Goal: Contribute content: Contribute content

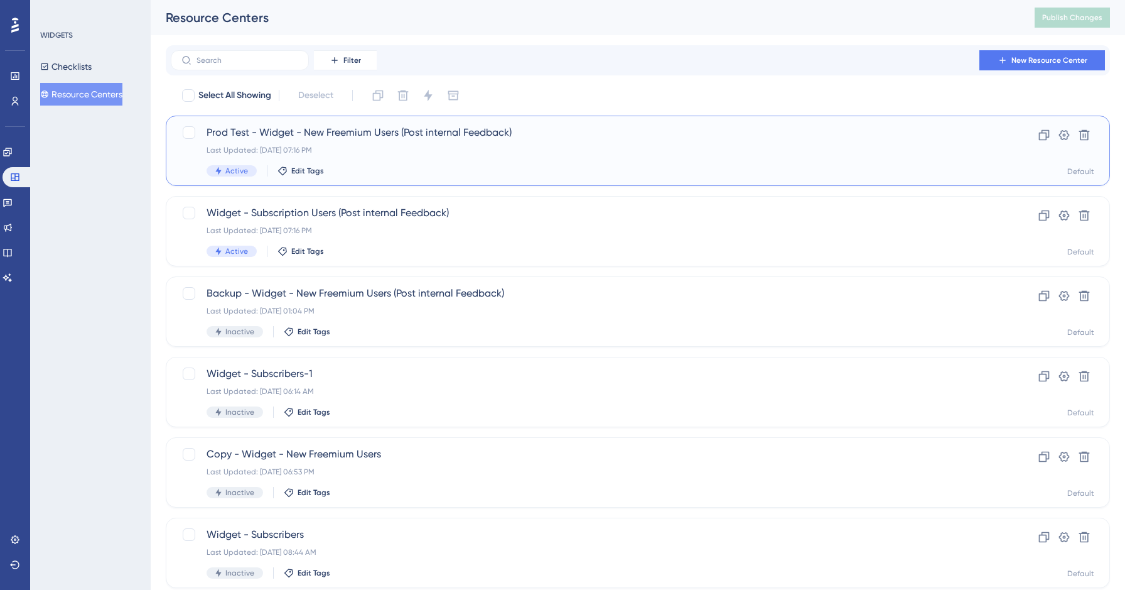
click at [370, 153] on div "Last Updated: [DATE] 07:16 PM" at bounding box center [588, 150] width 762 height 10
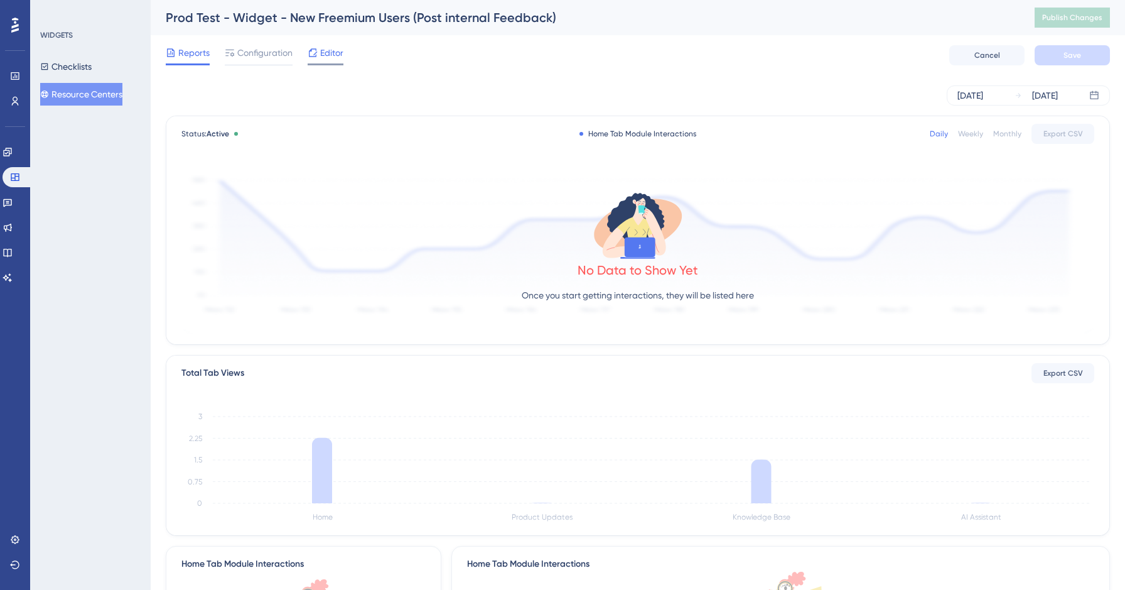
click at [338, 53] on span "Editor" at bounding box center [331, 52] width 23 height 15
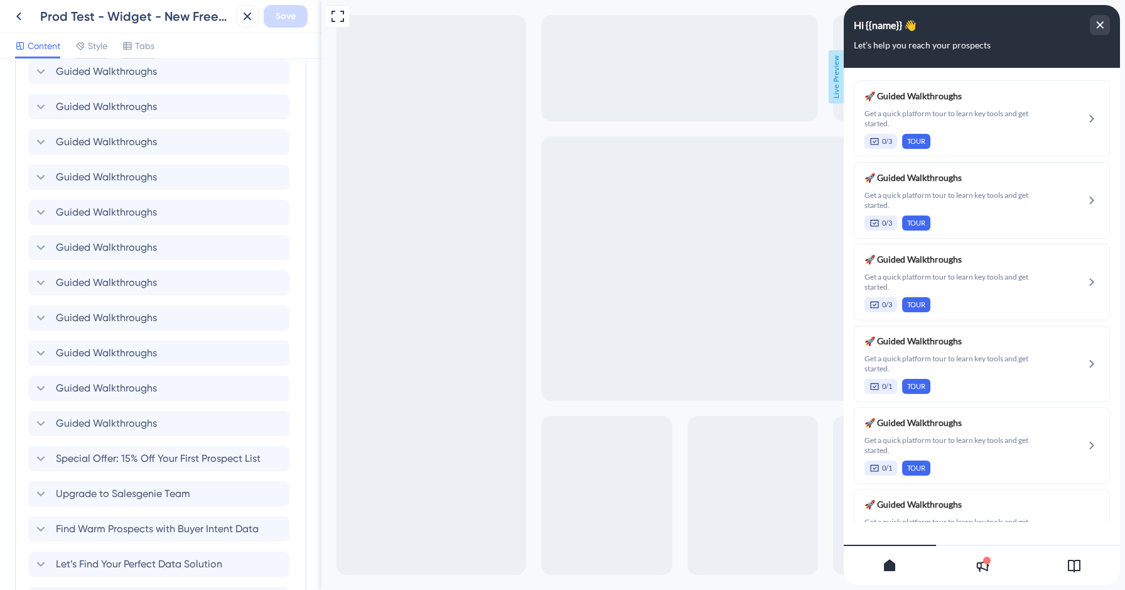
scroll to position [777, 0]
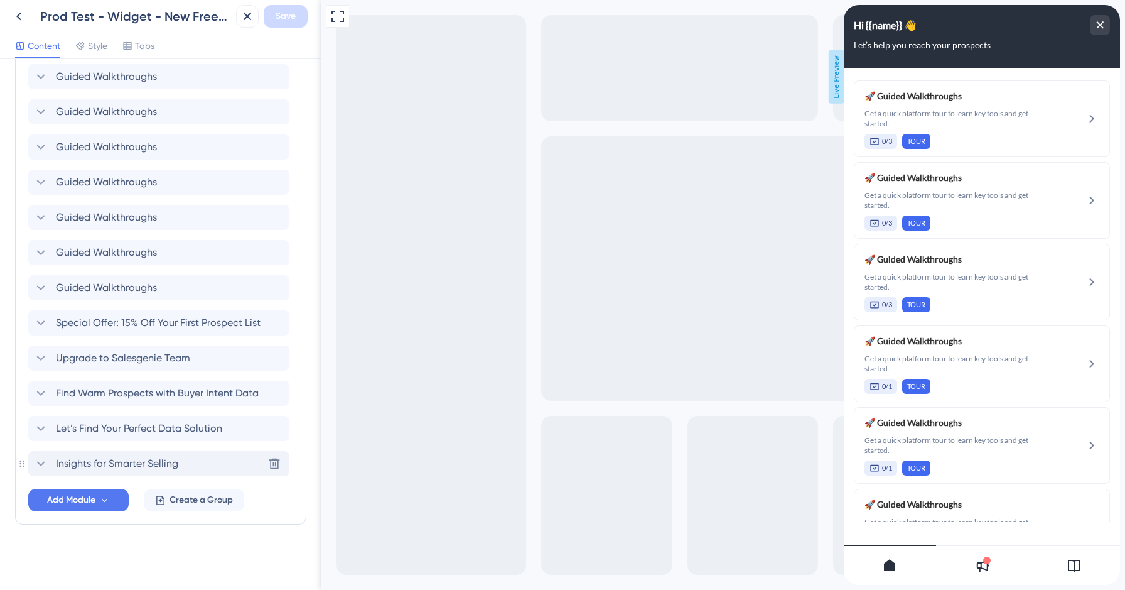
click at [139, 458] on span "Insights for Smarter Selling" at bounding box center [117, 463] width 122 height 15
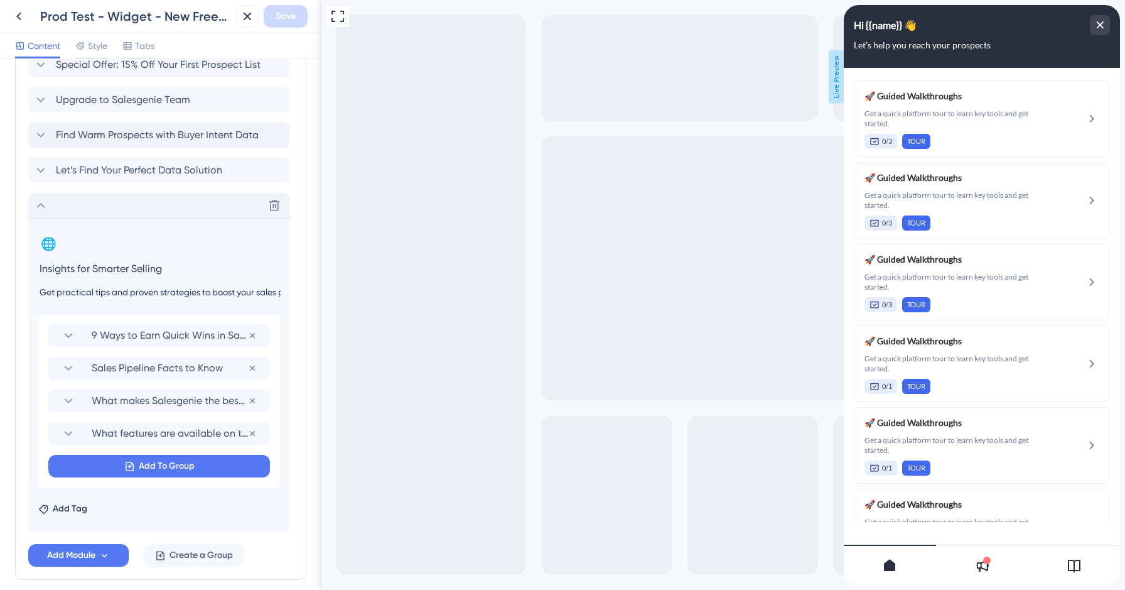
scroll to position [1090, 0]
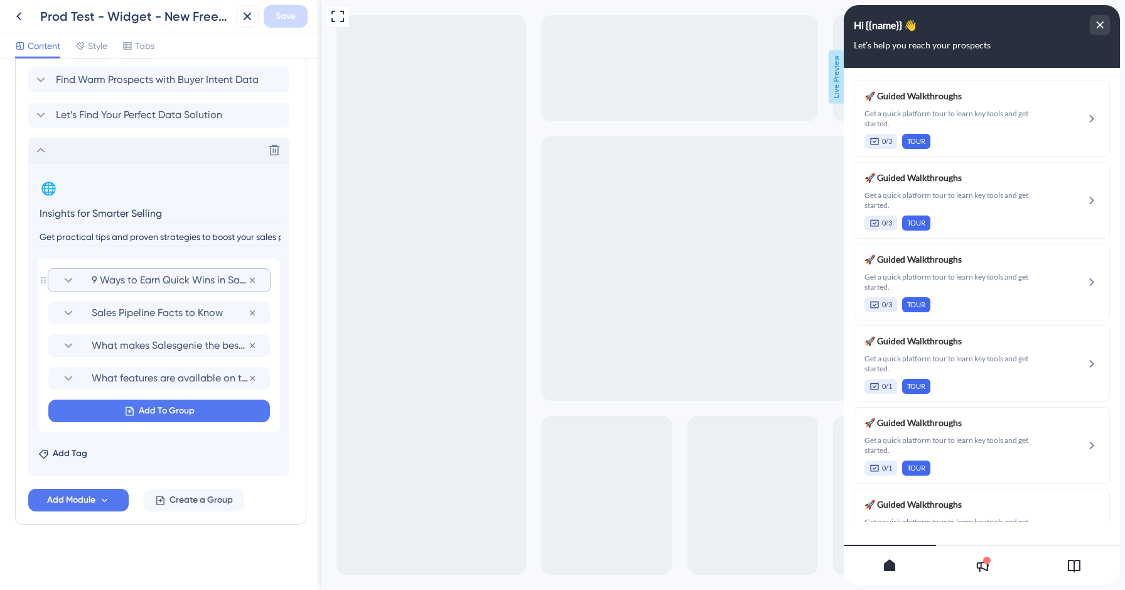
click at [186, 286] on span "9 Ways to Earn Quick Wins in Sales" at bounding box center [170, 279] width 156 height 15
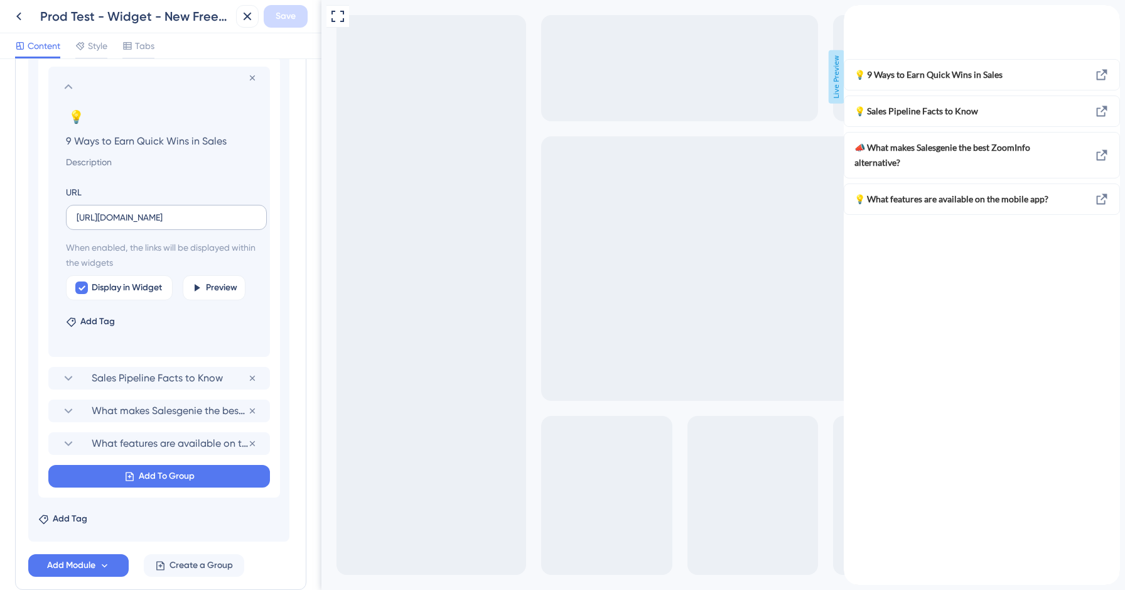
scroll to position [1334, 0]
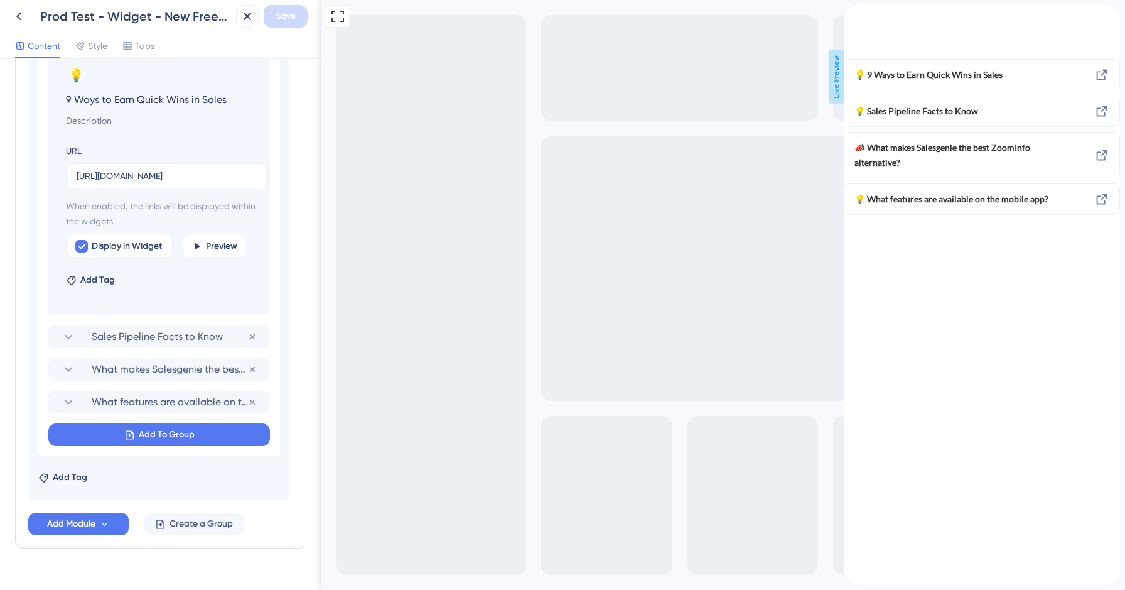
click at [163, 99] on input "9 Ways to Earn Quick Wins in Sales" at bounding box center [162, 99] width 212 height 18
paste input "Get to Know Salesgenie"
type input "Get to Know Salesgenie"
click at [103, 115] on input at bounding box center [162, 120] width 212 height 15
paste input "Learn how Salesgenie helps you find quality prospects faster with accurate, tar…"
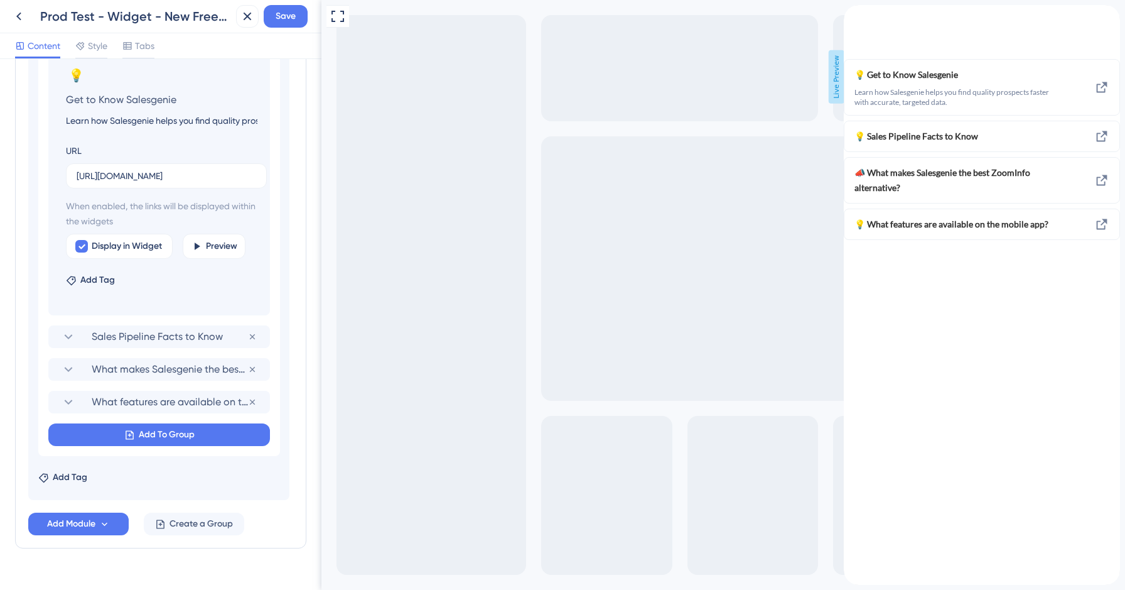
scroll to position [0, 173]
type input "Learn how Salesgenie helps you find quality prospects faster with accurate, tar…"
click at [180, 178] on input "[URL][DOMAIN_NAME]" at bounding box center [167, 176] width 180 height 14
click at [213, 176] on input "[URL][DOMAIN_NAME]" at bounding box center [167, 176] width 180 height 14
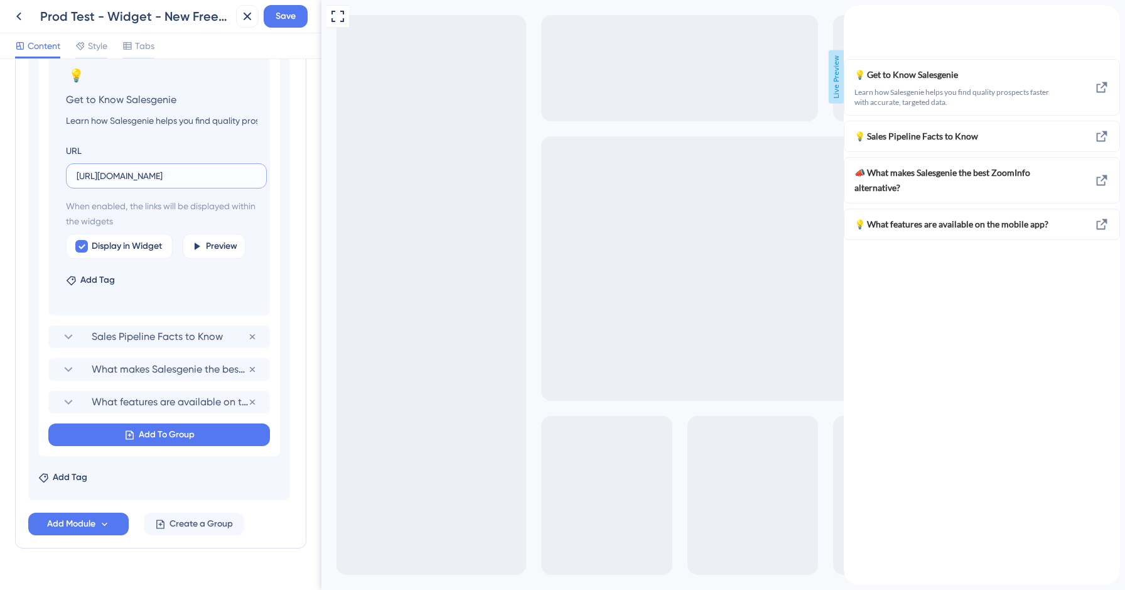
paste input "[DOMAIN_NAME][URL]"
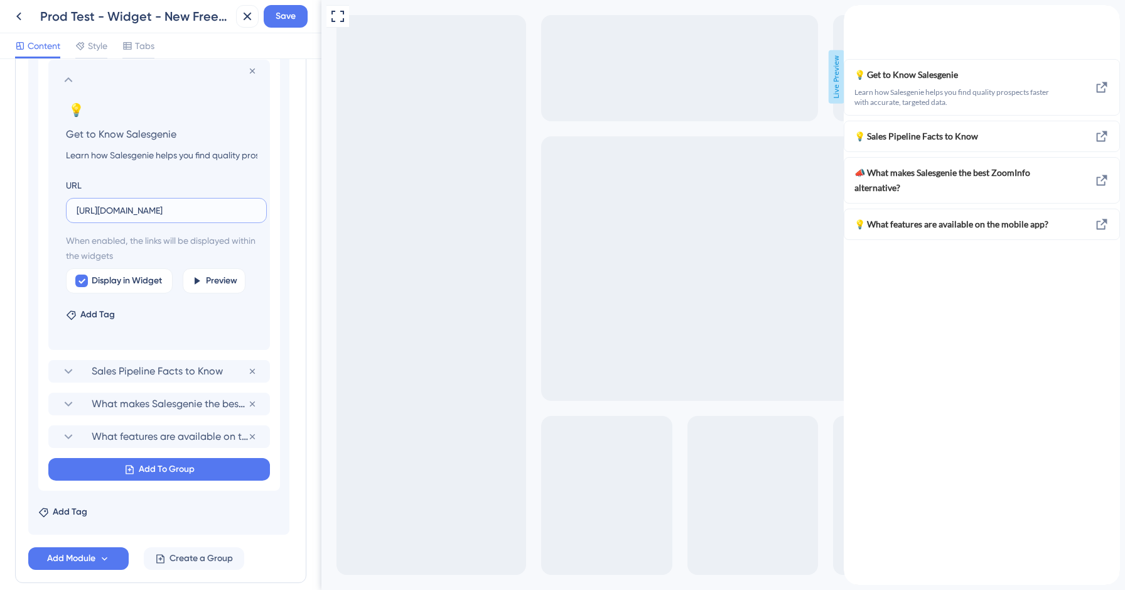
scroll to position [1284, 0]
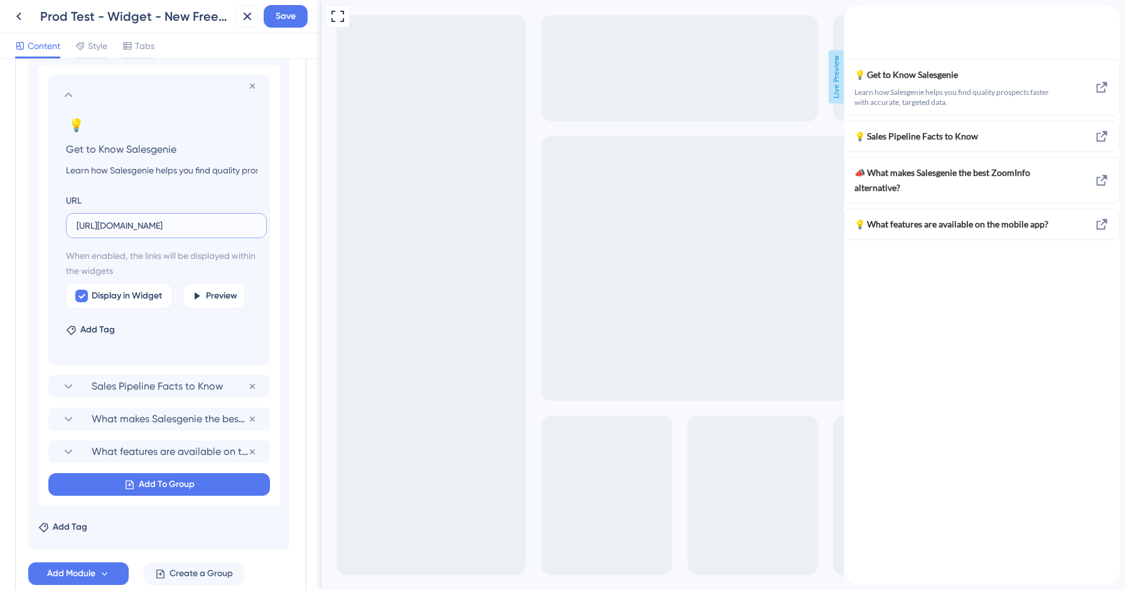
type input "[URL][DOMAIN_NAME]"
click at [64, 97] on icon at bounding box center [68, 94] width 15 height 15
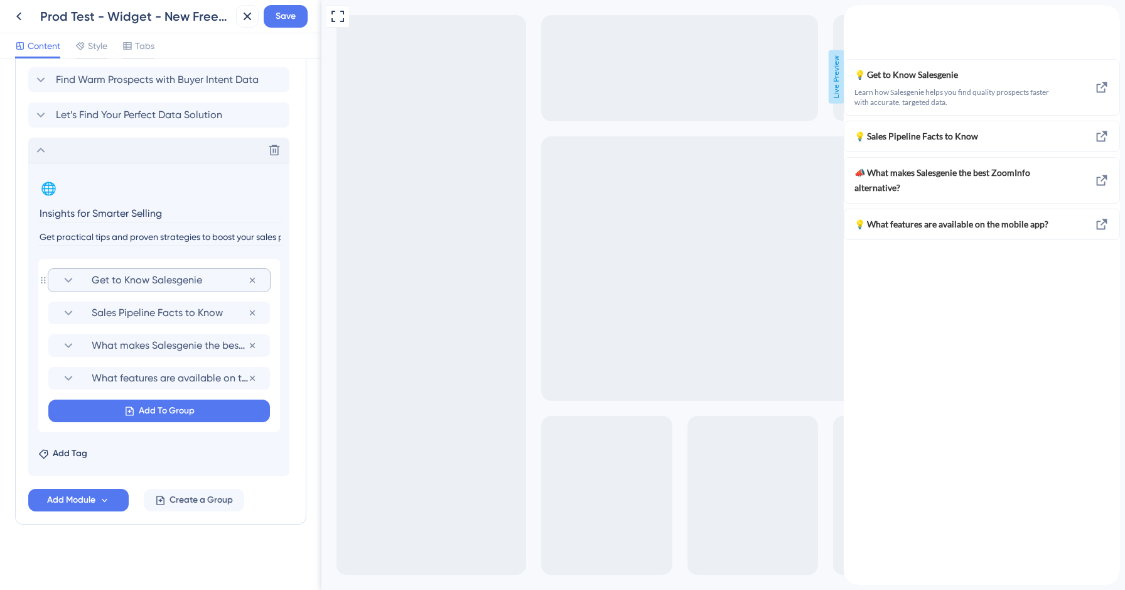
scroll to position [1090, 0]
click at [129, 323] on section "Sales Pipeline Facts to Know" at bounding box center [159, 312] width 197 height 23
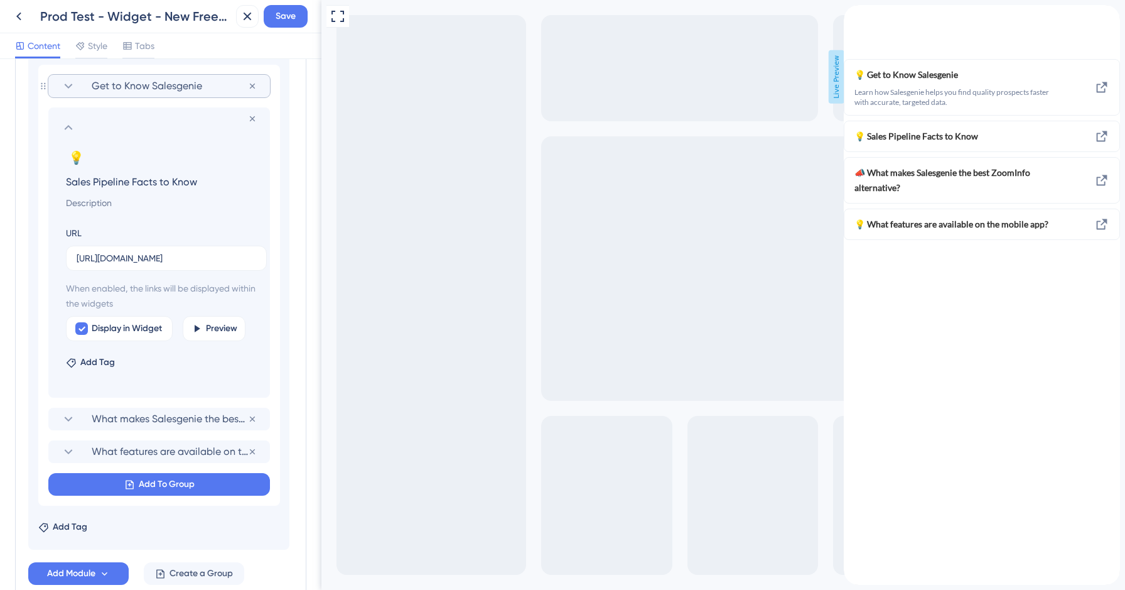
click at [129, 180] on input "Sales Pipeline Facts to Know" at bounding box center [162, 182] width 212 height 18
paste input "top Bad Data from Hurting Your Sales"
type input "Stop Bad Data from Hurting Your Sales"
click at [109, 205] on input at bounding box center [162, 202] width 212 height 15
paste input "Discover the most common data mistakes and how to clean your lists for better r…"
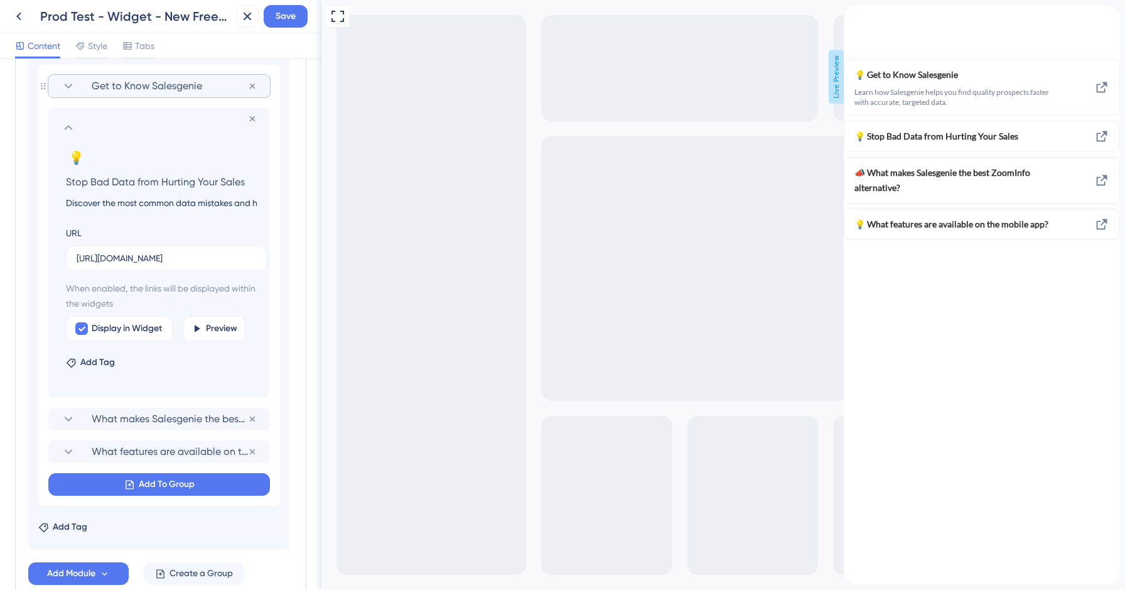
scroll to position [0, 156]
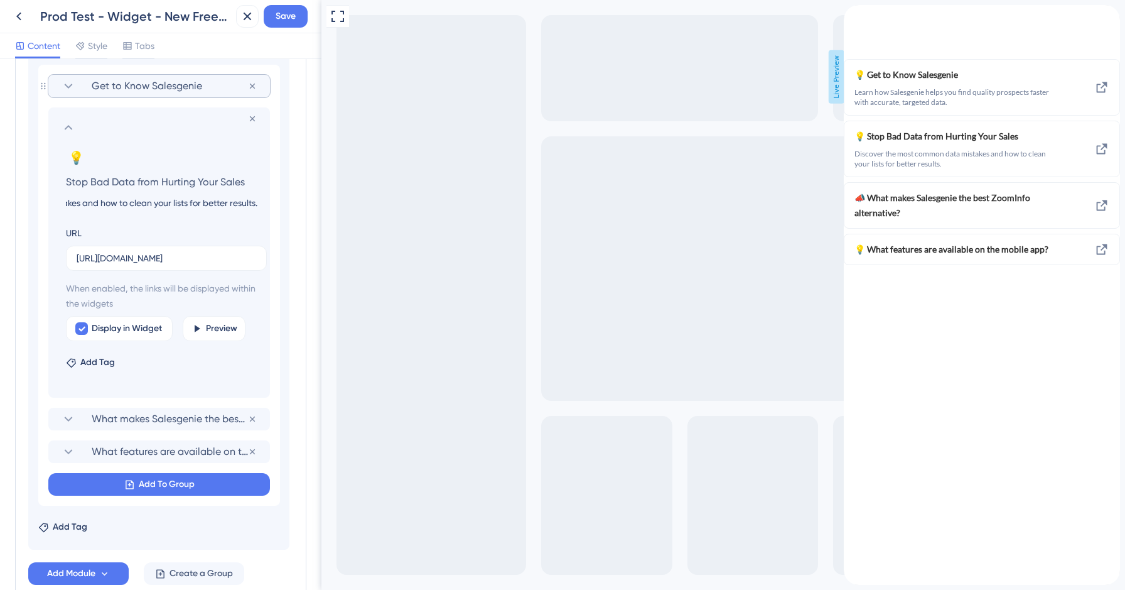
type input "Discover the most common data mistakes and how to clean your lists for better r…"
click at [141, 259] on input "[URL][DOMAIN_NAME]" at bounding box center [167, 258] width 180 height 14
paste input "[DOMAIN_NAME][URL]"
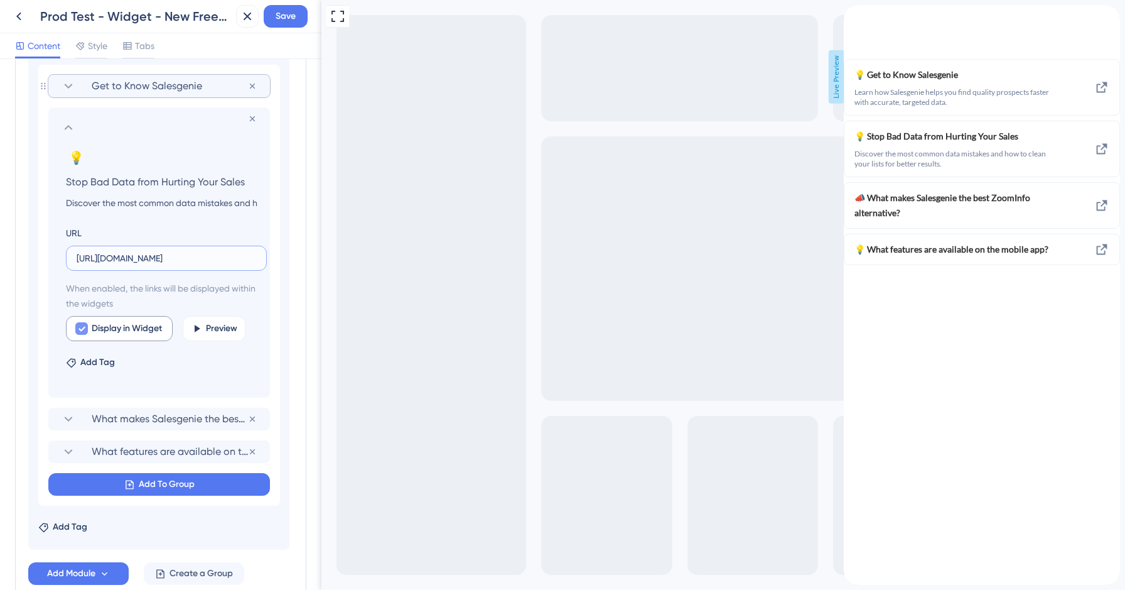
type input "[URL][DOMAIN_NAME]"
click at [80, 325] on icon at bounding box center [82, 328] width 8 height 10
checkbox input "false"
click at [65, 129] on icon at bounding box center [69, 127] width 8 height 5
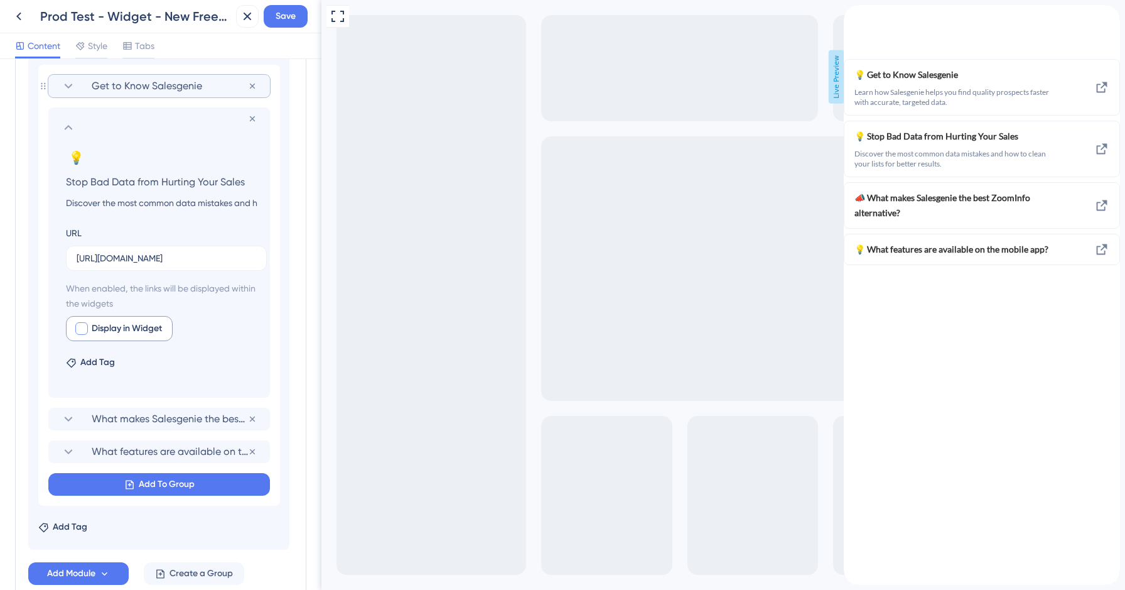
scroll to position [1090, 0]
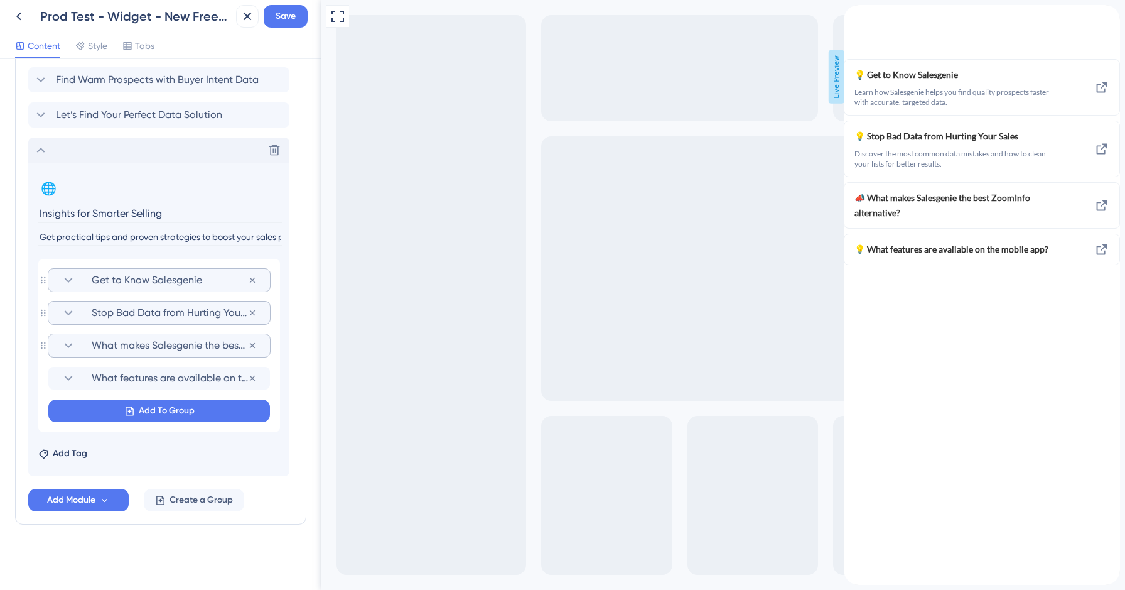
click at [108, 340] on span "What makes Salesgenie the best ZoomInfo alternative?" at bounding box center [170, 345] width 156 height 15
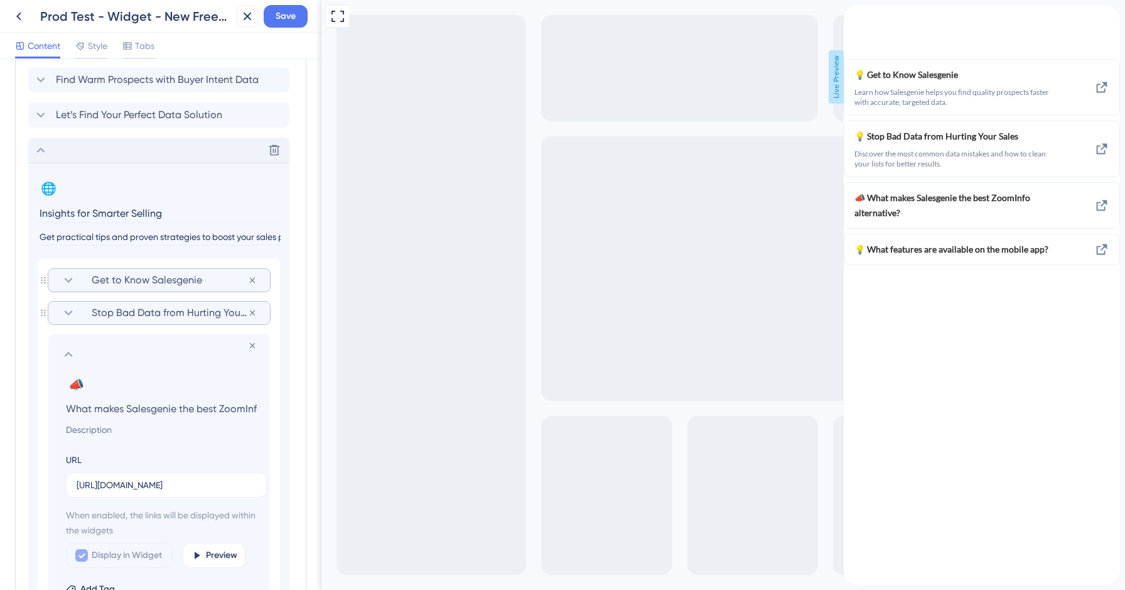
scroll to position [0, 63]
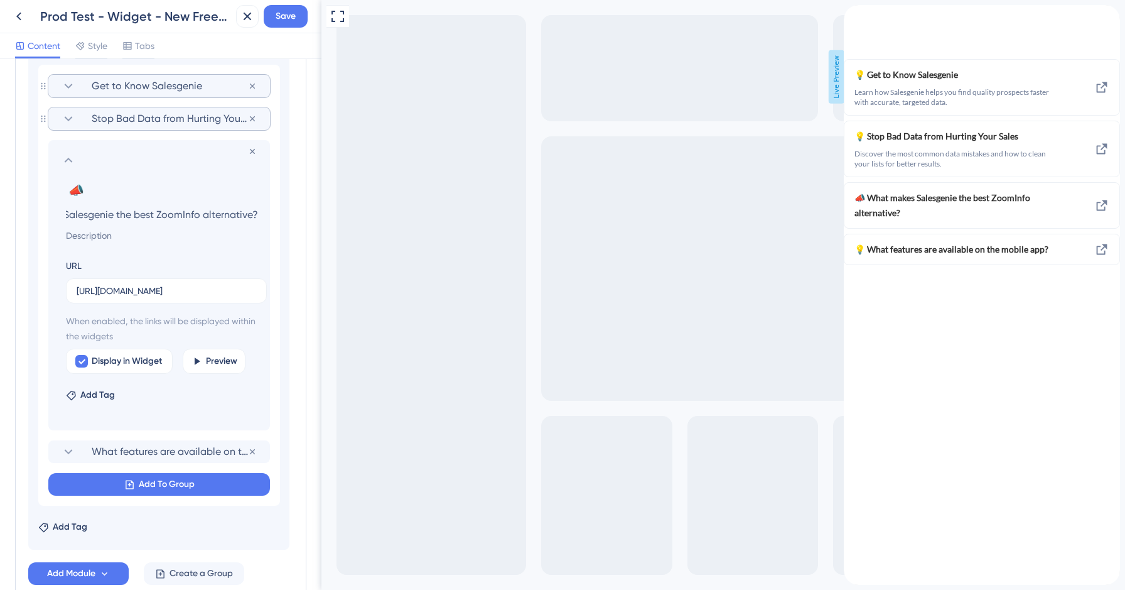
click at [104, 114] on span "Stop Bad Data from Hurting Your Sales" at bounding box center [170, 118] width 156 height 15
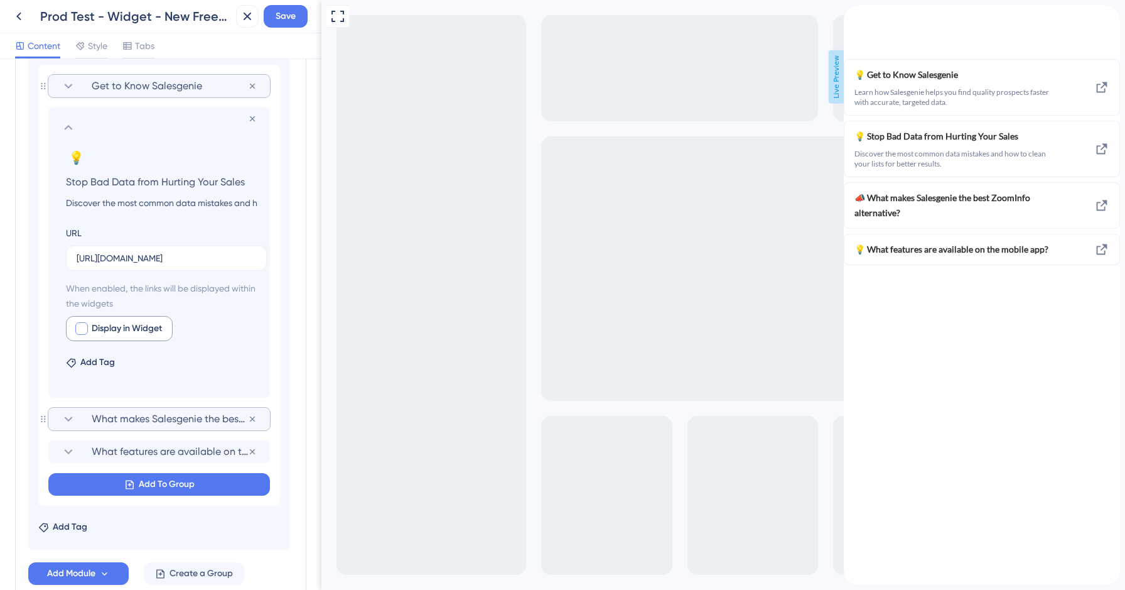
click at [79, 333] on div at bounding box center [81, 328] width 13 height 13
checkbox input "true"
click at [68, 127] on icon at bounding box center [68, 127] width 15 height 15
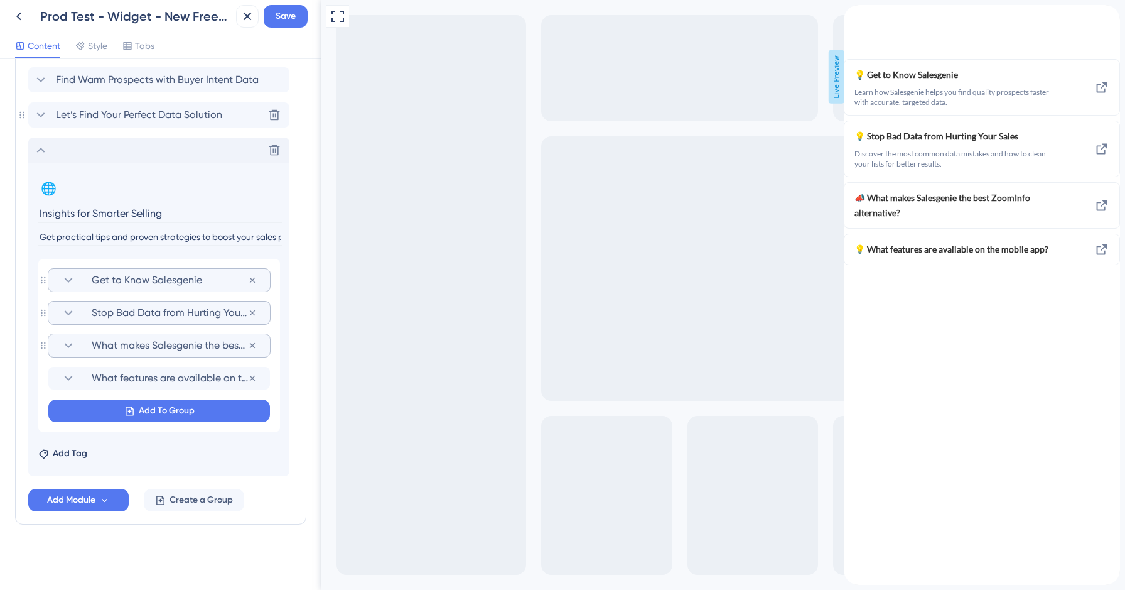
scroll to position [1090, 0]
click at [126, 293] on div "Get to Know Salesgenie Remove from group Stop Bad Data from Hurting Your Sales …" at bounding box center [159, 345] width 242 height 173
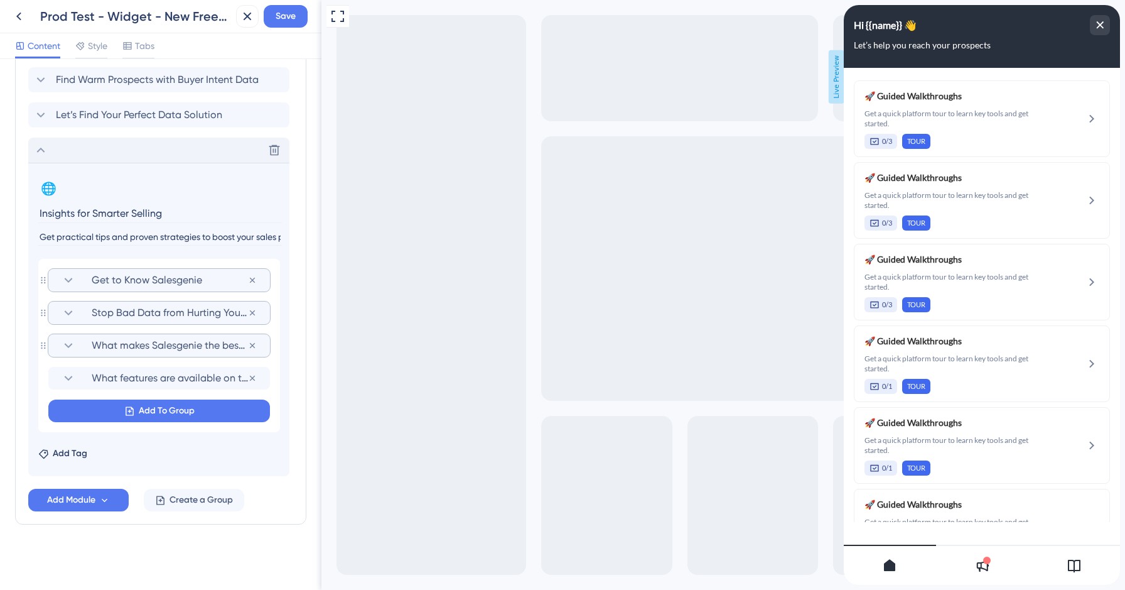
click at [125, 278] on span "Get to Know Salesgenie" at bounding box center [170, 279] width 156 height 15
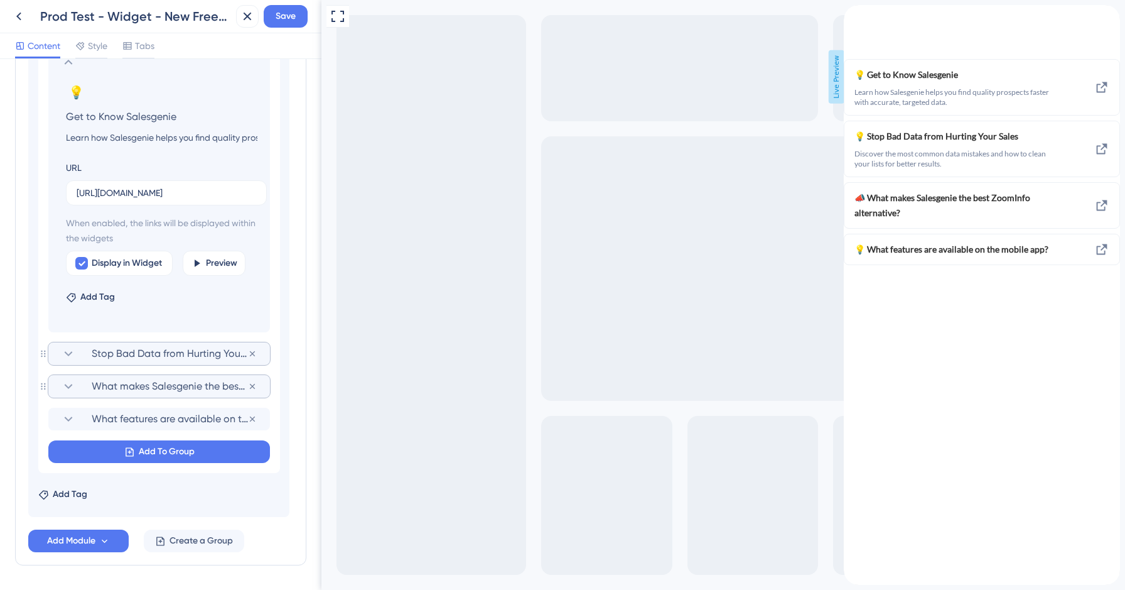
scroll to position [1357, 0]
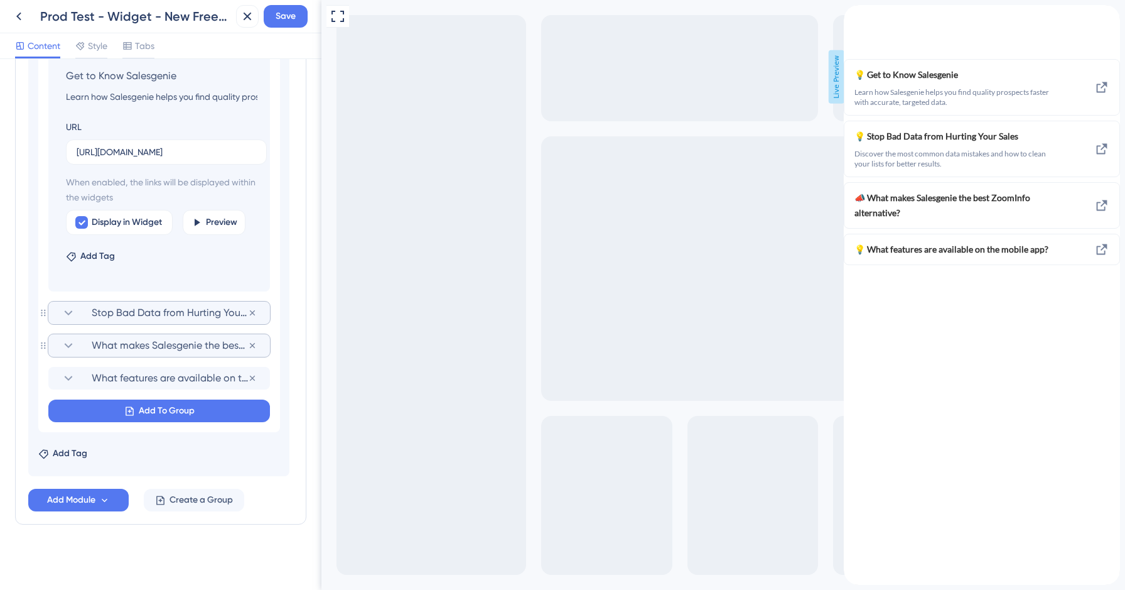
click at [127, 354] on section "What makes Salesgenie the best ZoomInfo alternative?" at bounding box center [159, 345] width 197 height 23
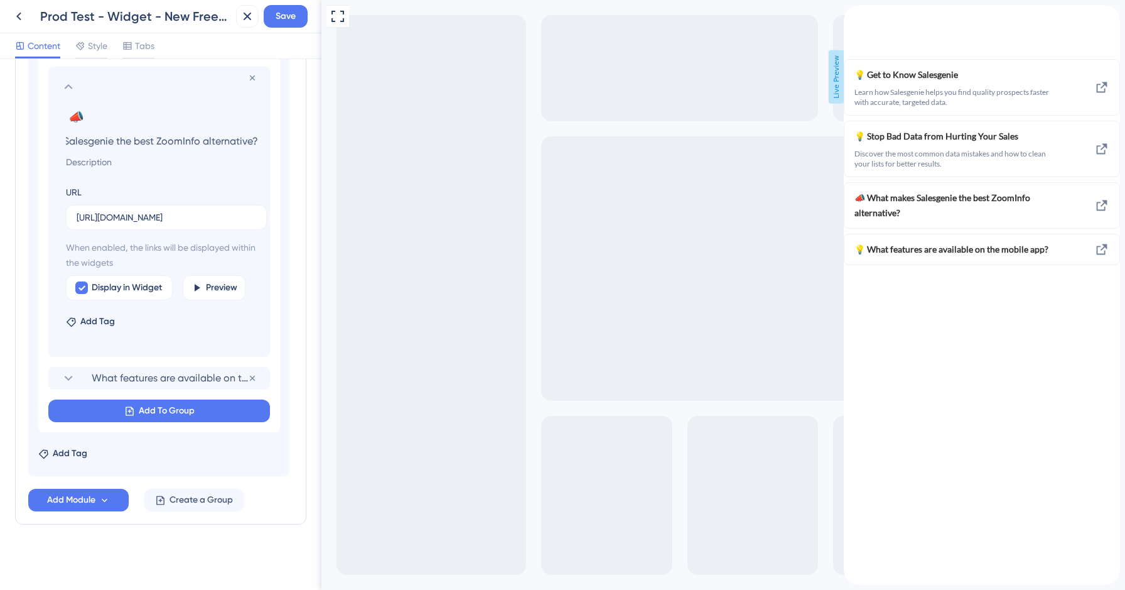
scroll to position [0, 0]
click at [149, 143] on input "What makes Salesgenie the best ZoomInfo alternative?" at bounding box center [162, 141] width 212 height 18
paste input "Boost Prospecting with Salesgenie"
type input "Boost Prospecting with Salesgenie"
click at [120, 163] on input at bounding box center [162, 161] width 212 height 15
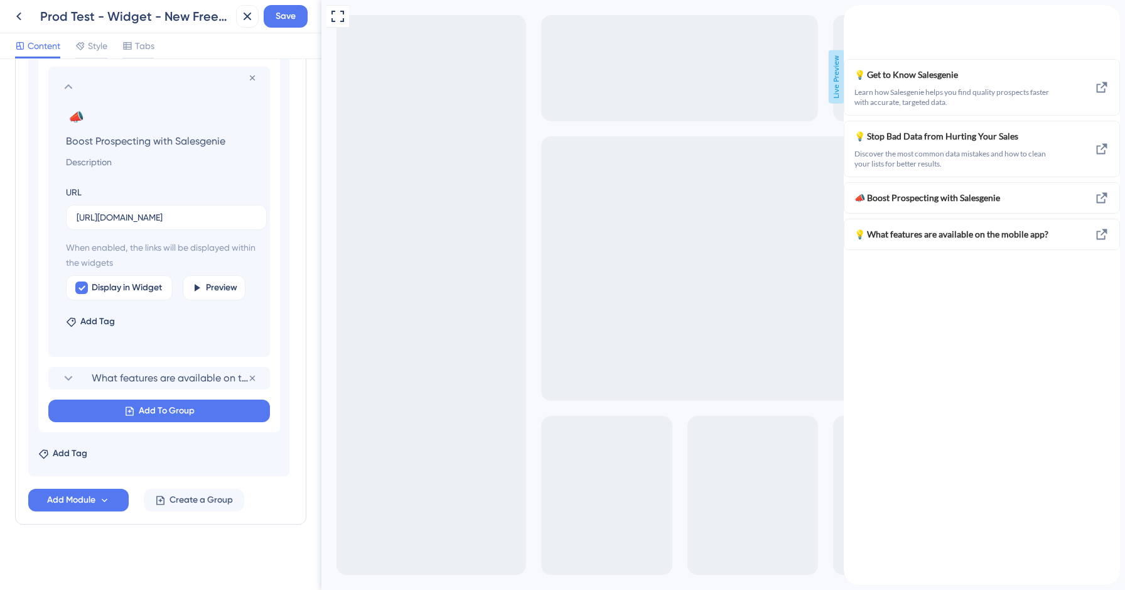
paste input "Learn how Salesgenie helps you find, target, and connect with high-quality pros…"
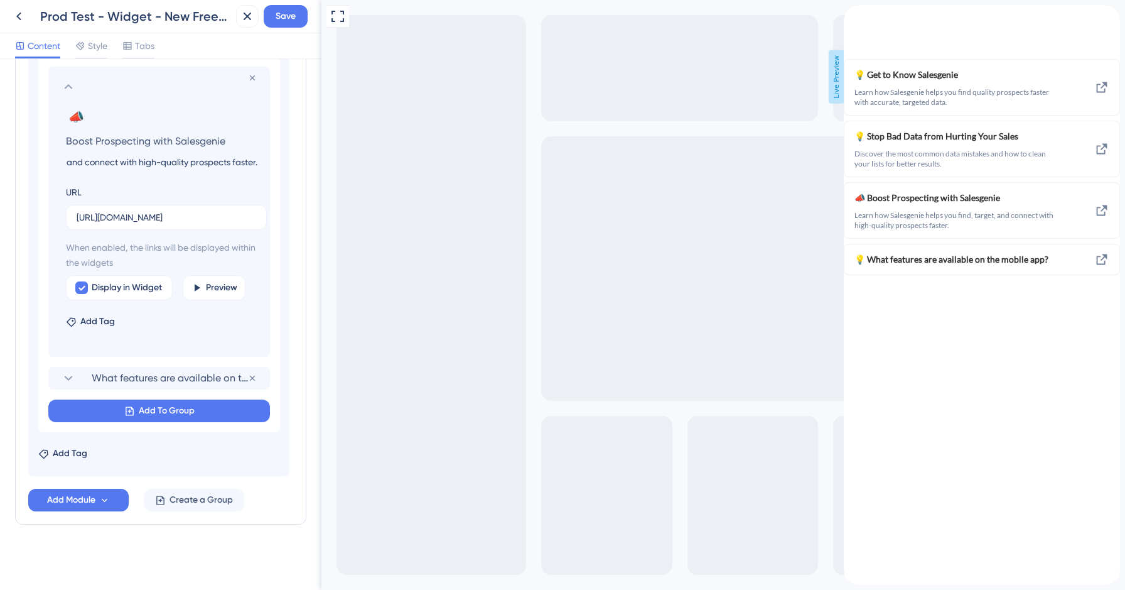
type input "Learn how Salesgenie helps you find, target, and connect with high-quality pros…"
click at [167, 220] on input "[URL][DOMAIN_NAME]" at bounding box center [167, 217] width 180 height 14
paste input "[DOMAIN_NAME][URL]"
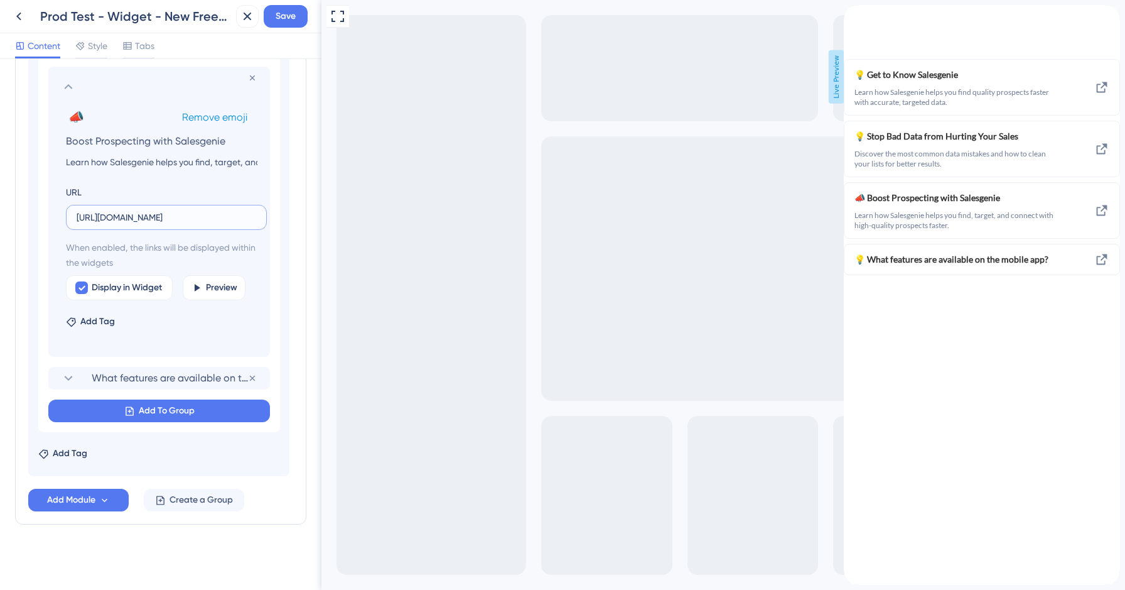
type input "[URL][DOMAIN_NAME]"
click at [203, 117] on span "Remove emoji" at bounding box center [214, 117] width 65 height 12
click at [85, 90] on section at bounding box center [159, 94] width 197 height 15
click at [63, 96] on icon at bounding box center [68, 94] width 15 height 15
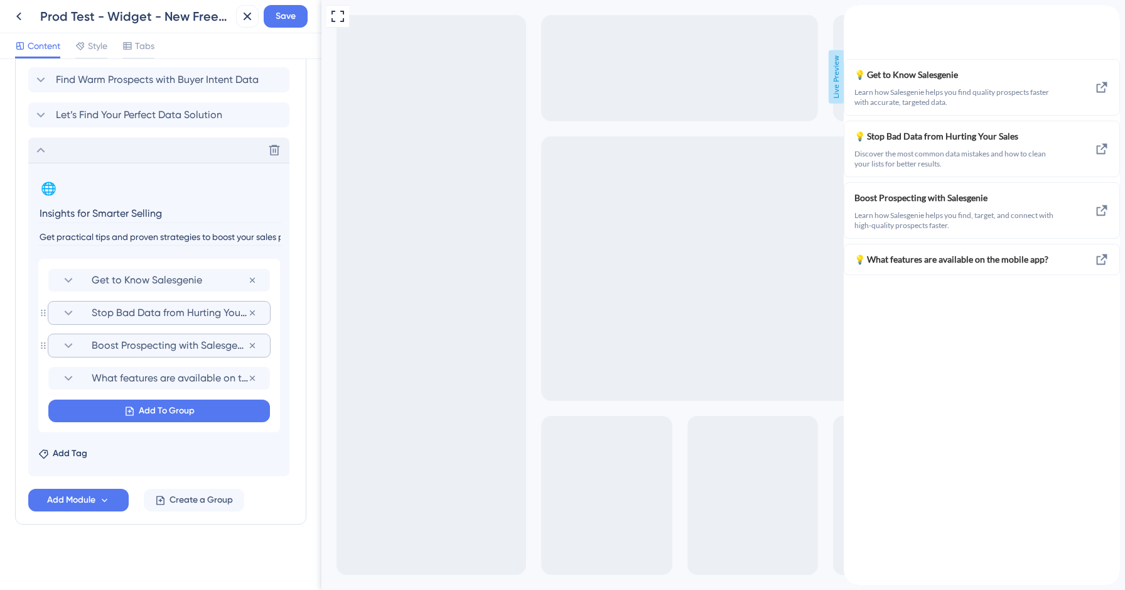
scroll to position [1090, 0]
click at [95, 278] on span "Get to Know Salesgenie" at bounding box center [170, 279] width 156 height 15
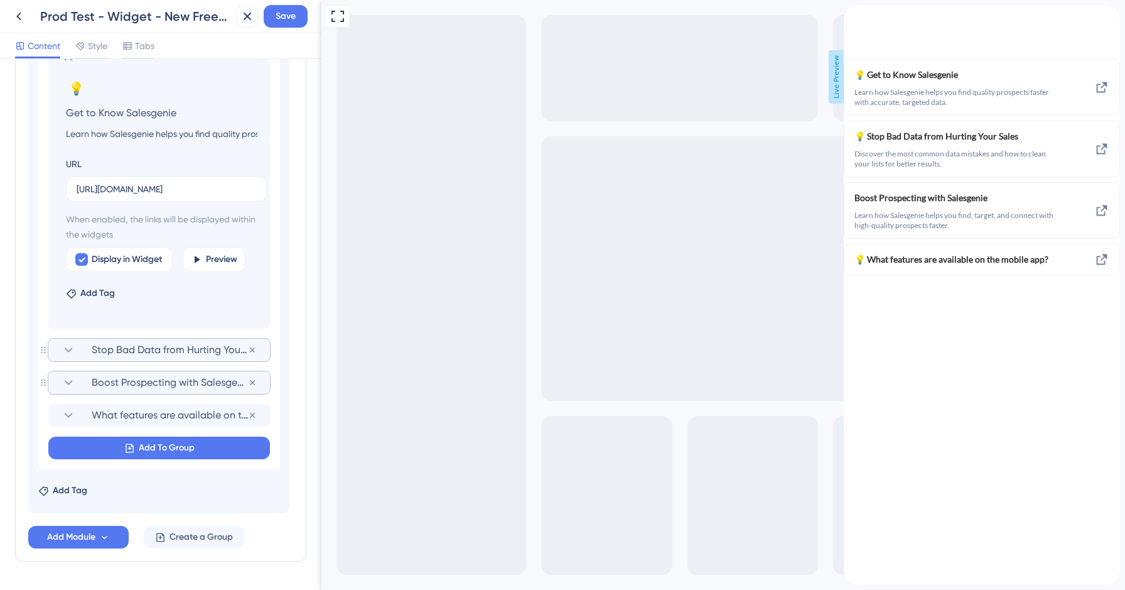
scroll to position [1303, 0]
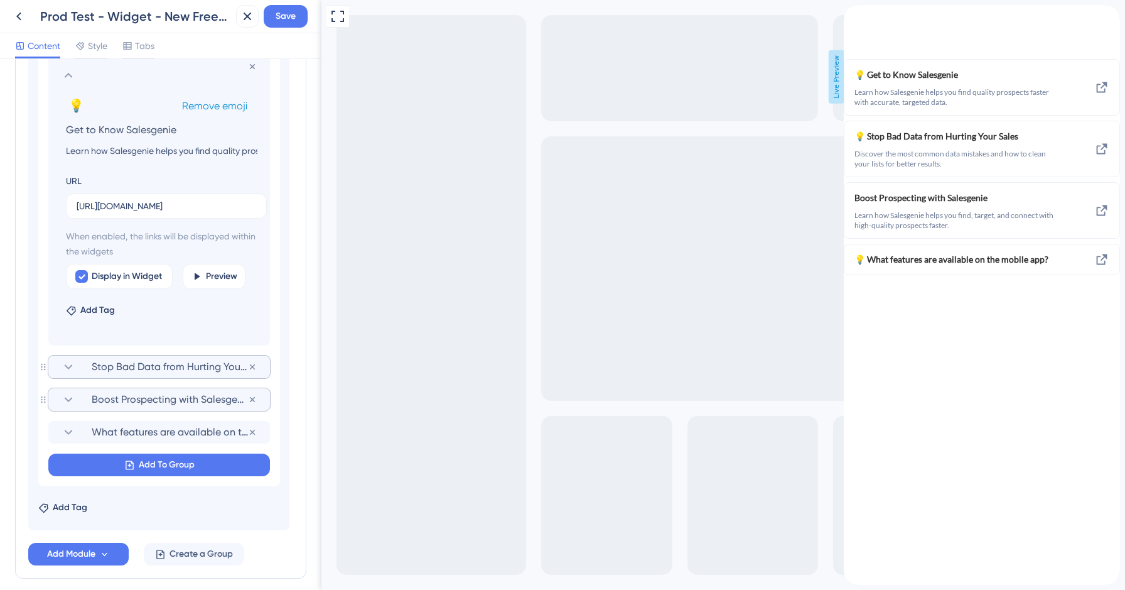
click at [242, 102] on span "Remove emoji" at bounding box center [214, 106] width 65 height 12
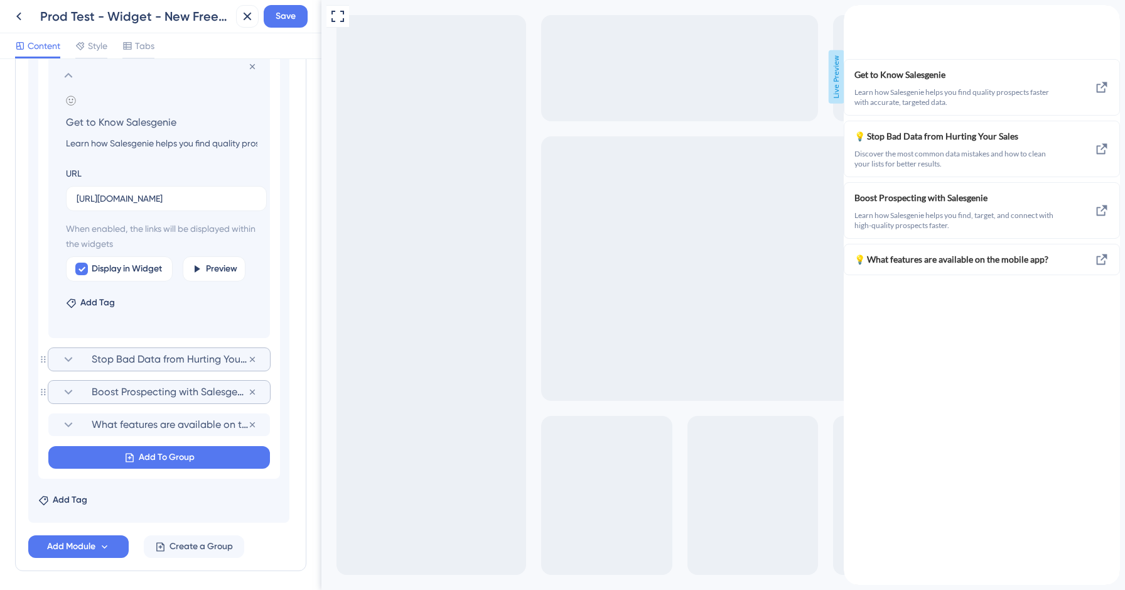
click at [131, 79] on section at bounding box center [159, 75] width 197 height 15
click at [66, 77] on icon at bounding box center [69, 75] width 8 height 5
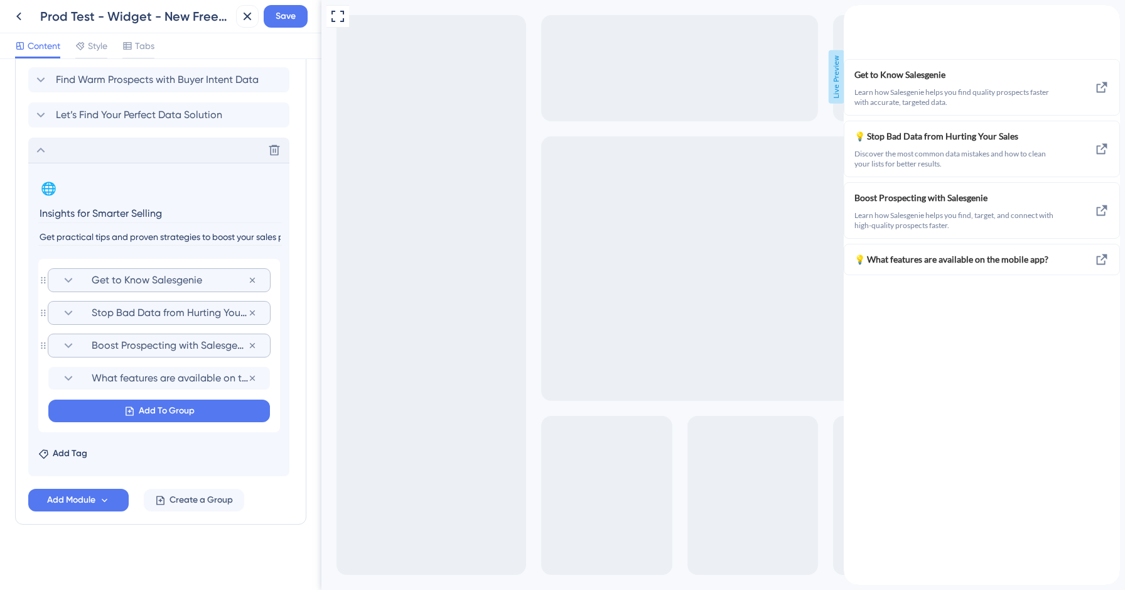
click at [98, 313] on span "Stop Bad Data from Hurting Your Sales" at bounding box center [170, 312] width 156 height 15
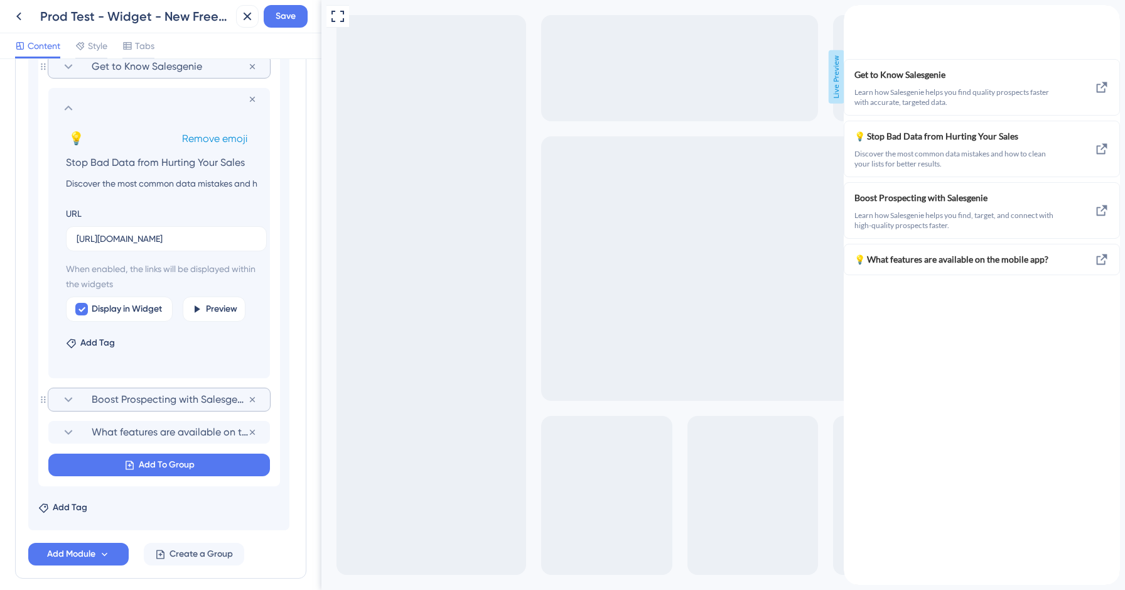
click at [208, 142] on span "Remove emoji" at bounding box center [214, 138] width 65 height 12
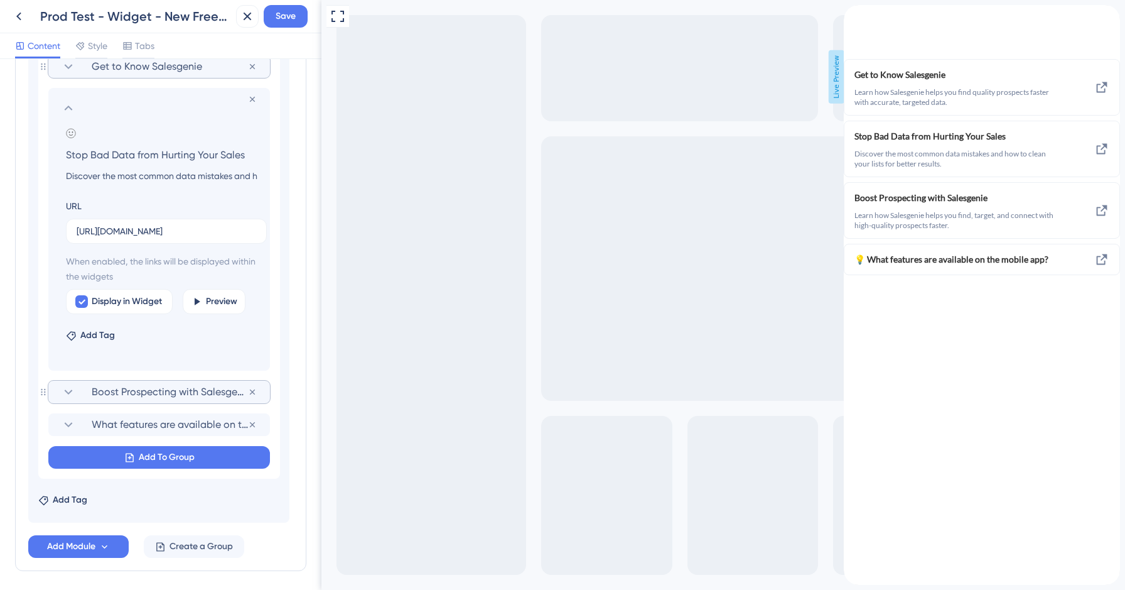
click at [67, 112] on icon at bounding box center [68, 107] width 15 height 15
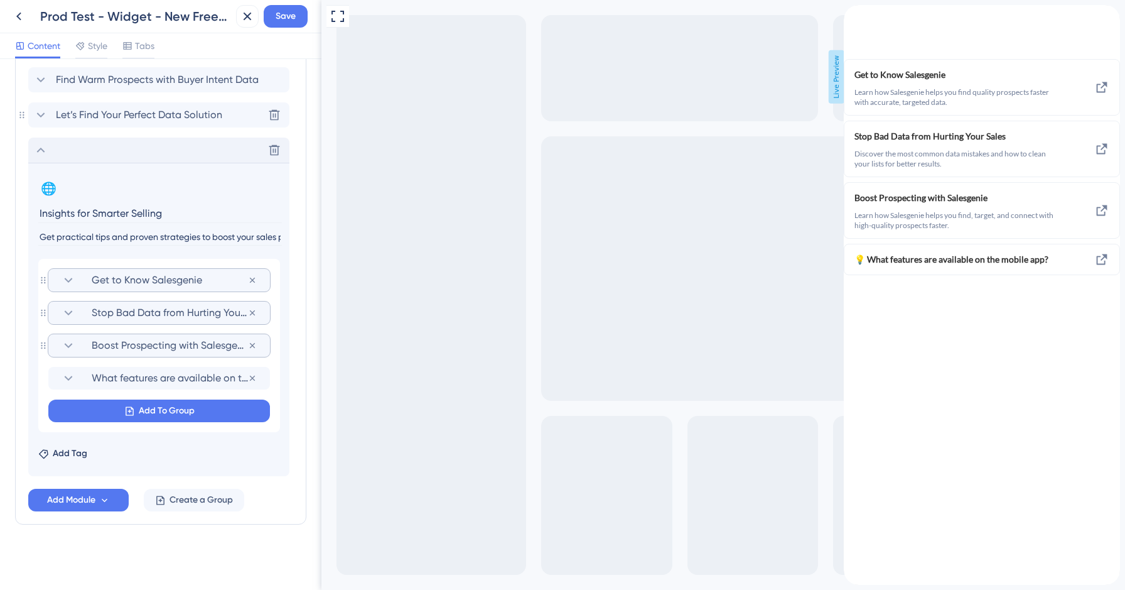
scroll to position [1090, 0]
click at [144, 350] on span "Boost Prospecting with Salesgenie" at bounding box center [170, 345] width 156 height 15
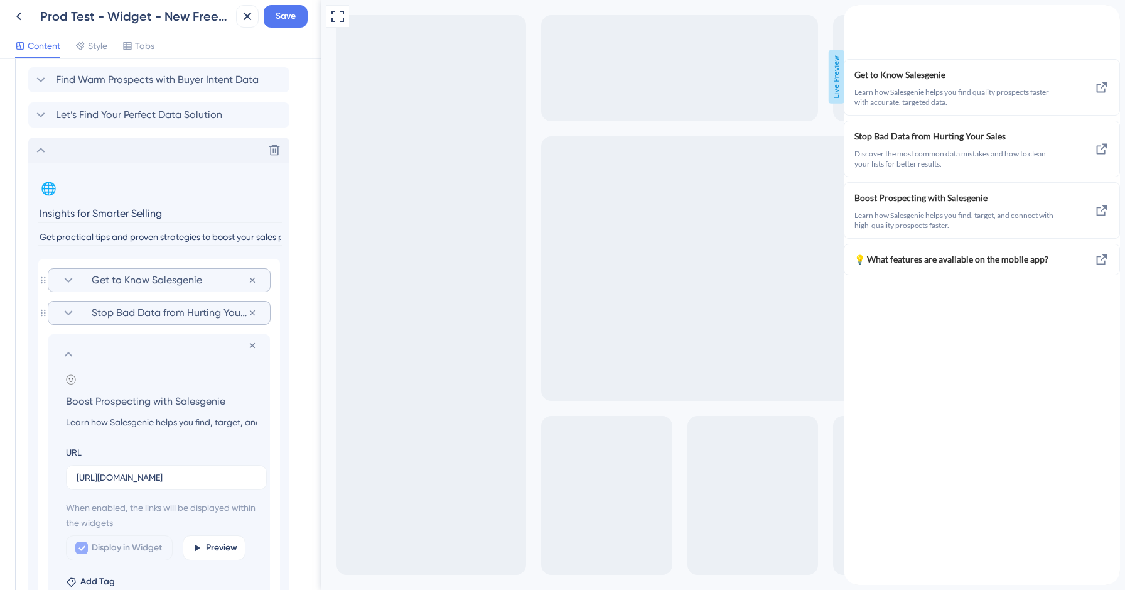
scroll to position [1303, 0]
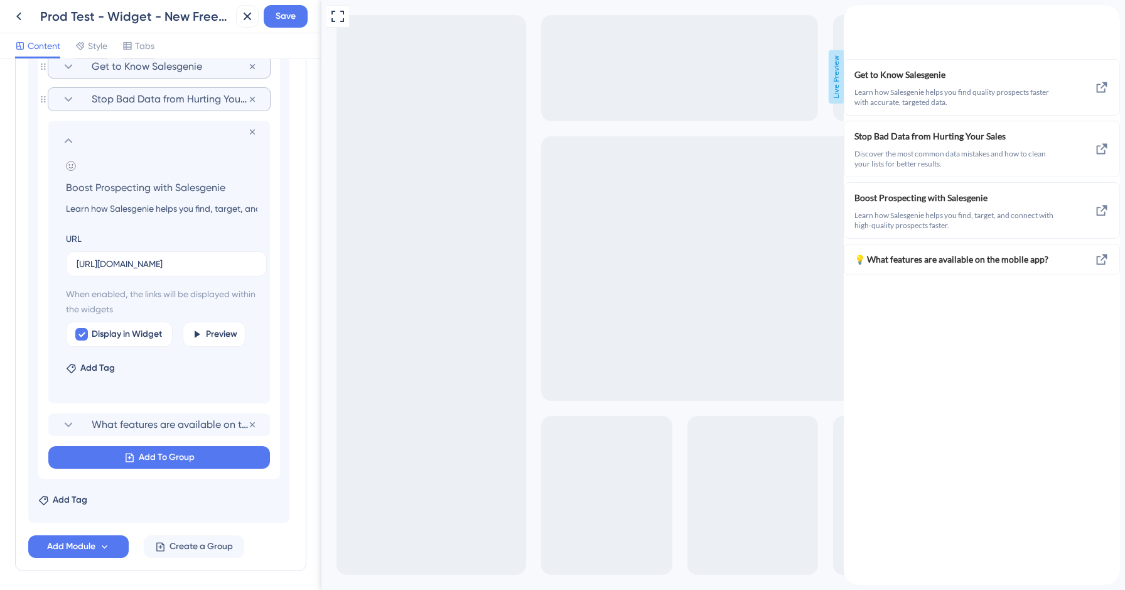
click at [63, 143] on icon at bounding box center [68, 140] width 15 height 15
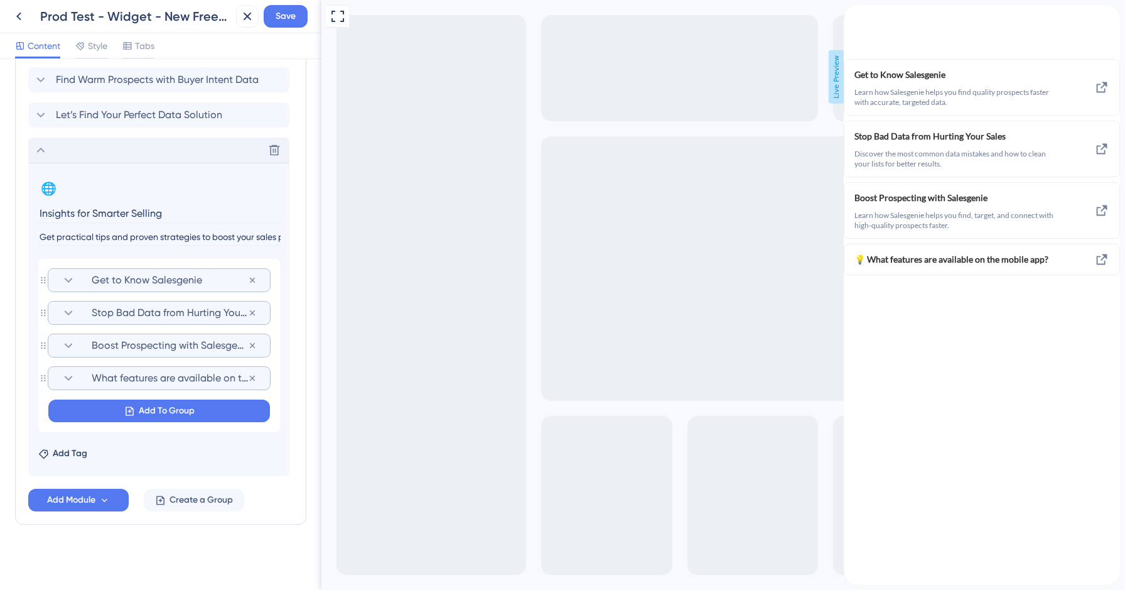
click at [137, 384] on span "What features are available on the mobile app?" at bounding box center [170, 377] width 156 height 15
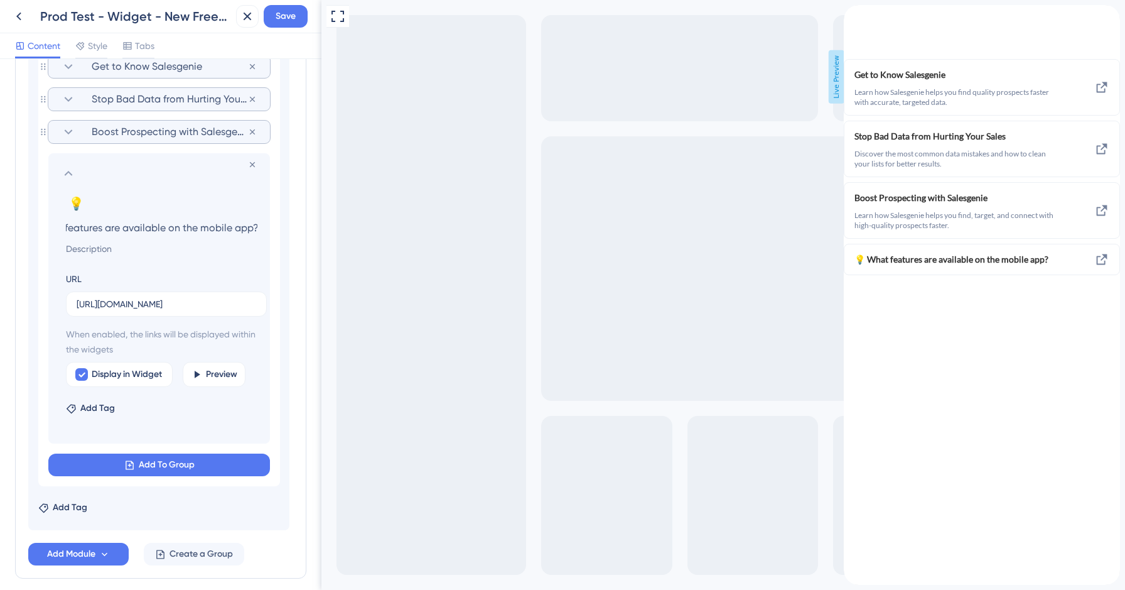
scroll to position [0, 0]
click at [164, 229] on input "What features are available on the mobile app?" at bounding box center [162, 227] width 212 height 18
paste input "Eliminate Duplicates, Close More Deals"
type input "Eliminate Duplicates, Close More Deals"
click at [208, 201] on span "Remove emoji" at bounding box center [214, 204] width 65 height 12
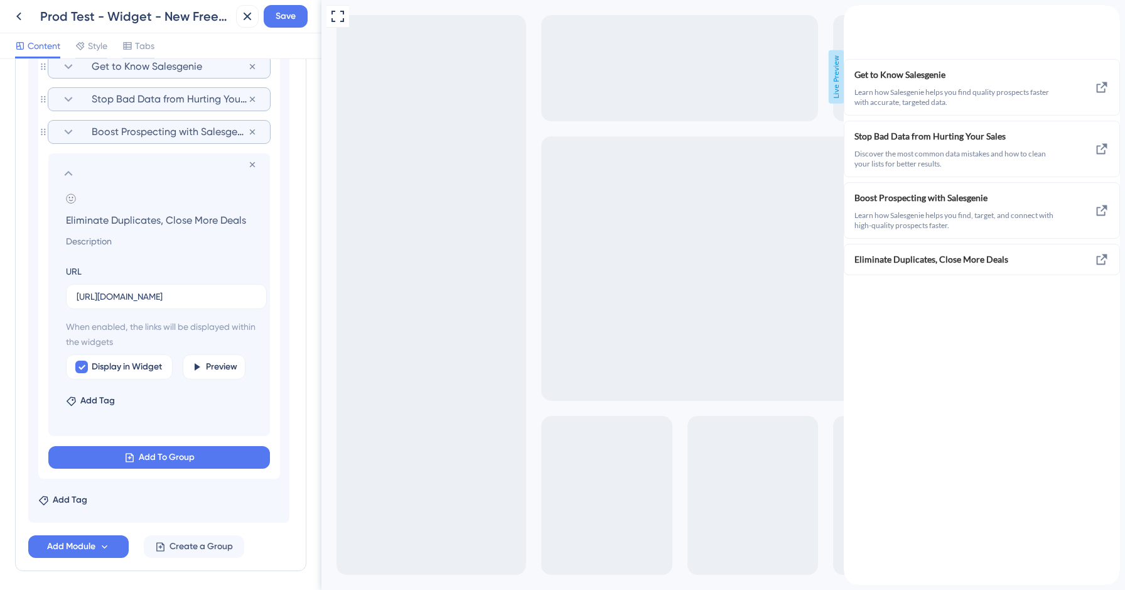
click at [86, 232] on section "Add emoji Eliminate Duplicates, Close More Deals" at bounding box center [161, 220] width 191 height 55
click at [82, 237] on input at bounding box center [162, 241] width 212 height 15
paste input "Learn how duplicate records hurt sales productivity—and what to do to fix them."
type input "Learn how duplicate records hurt sales productivity—and what to do to fix them."
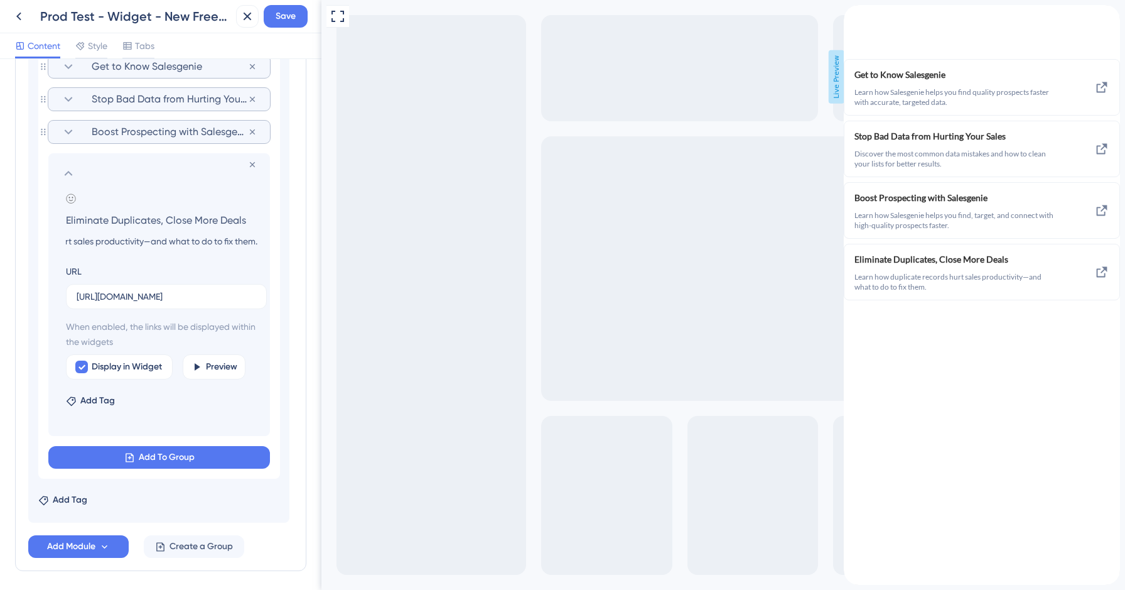
scroll to position [0, 0]
click at [162, 298] on input "[URL][DOMAIN_NAME]" at bounding box center [167, 296] width 180 height 14
paste input "[DOMAIN_NAME][URL]"
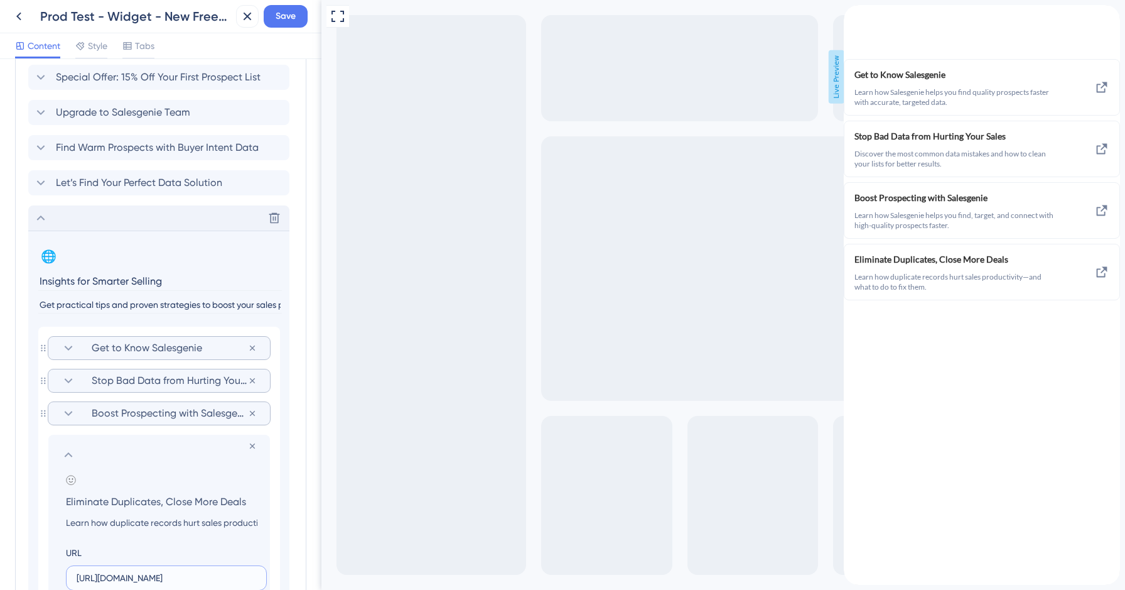
scroll to position [1175, 0]
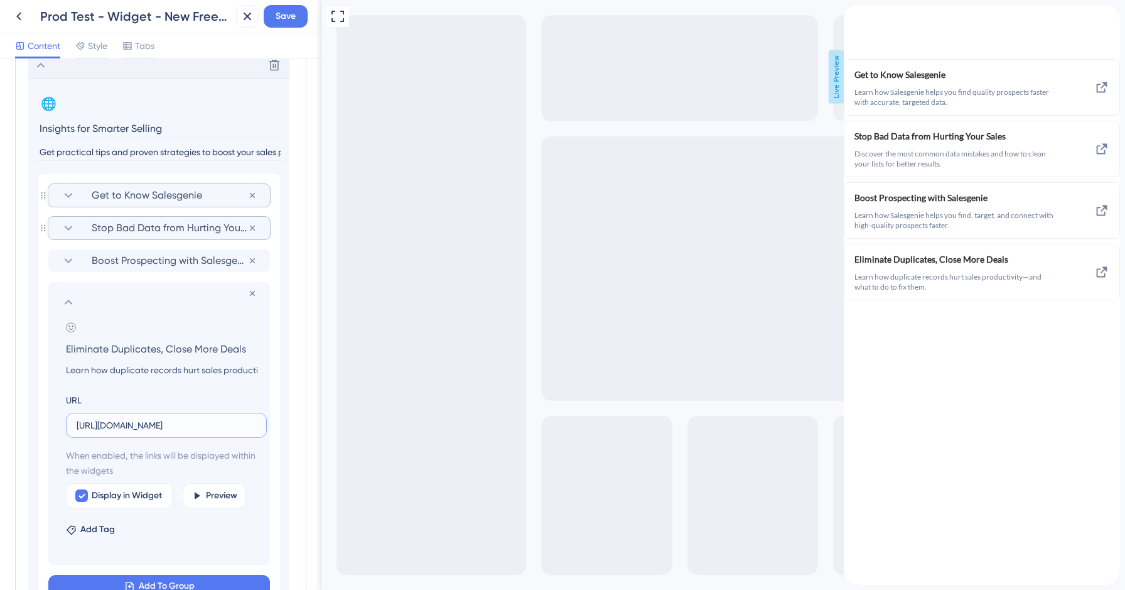
type input "[URL][DOMAIN_NAME]"
click at [67, 307] on icon at bounding box center [68, 301] width 15 height 15
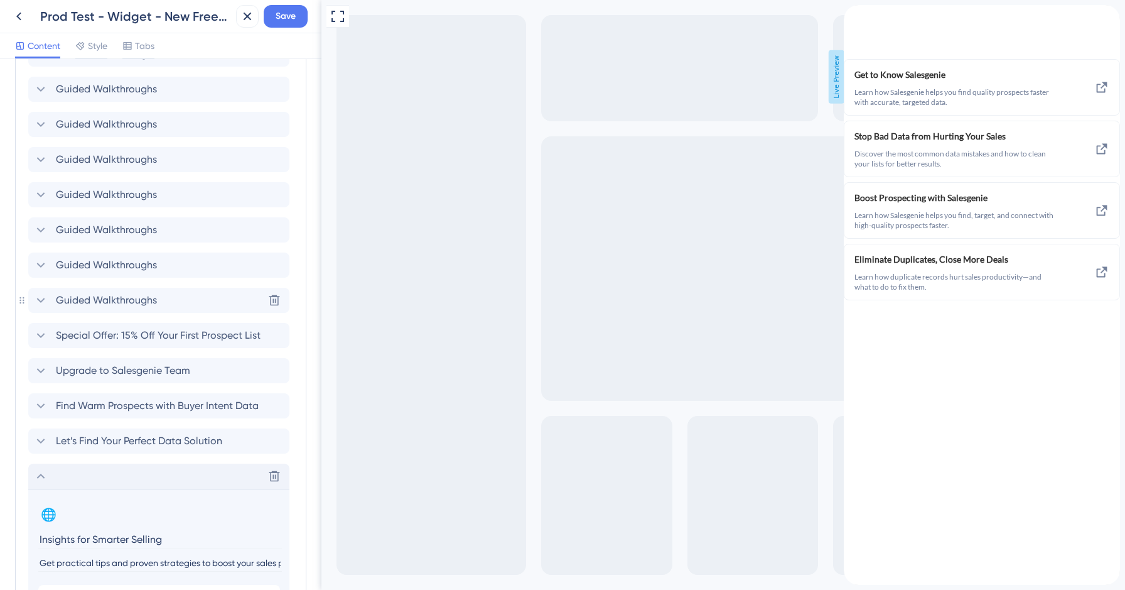
scroll to position [757, 0]
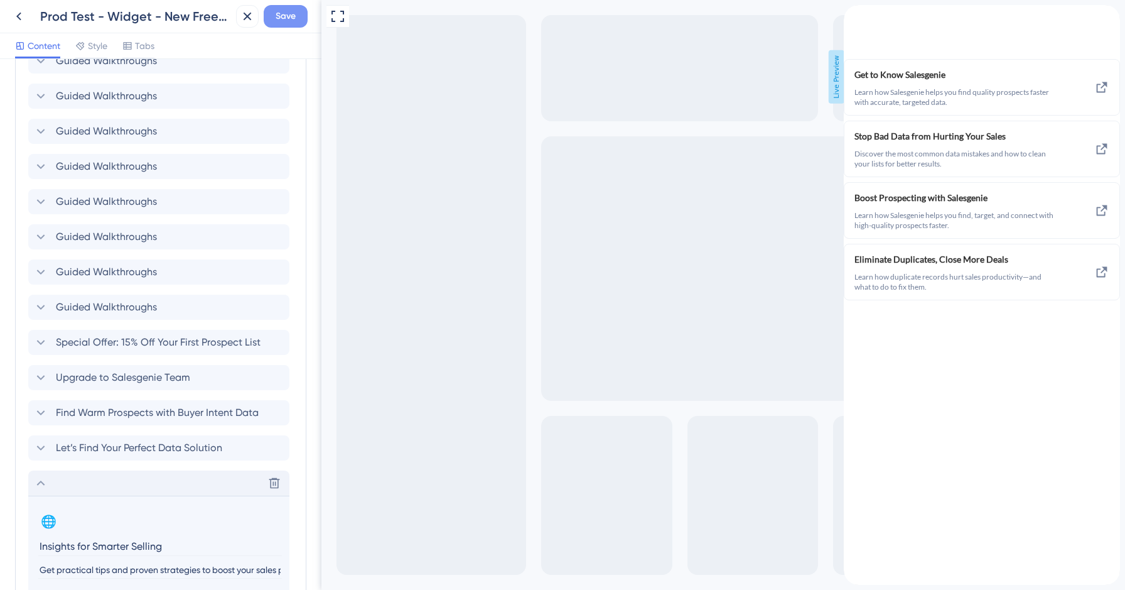
click at [291, 14] on span "Save" at bounding box center [286, 16] width 20 height 15
click at [235, 19] on icon at bounding box center [238, 23] width 13 height 13
click at [21, 17] on icon at bounding box center [18, 16] width 15 height 15
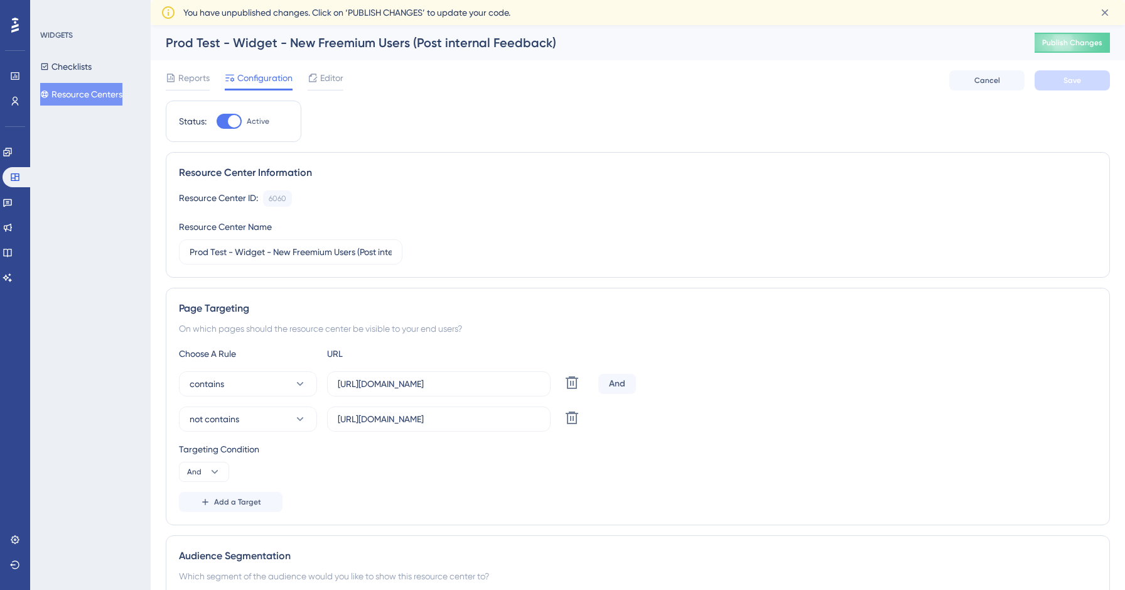
click at [94, 94] on button "Resource Centers" at bounding box center [81, 94] width 82 height 23
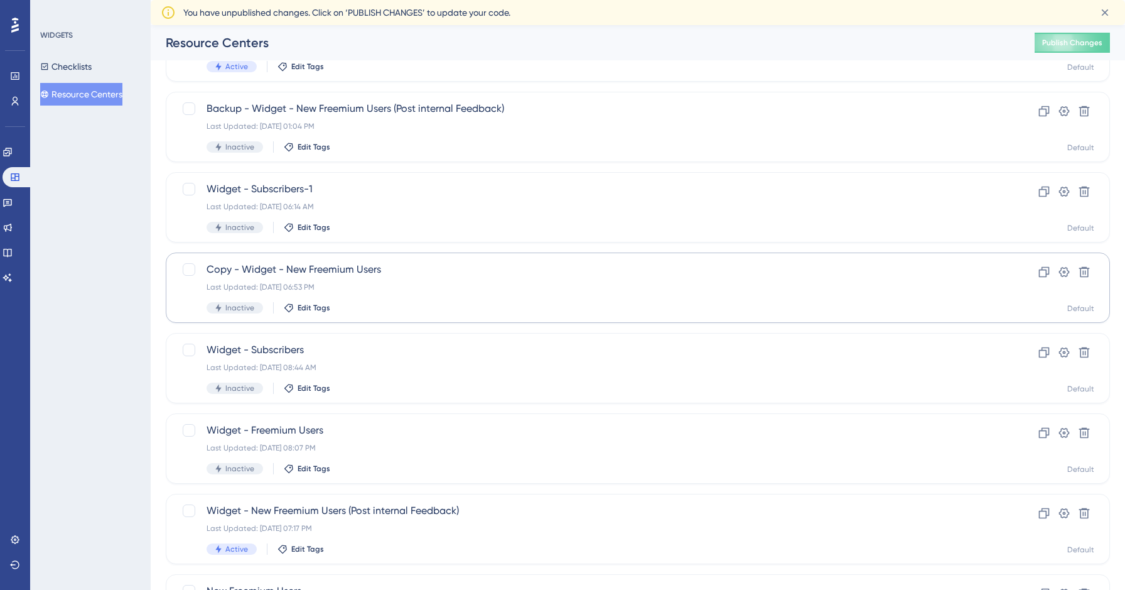
scroll to position [360, 0]
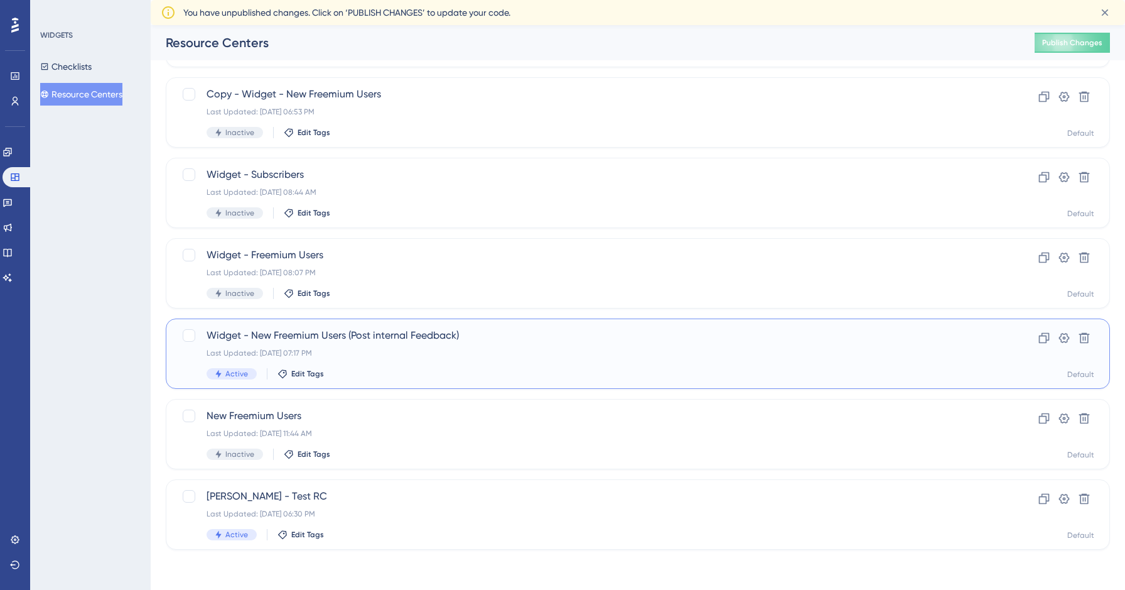
click at [392, 354] on div "Last Updated: [DATE] 07:17 PM" at bounding box center [588, 353] width 762 height 10
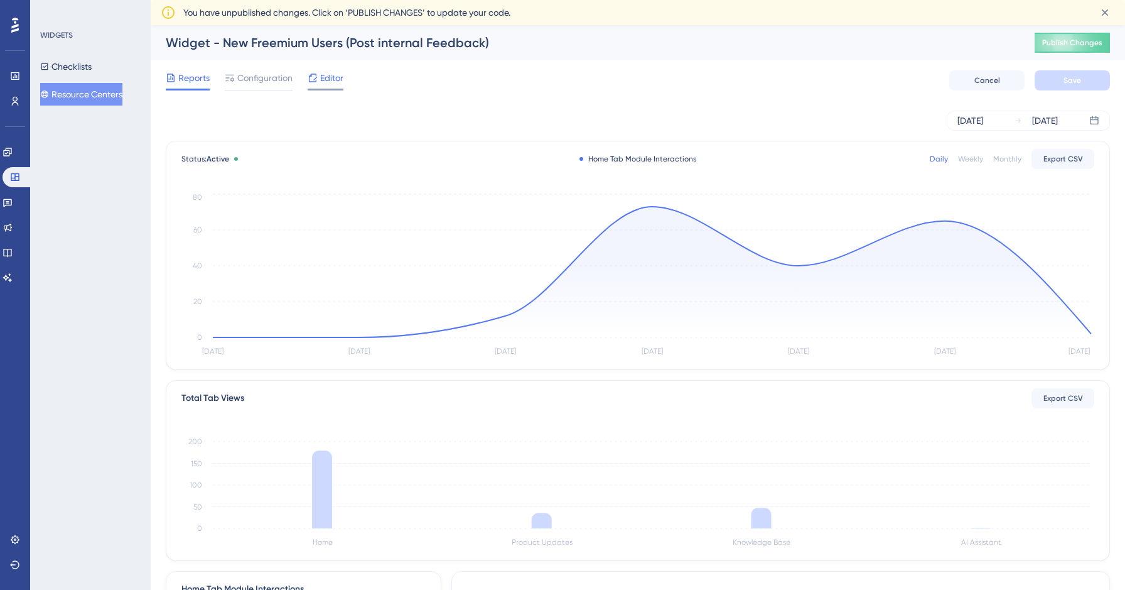
click at [323, 85] on div "Editor" at bounding box center [326, 80] width 36 height 20
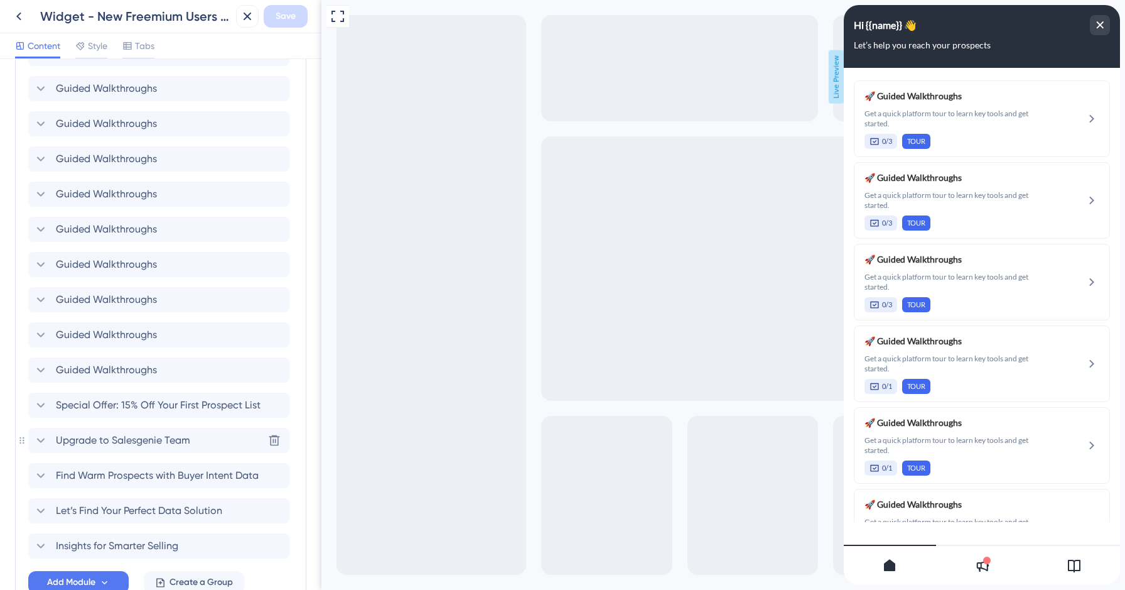
scroll to position [777, 0]
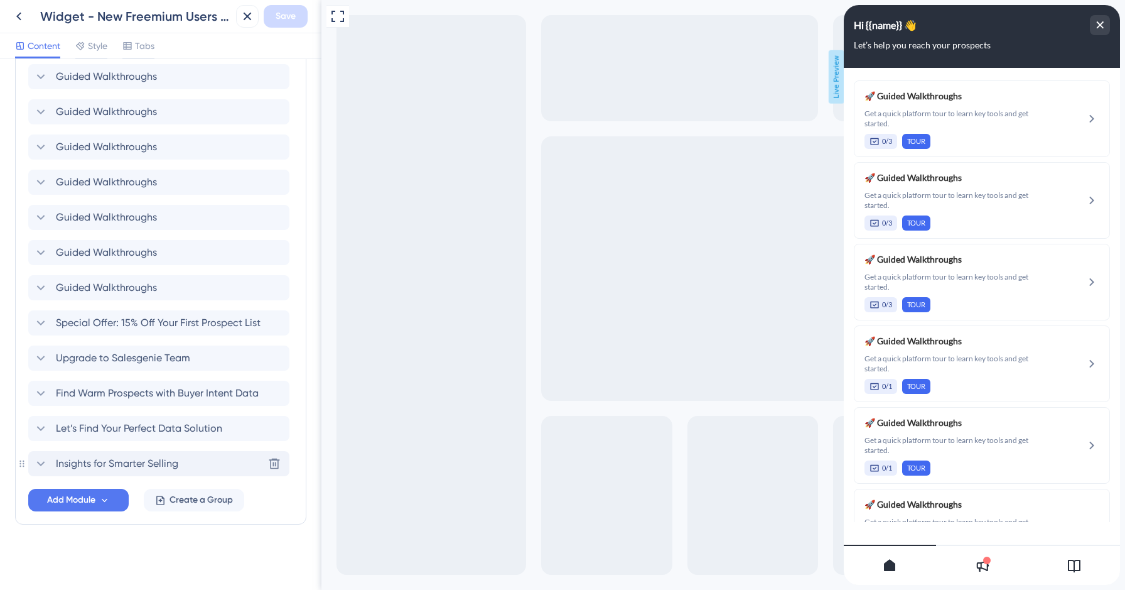
click at [107, 457] on span "Insights for Smarter Selling" at bounding box center [117, 463] width 122 height 15
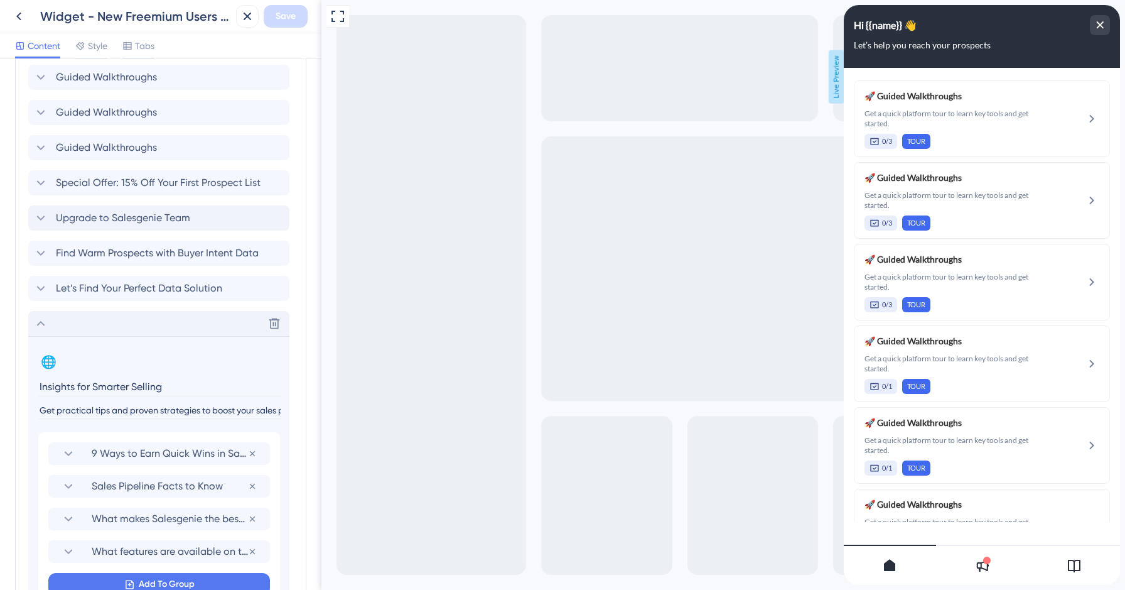
scroll to position [1090, 0]
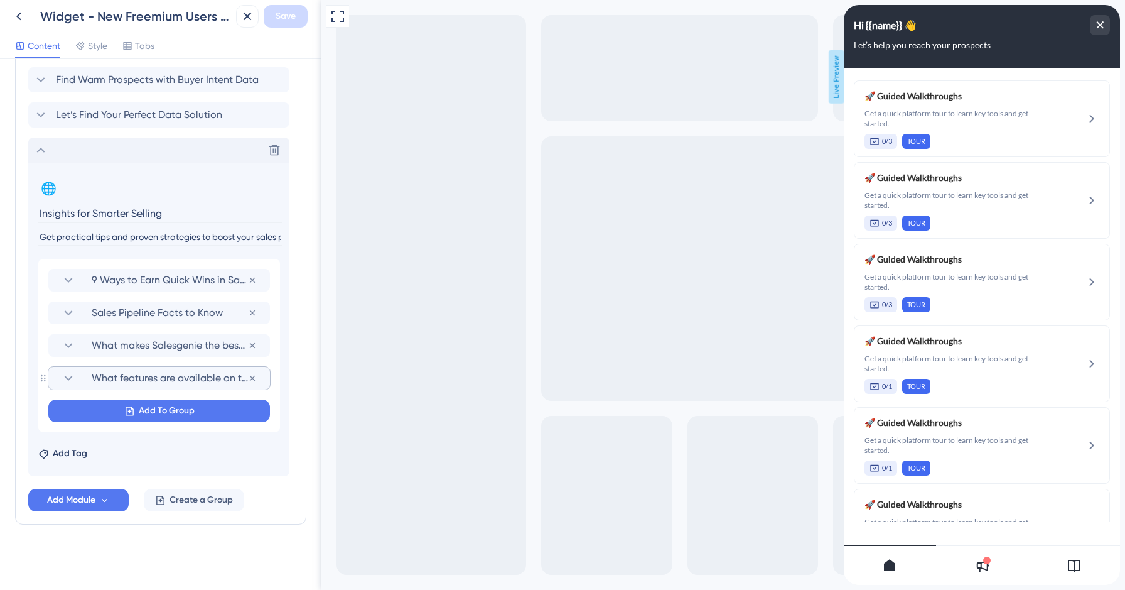
click at [129, 385] on span "What features are available on the mobile app?" at bounding box center [170, 377] width 156 height 15
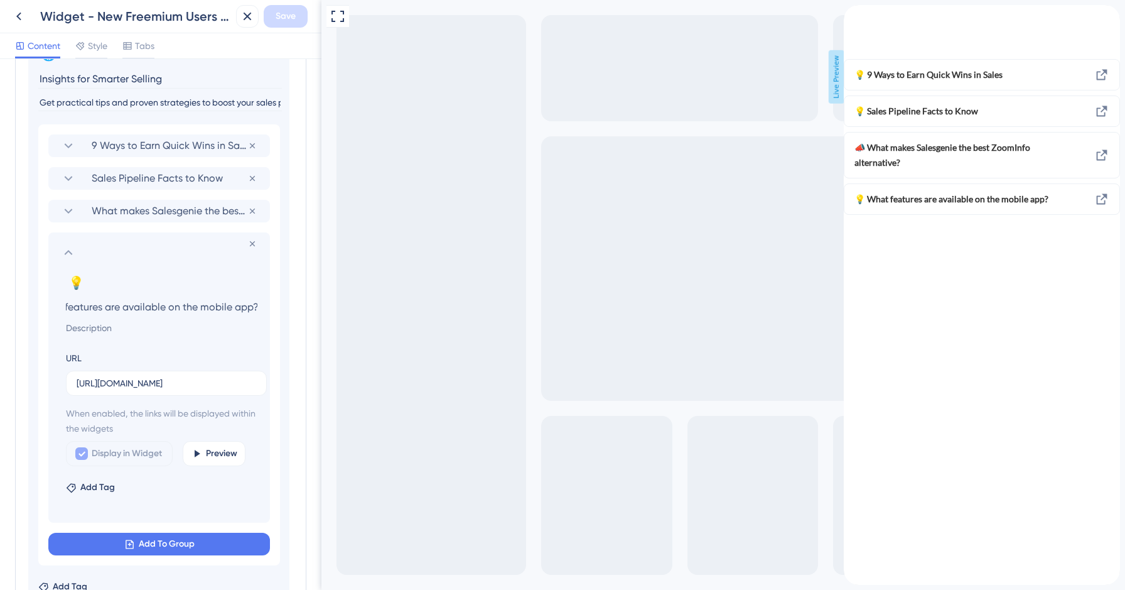
scroll to position [1288, 0]
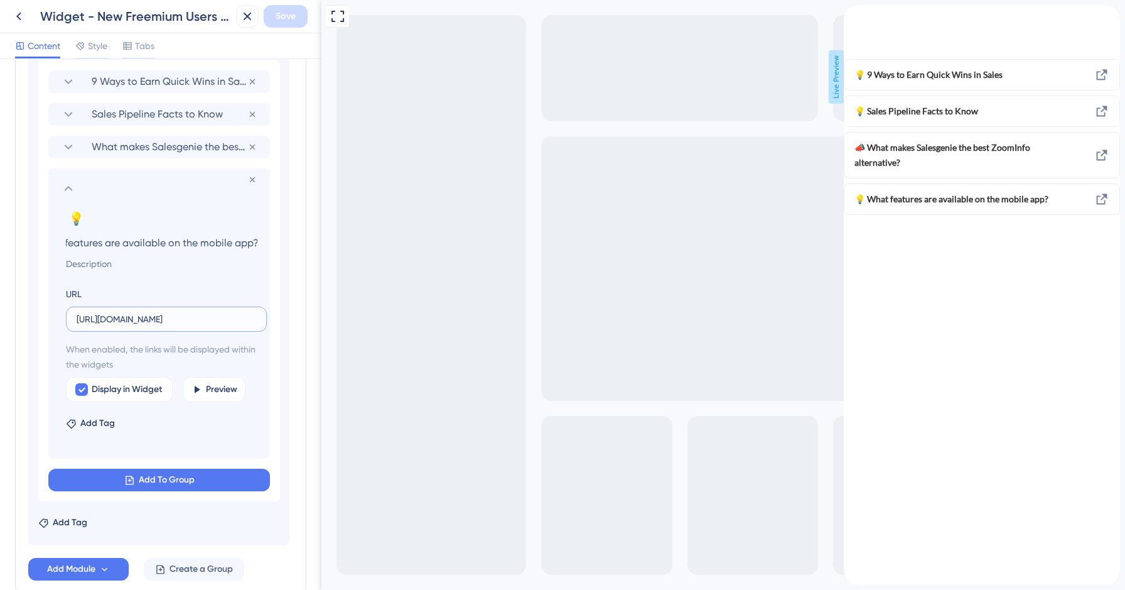
click at [137, 318] on input "[URL][DOMAIN_NAME]" at bounding box center [167, 319] width 180 height 14
paste input "[DOMAIN_NAME][URL]"
type input "[URL][DOMAIN_NAME]"
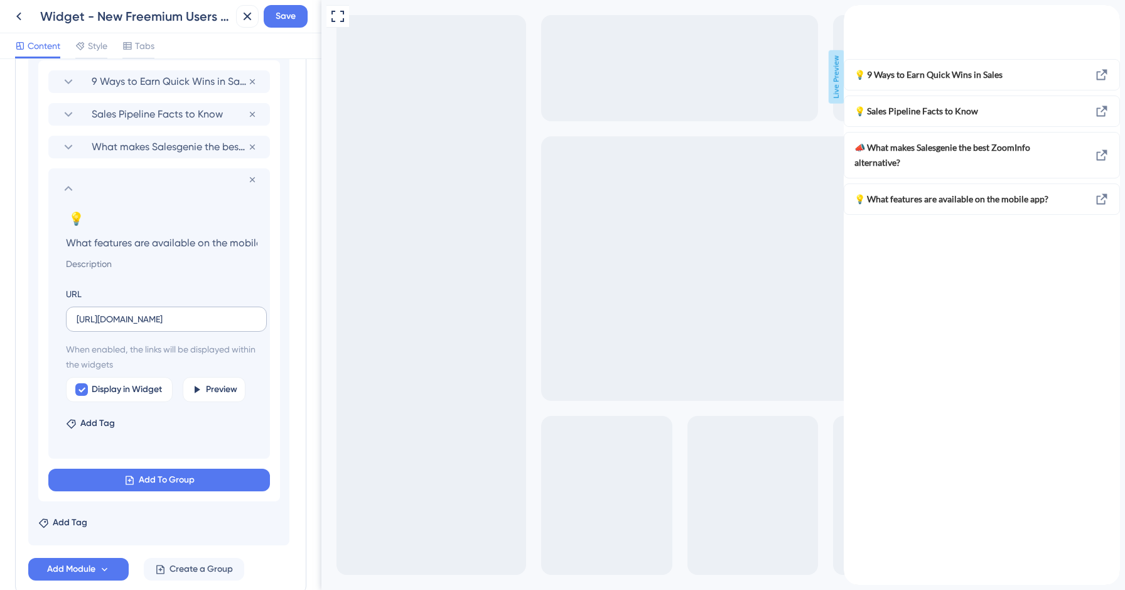
scroll to position [0, 0]
click at [107, 241] on input "What features are available on the mobile app?" at bounding box center [162, 243] width 212 height 18
paste input "Eliminate Duplicates, Close More Deals"
type input "Eliminate Duplicates, Close More Deals"
click at [191, 217] on span "Remove emoji" at bounding box center [214, 219] width 65 height 12
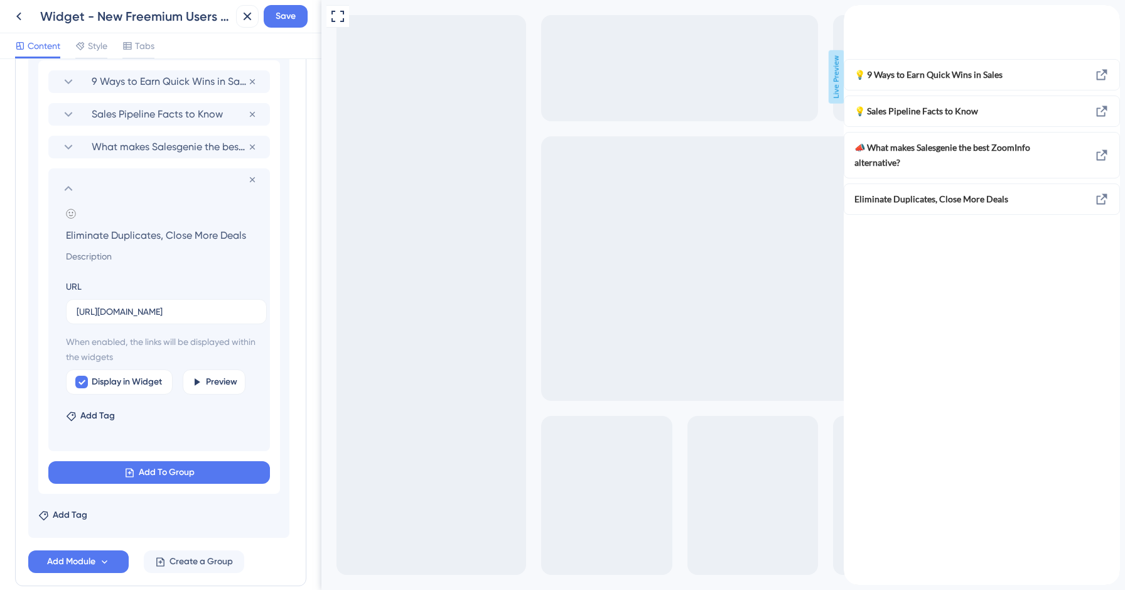
click at [138, 259] on input at bounding box center [162, 256] width 212 height 15
paste input "Learn how duplicate records hurt sales productivity—and what to do to fix them."
type input "Learn how duplicate records hurt sales productivity—and what to do to fix them."
click at [66, 187] on icon at bounding box center [68, 188] width 15 height 15
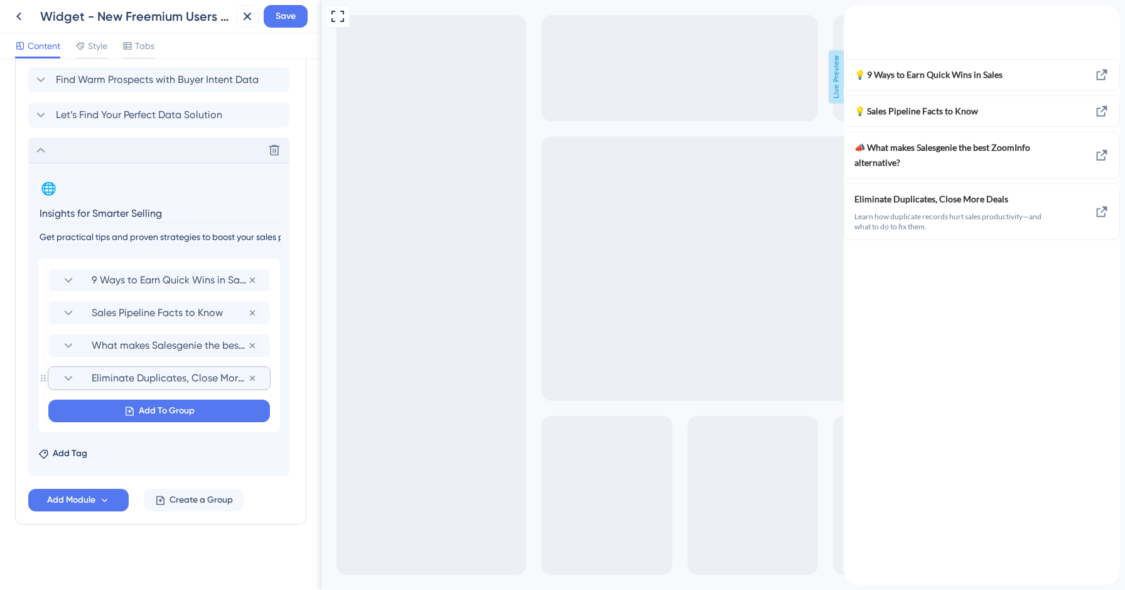
scroll to position [1090, 0]
click at [128, 347] on span "What makes Salesgenie the best ZoomInfo alternative?" at bounding box center [170, 345] width 156 height 15
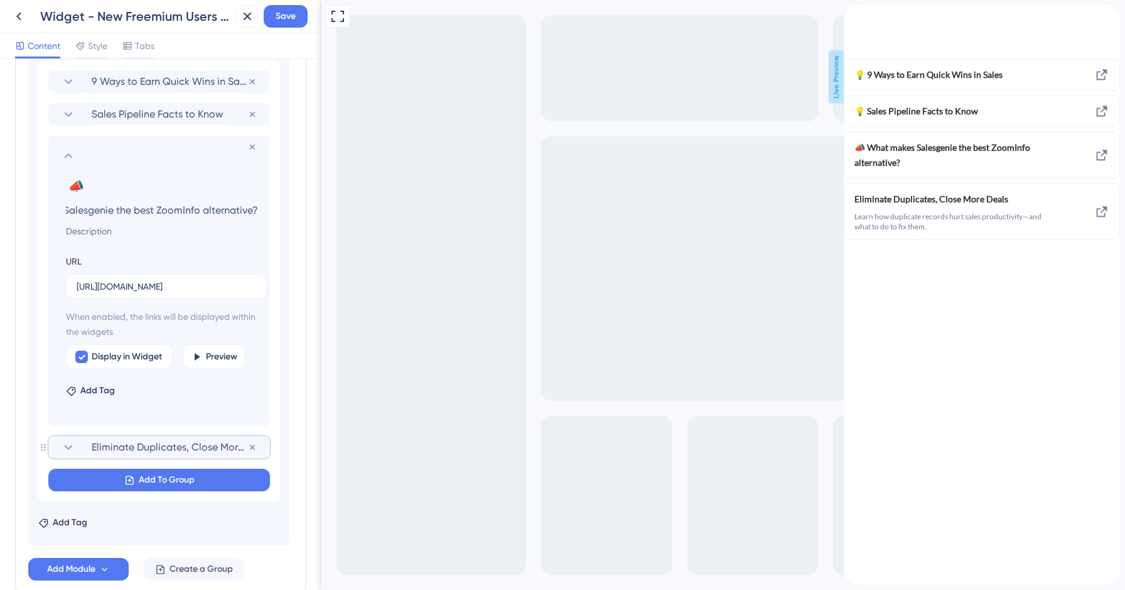
scroll to position [0, 0]
click at [180, 215] on input "What makes Salesgenie the best ZoomInfo alternative?" at bounding box center [162, 210] width 212 height 18
paste input "Boost Prospecting with Salesgenie"
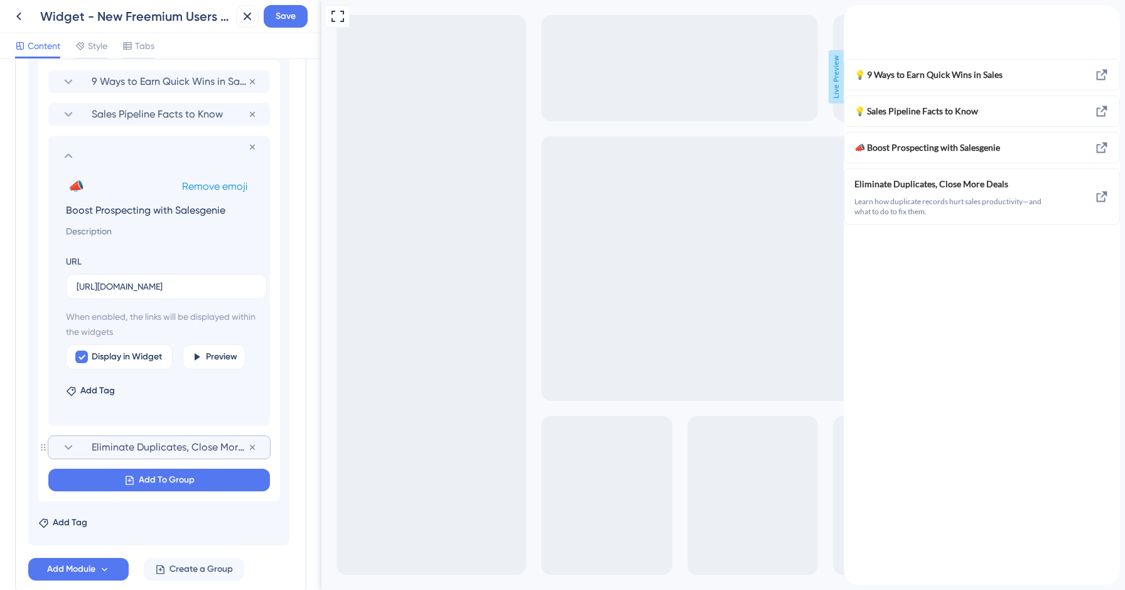
type input "Boost Prospecting with Salesgenie"
click at [221, 184] on span "Remove emoji" at bounding box center [214, 186] width 65 height 12
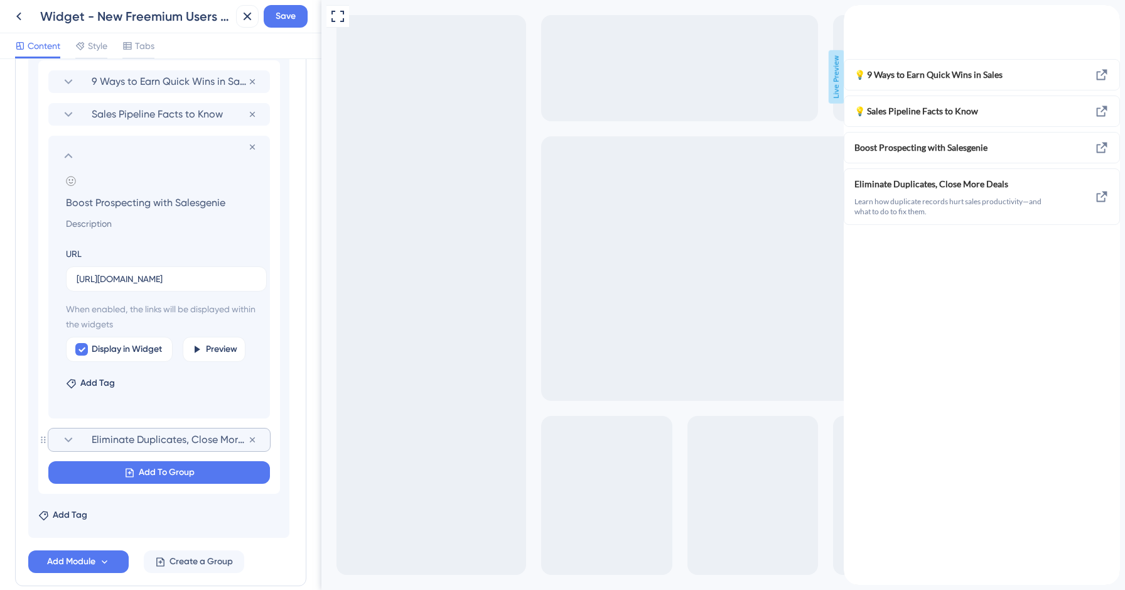
click at [101, 228] on input at bounding box center [162, 223] width 212 height 15
paste input "Learn how Salesgenie helps you find, target, and connect with high-quality pros…"
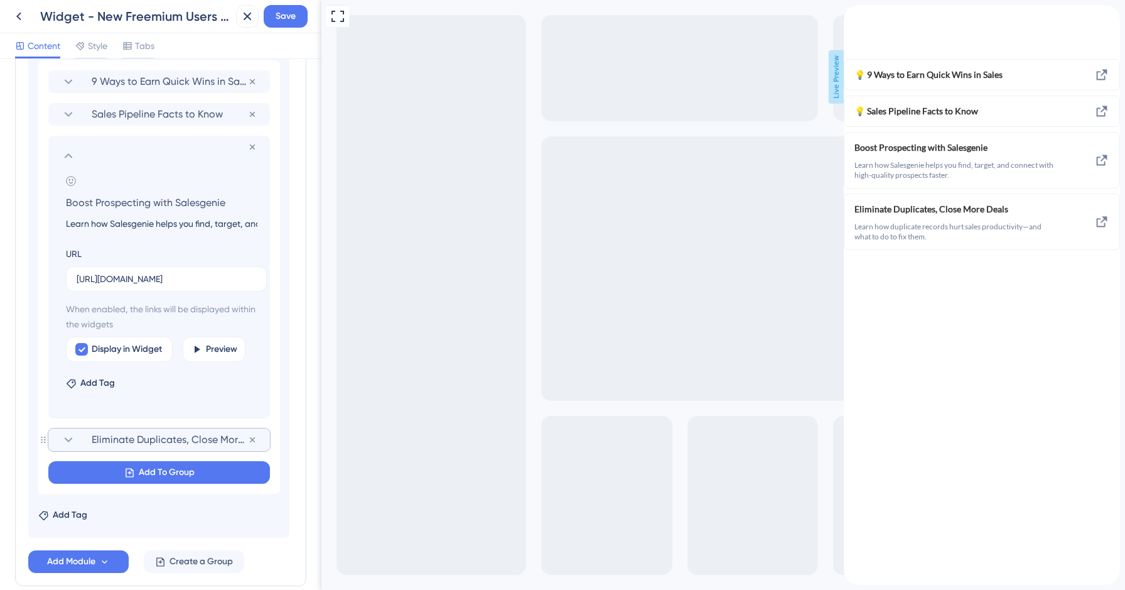
scroll to position [0, 180]
type input "Learn how Salesgenie helps you find, target, and connect with high-quality pros…"
click at [121, 279] on input "[URL][DOMAIN_NAME]" at bounding box center [167, 279] width 180 height 14
paste input "[DOMAIN_NAME][URL]"
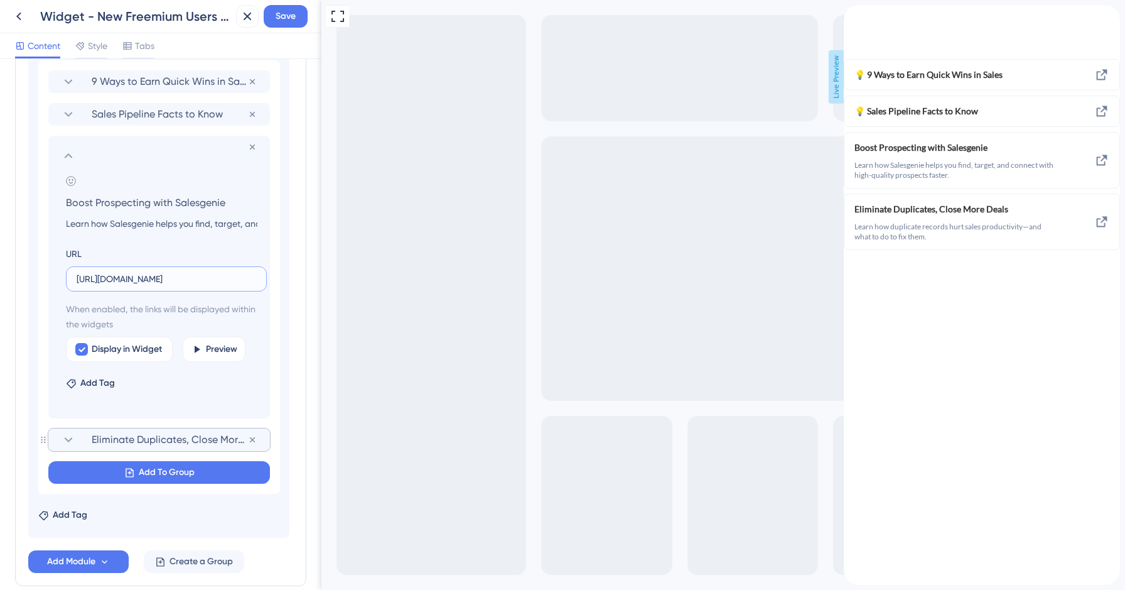
scroll to position [0, 56]
type input "[URL][DOMAIN_NAME]"
click at [62, 163] on section "Remove from group Add emoji Boost Prospecting with Salesgenie Learn how Salesge…" at bounding box center [159, 277] width 222 height 283
click at [70, 156] on icon at bounding box center [69, 155] width 8 height 5
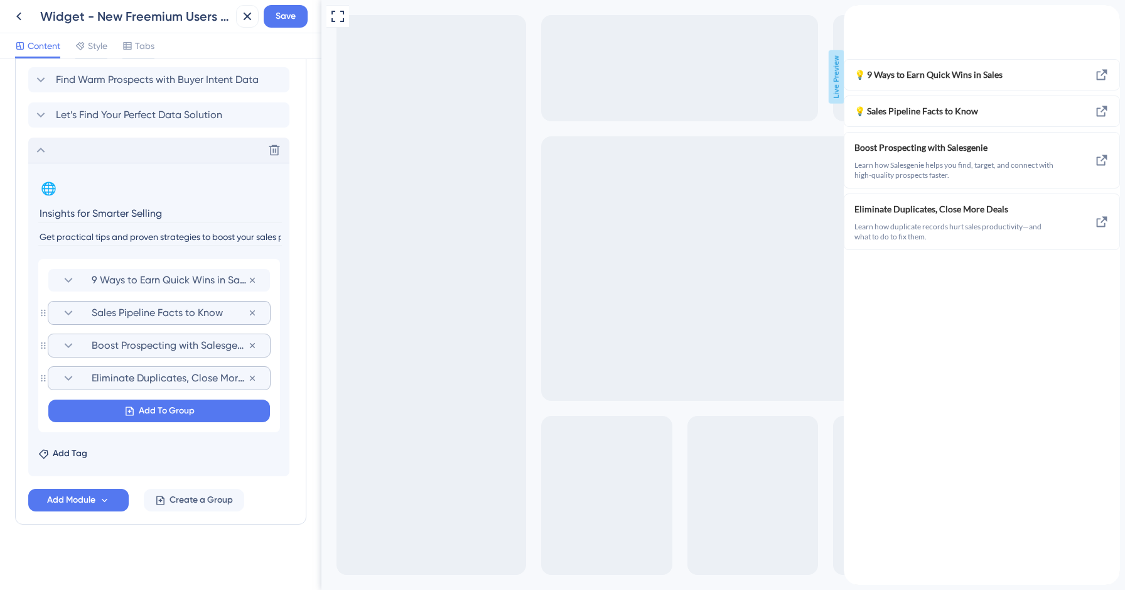
click at [129, 313] on span "Sales Pipeline Facts to Know" at bounding box center [170, 312] width 156 height 15
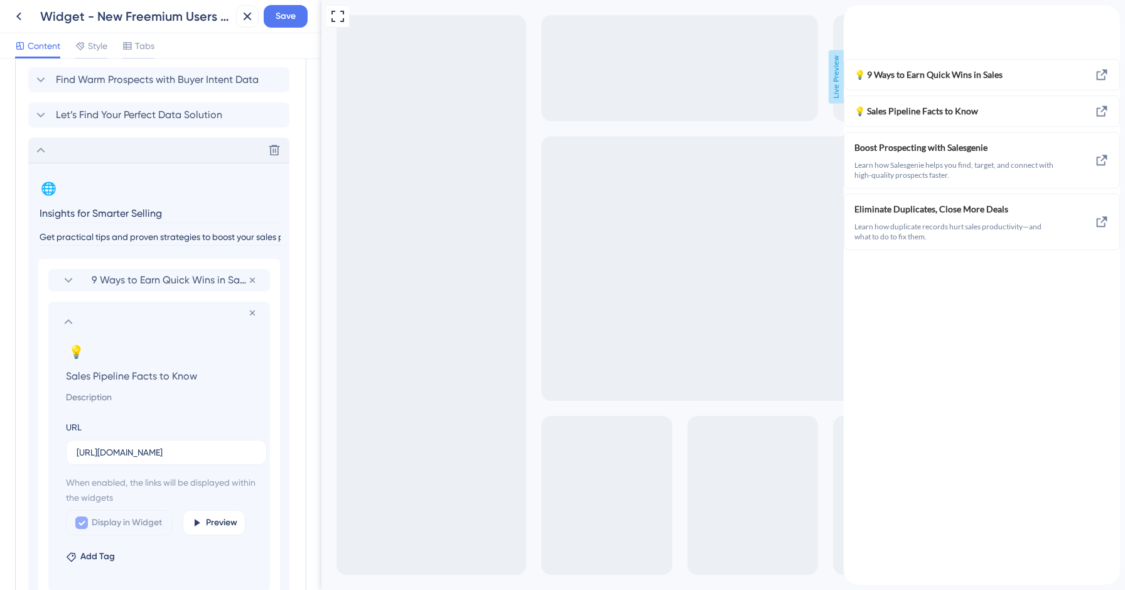
scroll to position [1288, 0]
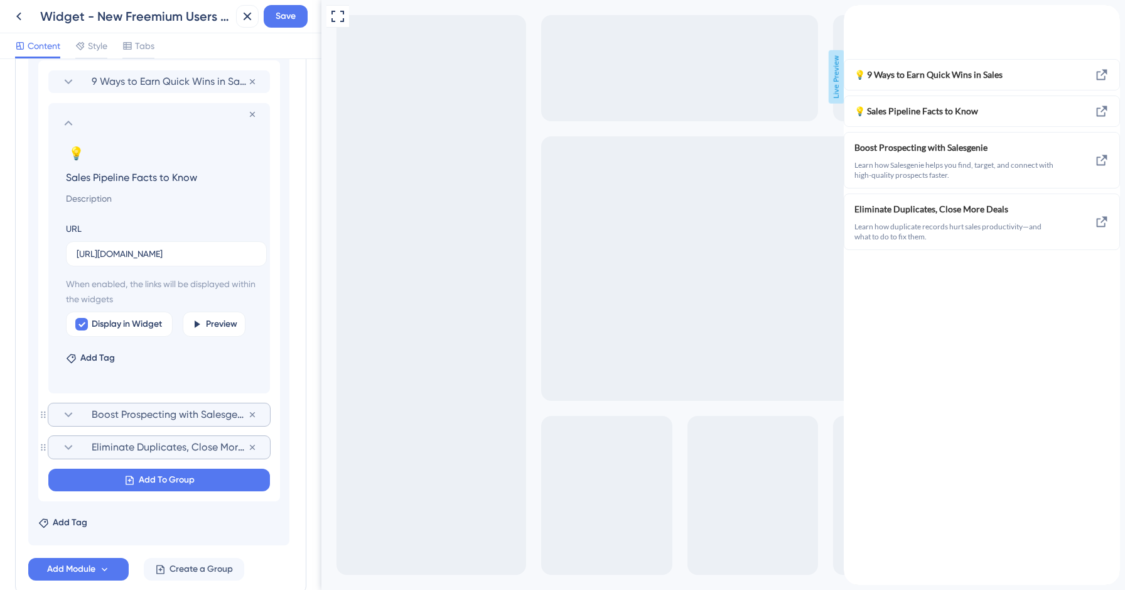
click at [160, 175] on input "Sales Pipeline Facts to Know" at bounding box center [162, 177] width 212 height 18
paste input "top Bad Data from Hurting Your Sales"
type input "Stop Bad Data from Hurting Your Sales"
click at [226, 151] on span "Remove emoji" at bounding box center [214, 154] width 65 height 12
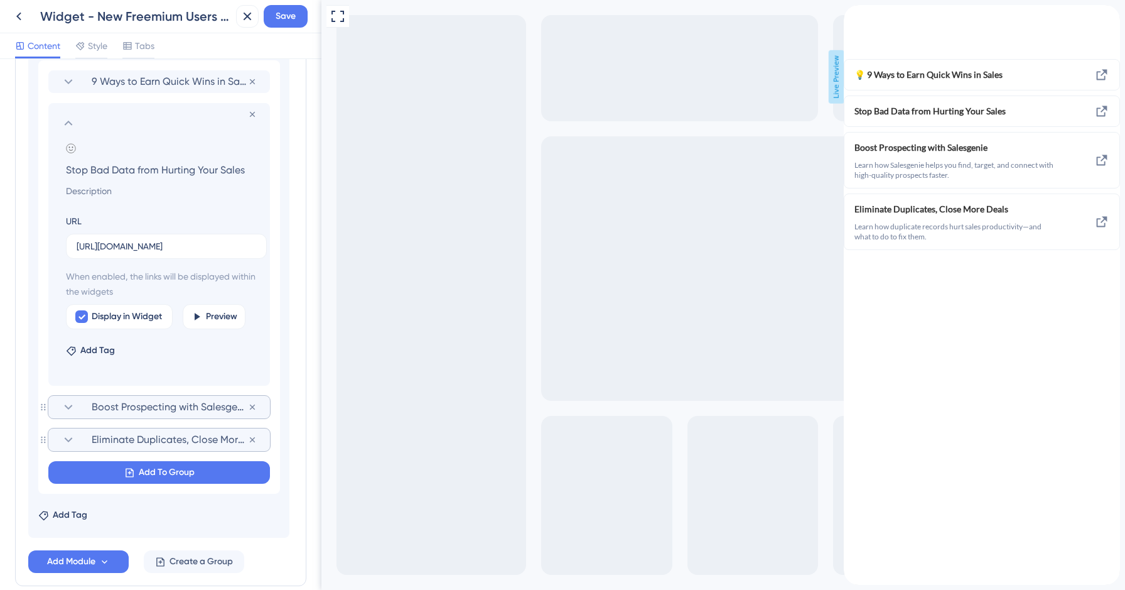
click at [105, 195] on input at bounding box center [162, 190] width 212 height 15
paste input "Discover the most common data mistakes and how to clean your lists for better r…"
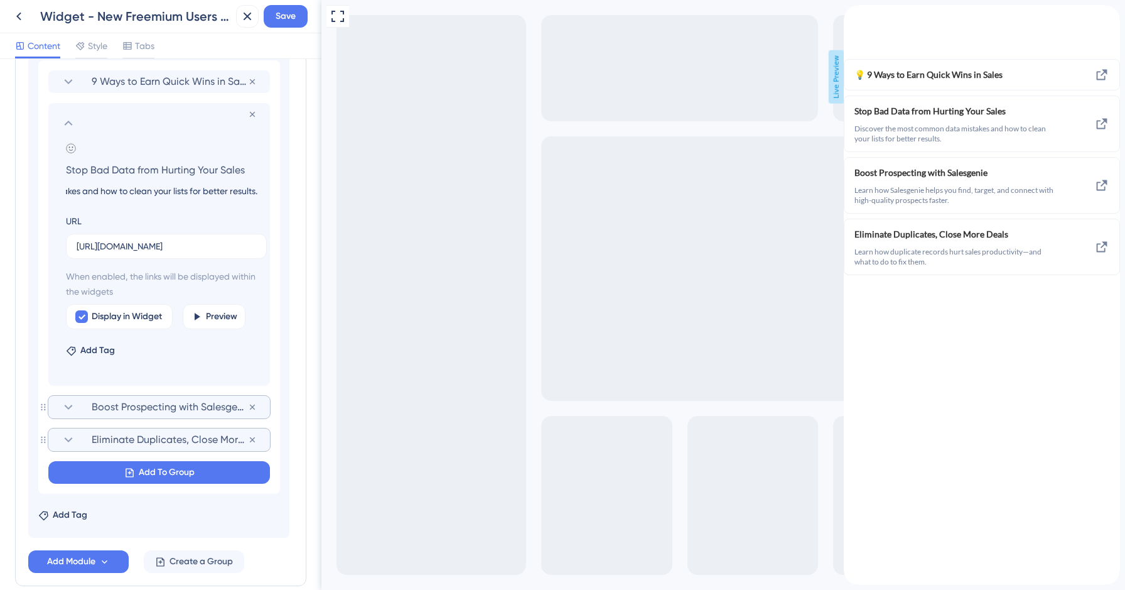
type input "Discover the most common data mistakes and how to clean your lists for better r…"
click at [157, 247] on input "[URL][DOMAIN_NAME]" at bounding box center [167, 246] width 180 height 14
click at [134, 246] on input "[URL][DOMAIN_NAME]" at bounding box center [167, 246] width 180 height 14
paste input "[DOMAIN_NAME][URL]"
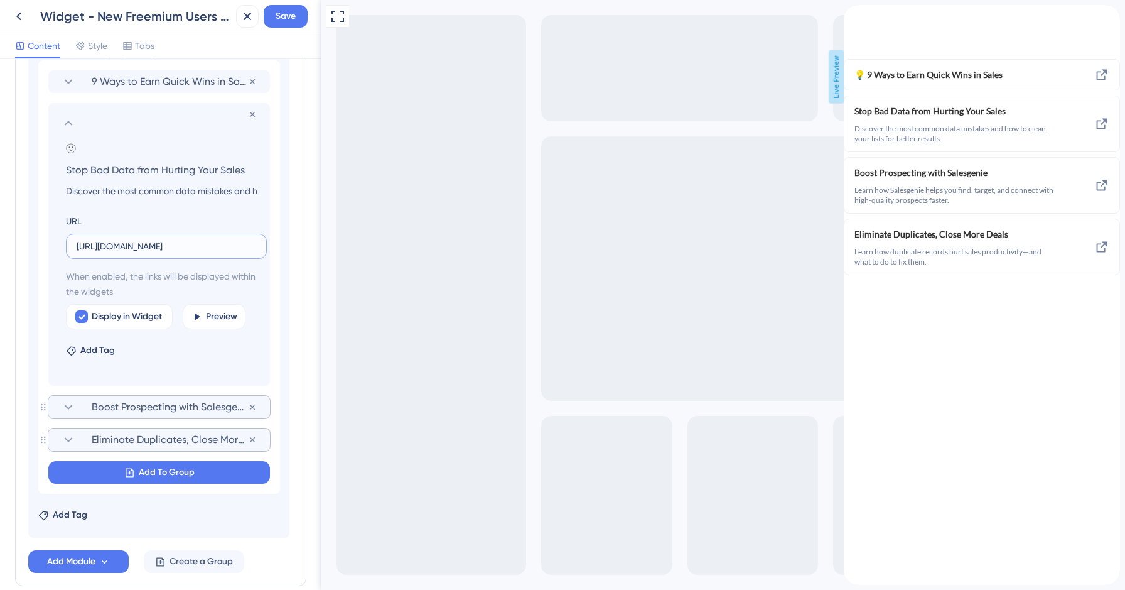
scroll to position [1199, 0]
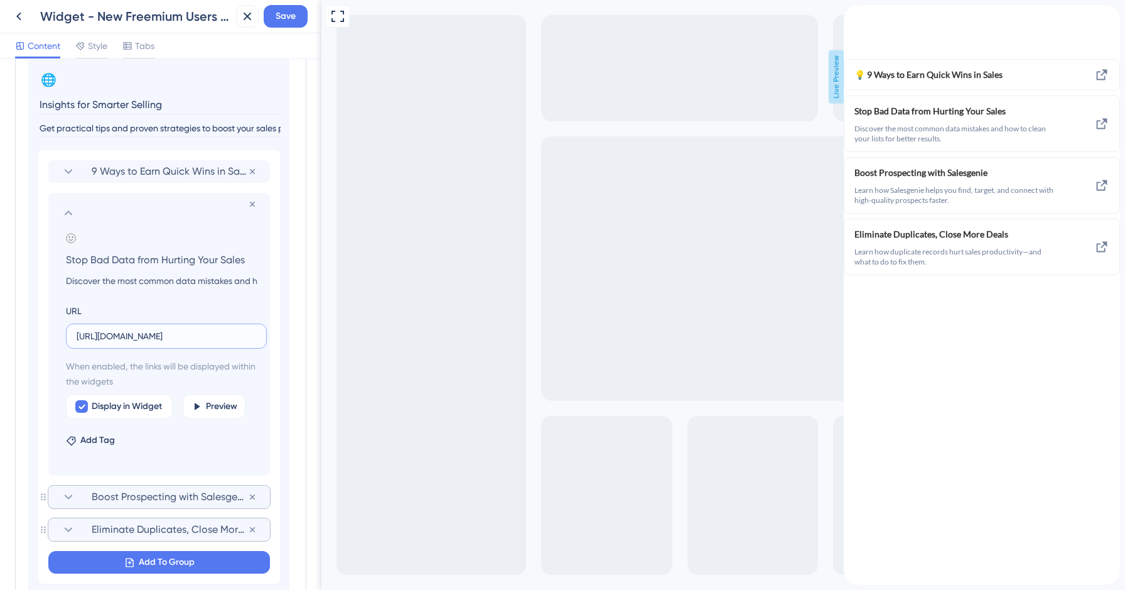
type input "[URL][DOMAIN_NAME]"
click at [67, 212] on icon at bounding box center [69, 212] width 8 height 5
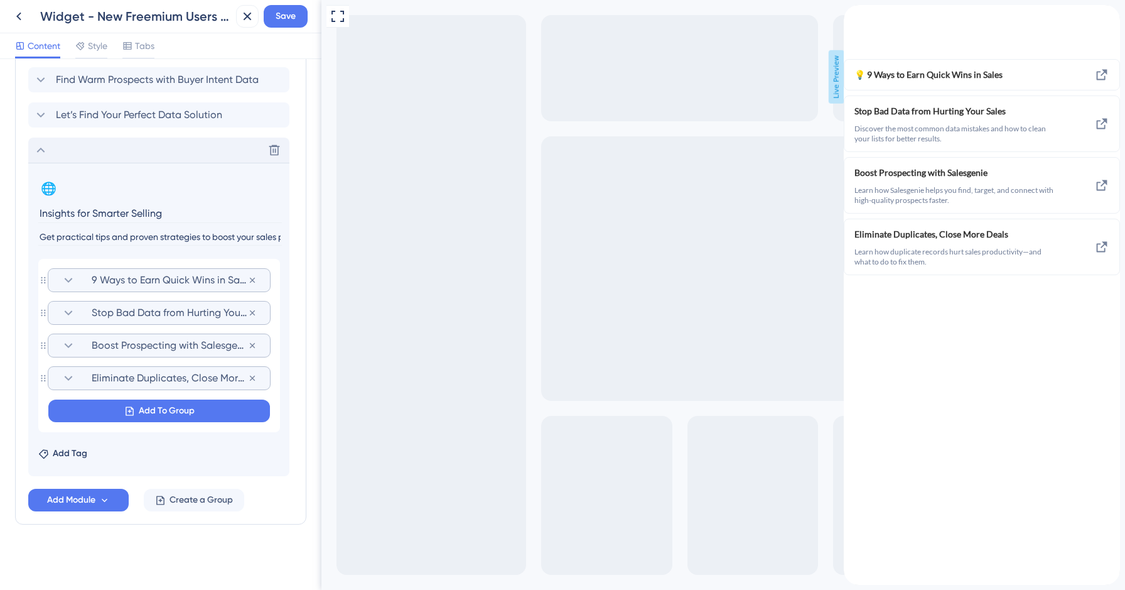
click at [137, 288] on section "9 Ways to Earn Quick Wins in Sales" at bounding box center [159, 280] width 197 height 23
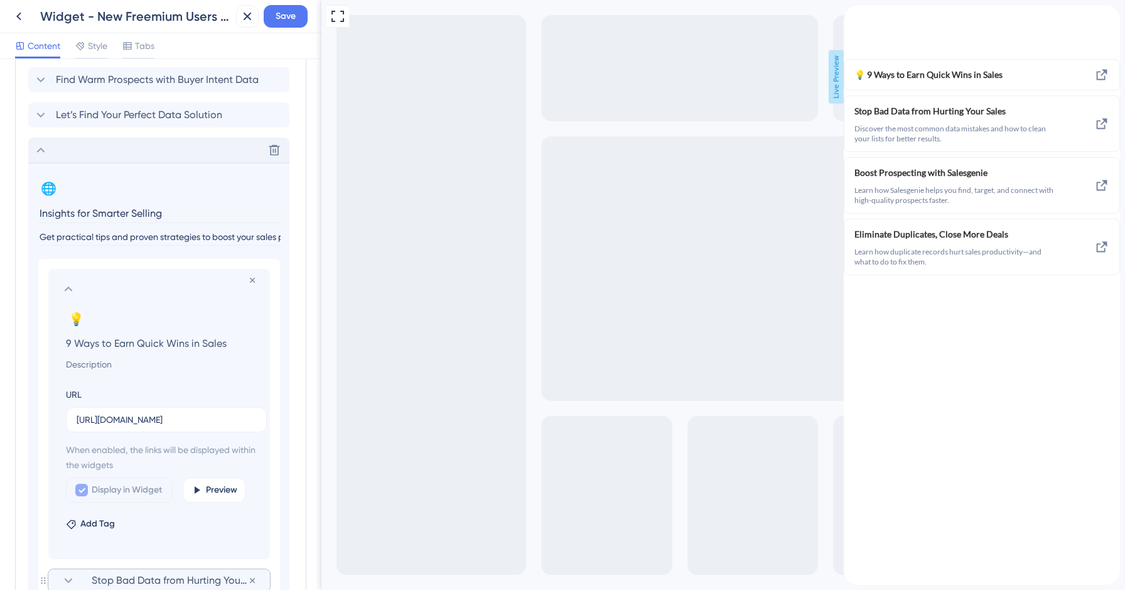
scroll to position [1199, 0]
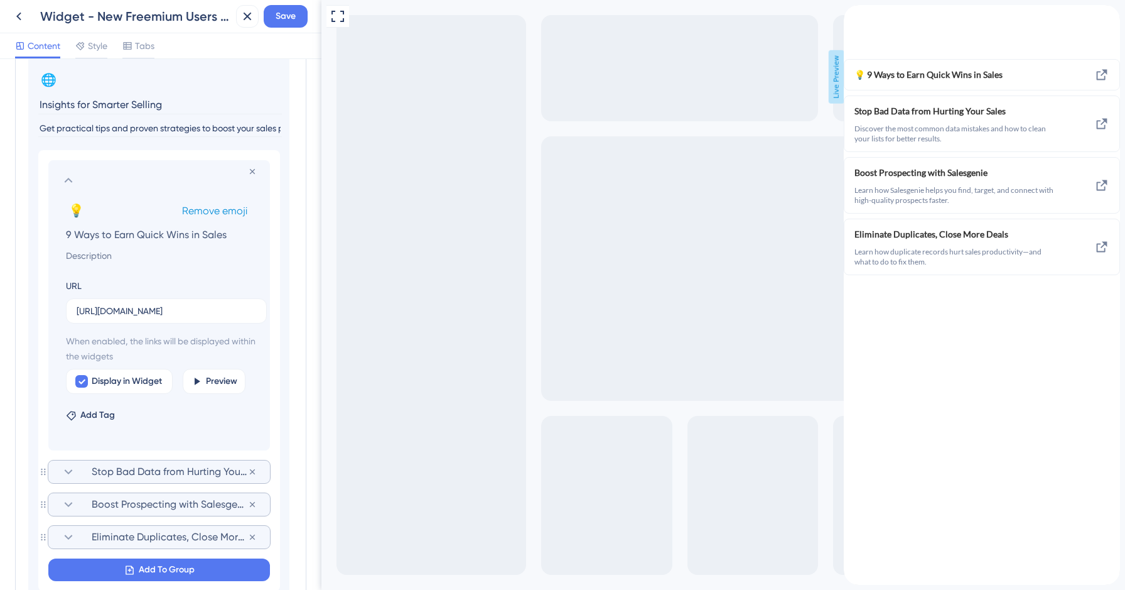
click at [235, 210] on span "Remove emoji" at bounding box center [214, 211] width 65 height 12
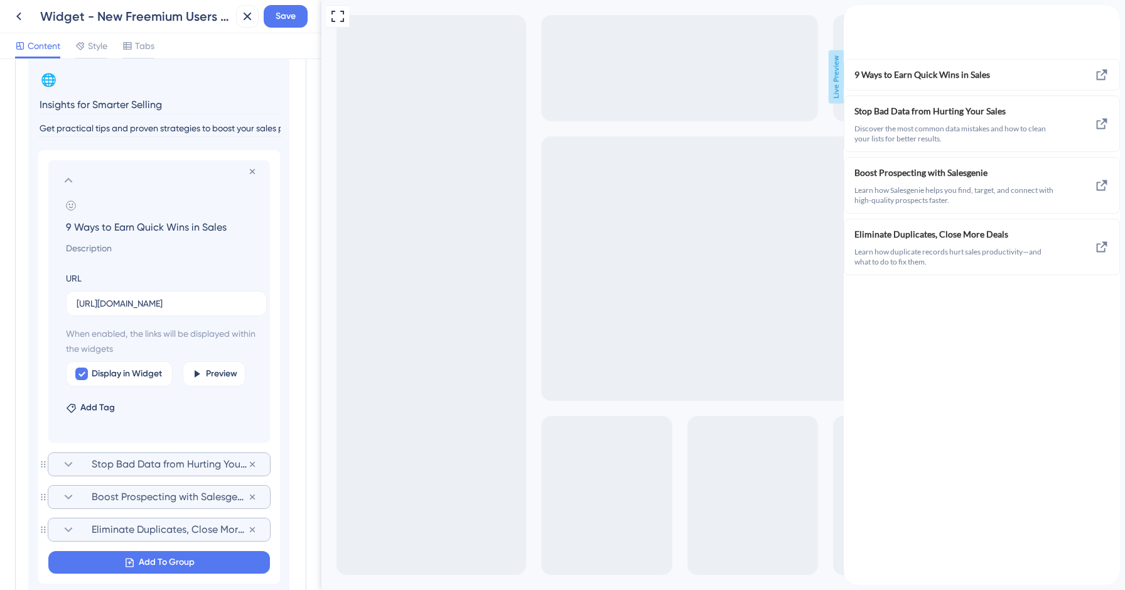
click at [135, 227] on input "9 Ways to Earn Quick Wins in Sales" at bounding box center [162, 227] width 212 height 18
paste input "Get to Know Salesgenie"
type input "Get to Know Salesgenie"
click at [67, 249] on input at bounding box center [162, 247] width 212 height 15
paste input "Learn how Salesgenie helps you find quality prospects faster with accurate, tar…"
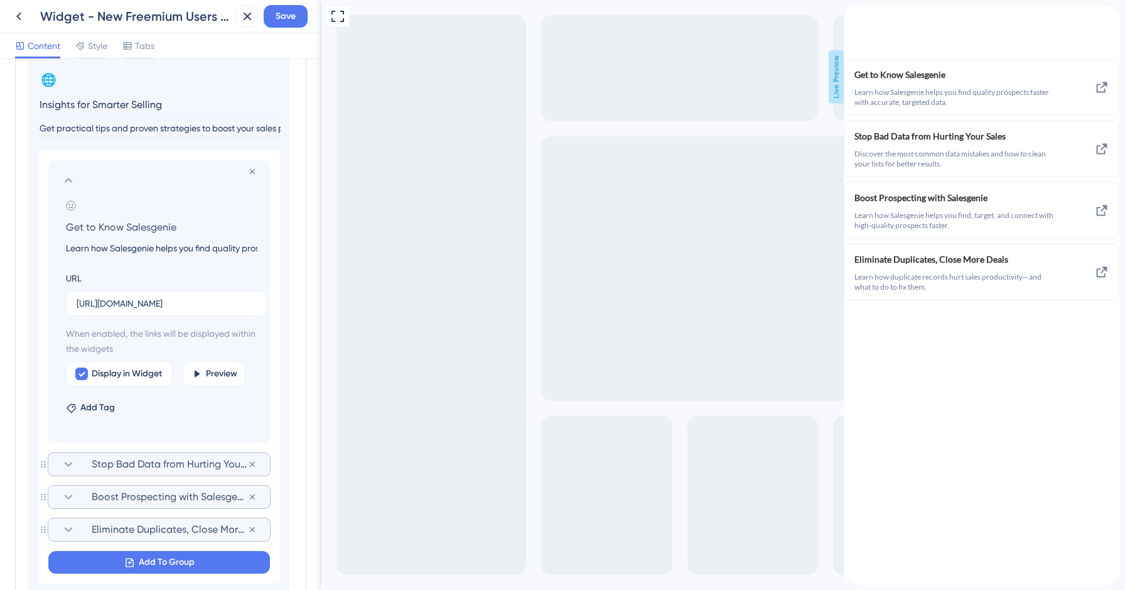
scroll to position [0, 173]
type input "Learn how Salesgenie helps you find quality prospects faster with accurate, tar…"
click at [143, 303] on input "[URL][DOMAIN_NAME]" at bounding box center [167, 303] width 180 height 14
paste input "[DOMAIN_NAME][URL]"
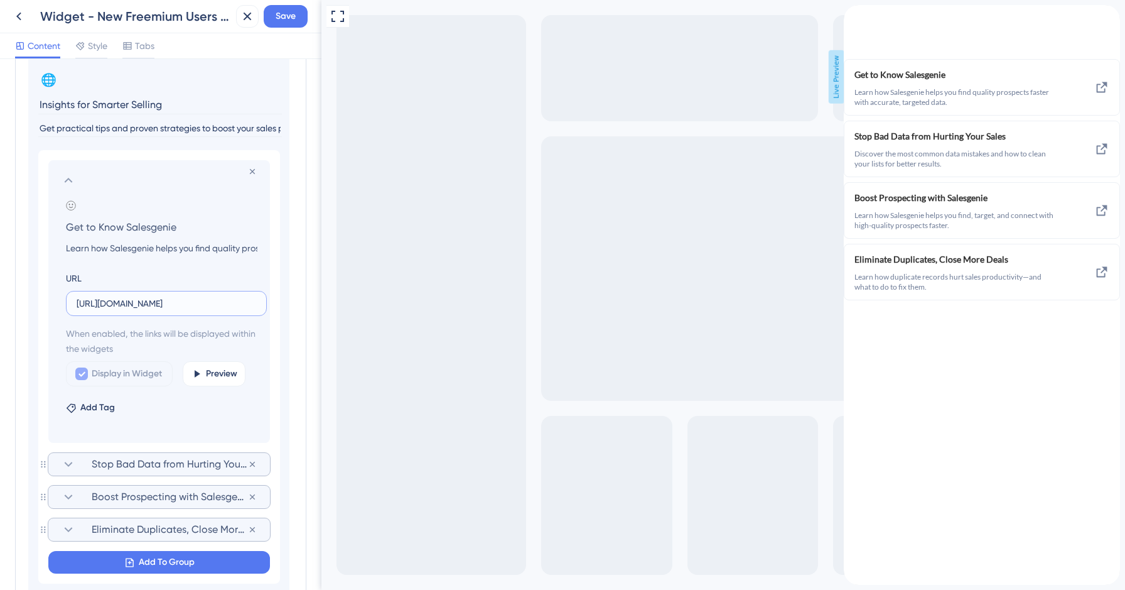
scroll to position [0, 72]
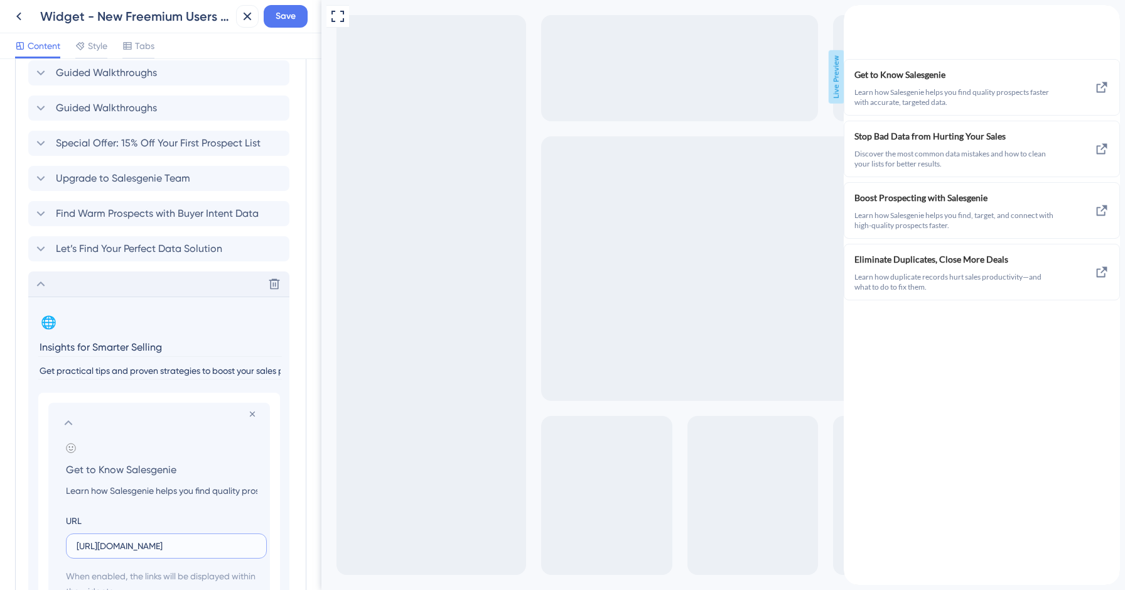
type input "[URL][DOMAIN_NAME]"
click at [40, 288] on icon at bounding box center [40, 283] width 15 height 15
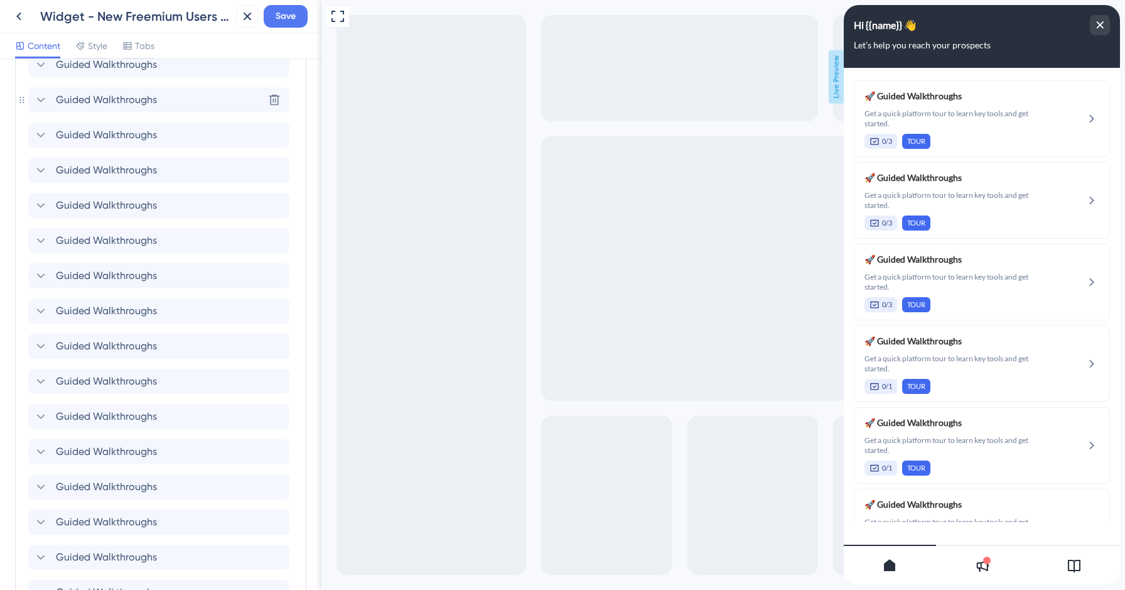
scroll to position [63, 0]
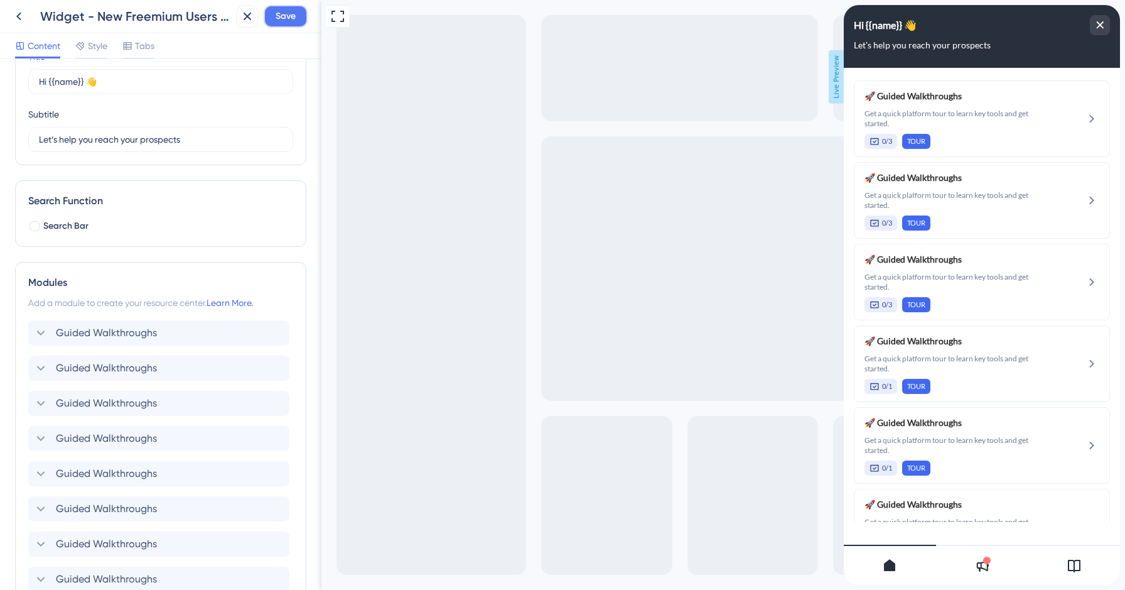
click at [279, 16] on span "Save" at bounding box center [286, 16] width 20 height 15
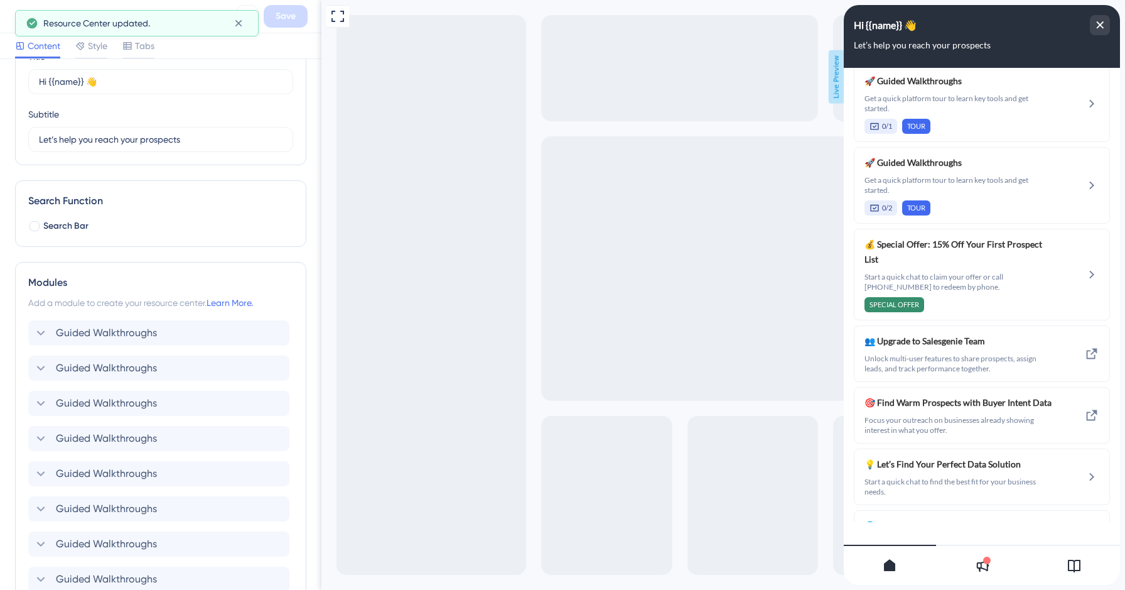
scroll to position [1534, 0]
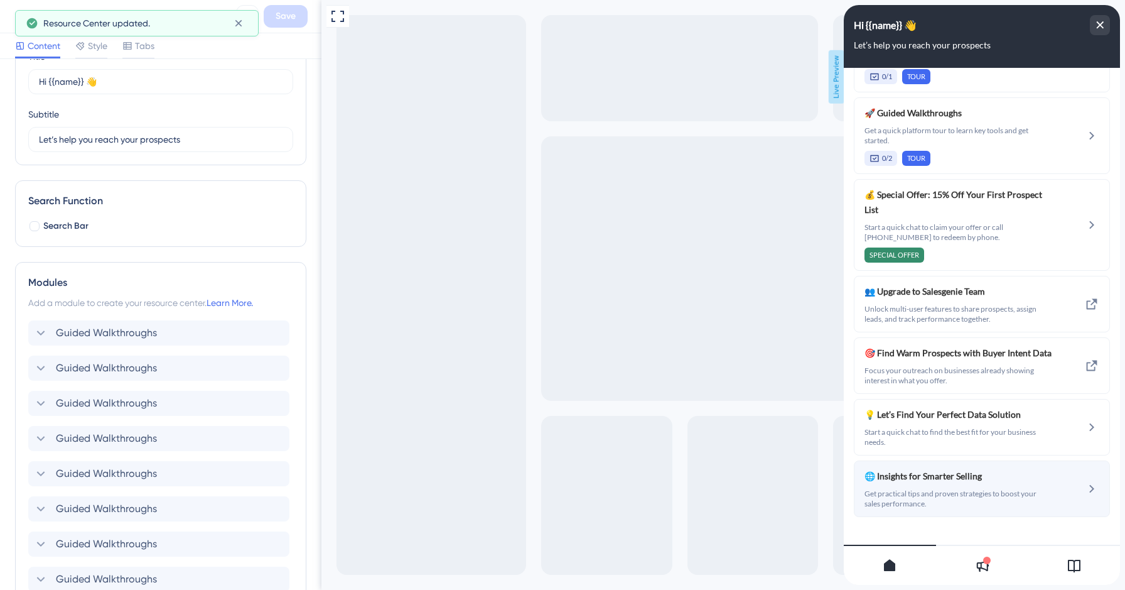
click at [951, 468] on span "🌐 Insights for Smarter Selling" at bounding box center [949, 475] width 168 height 15
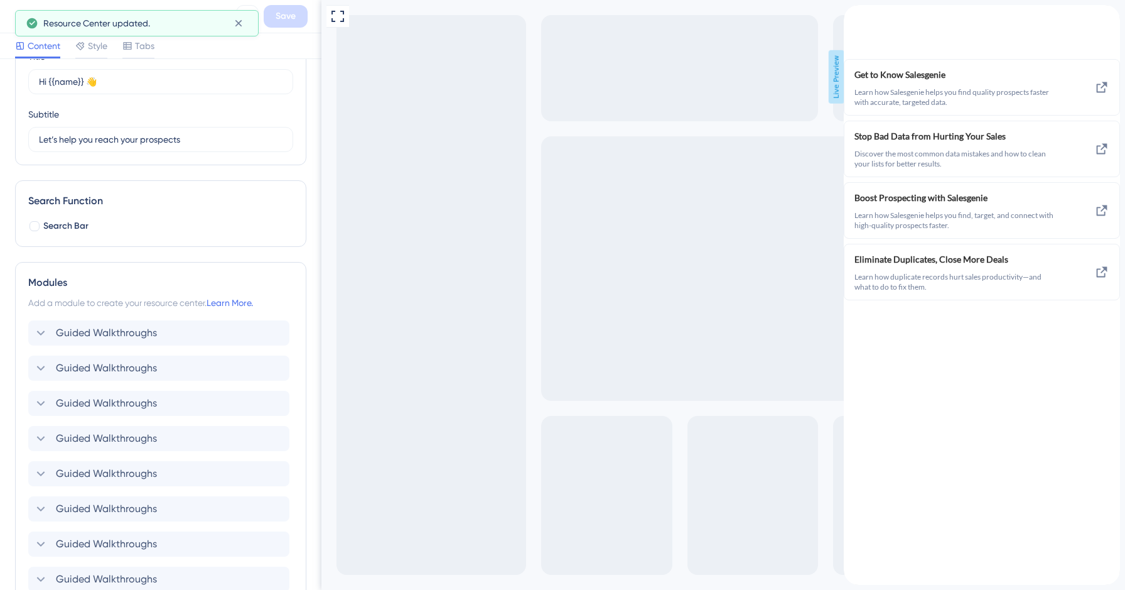
scroll to position [0, 0]
click at [863, 17] on div "back to header" at bounding box center [854, 11] width 20 height 12
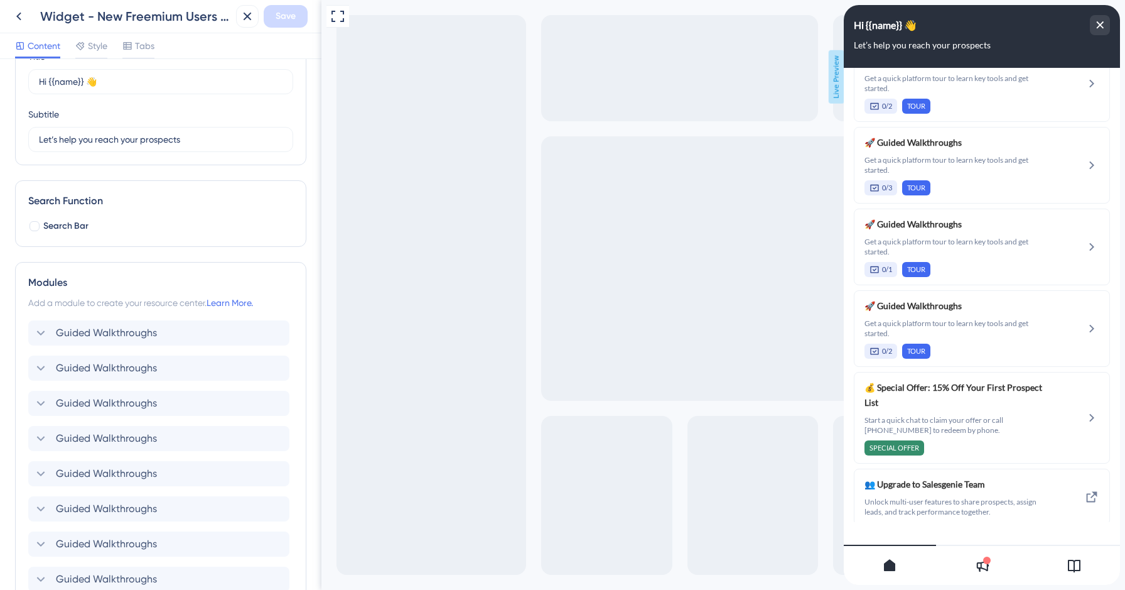
scroll to position [1534, 0]
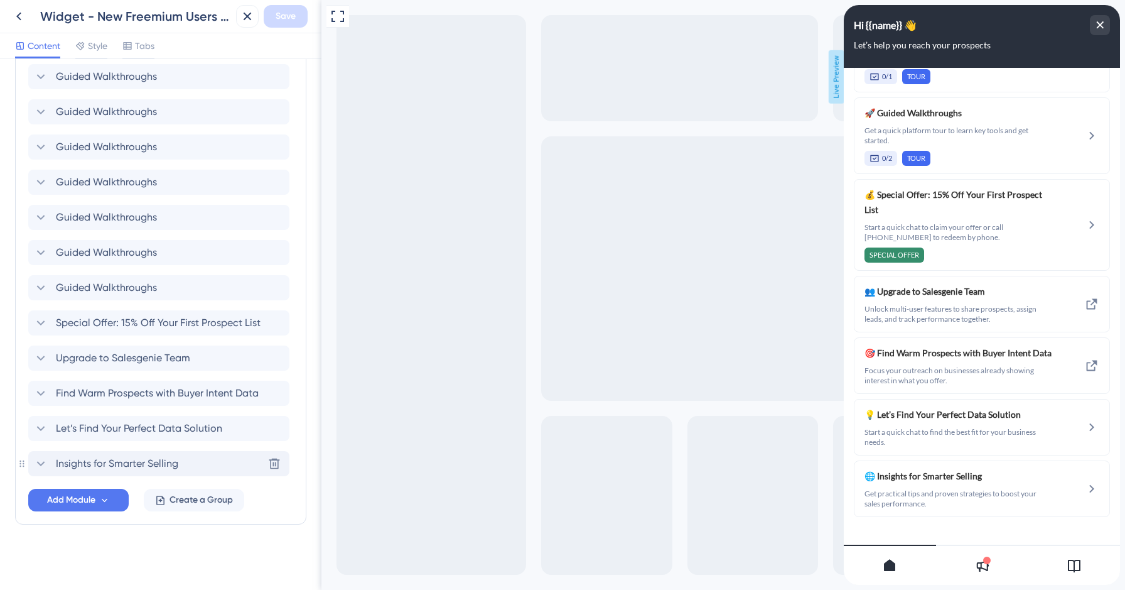
click at [119, 463] on span "Insights for Smarter Selling" at bounding box center [117, 463] width 122 height 15
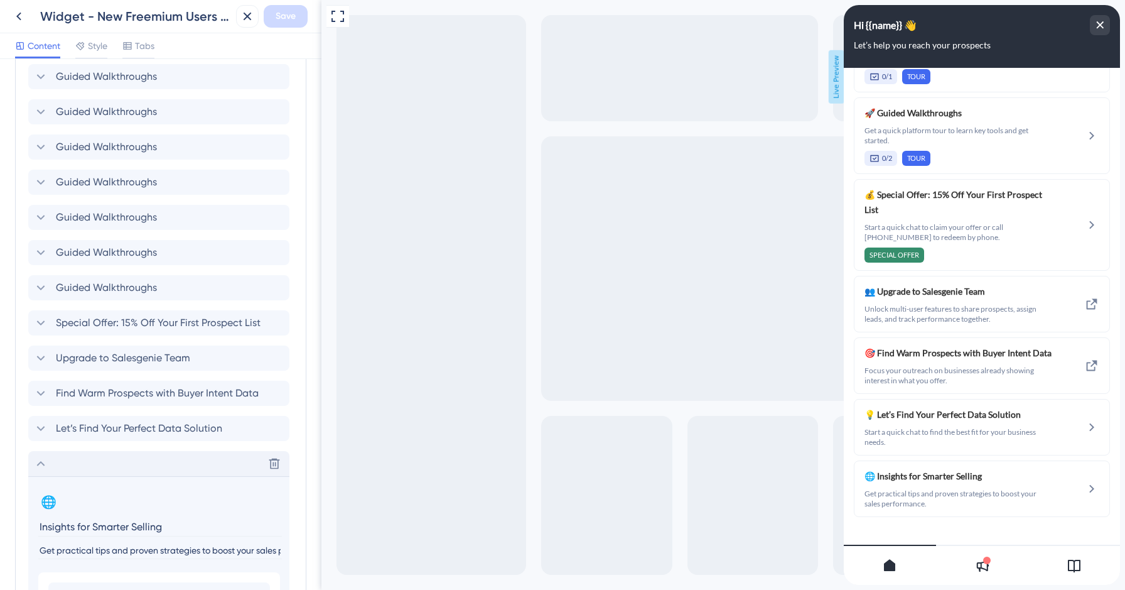
scroll to position [1101, 0]
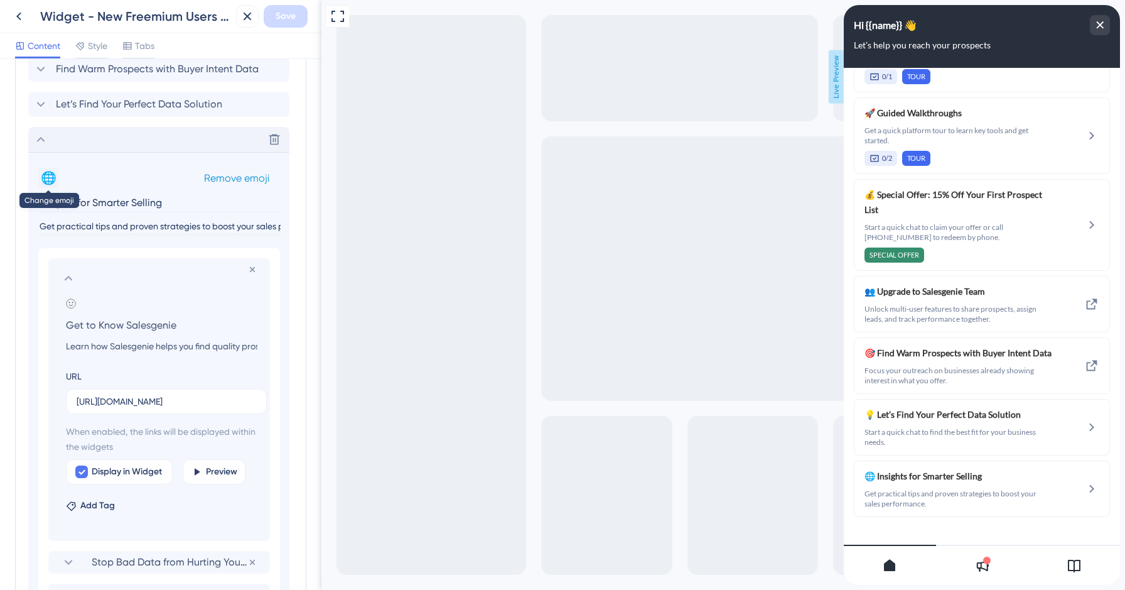
click at [48, 174] on button "🌐" at bounding box center [48, 178] width 20 height 20
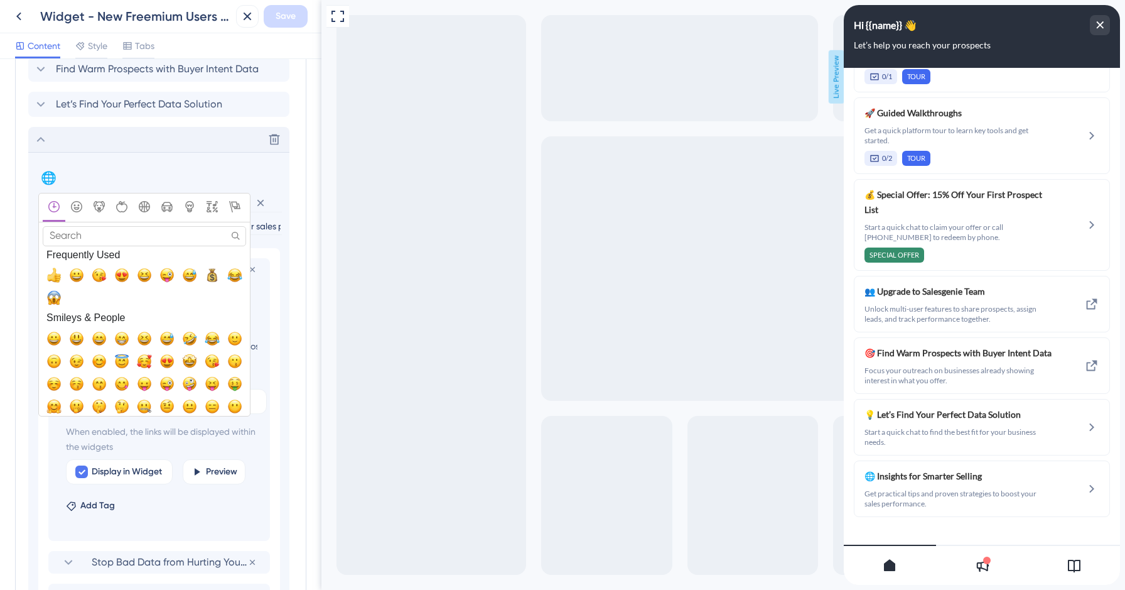
click at [75, 235] on input "Search" at bounding box center [144, 235] width 203 height 19
click at [80, 206] on icon "Smileys & People" at bounding box center [76, 206] width 11 height 11
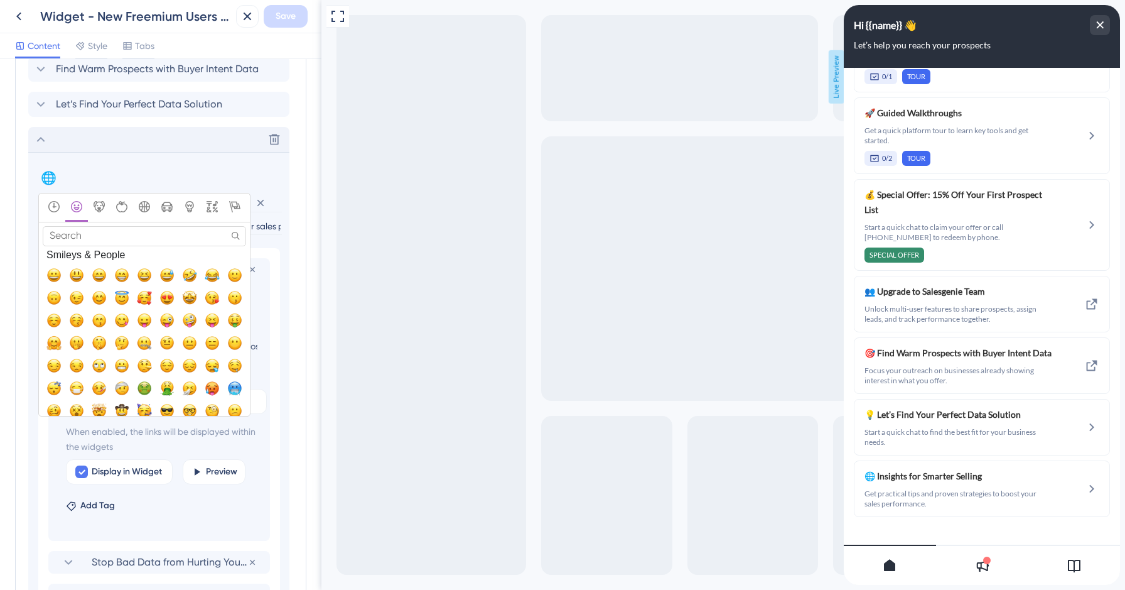
click at [73, 210] on icon "Smileys & People" at bounding box center [76, 206] width 11 height 11
click at [104, 210] on icon "Animals & Nature" at bounding box center [99, 206] width 11 height 11
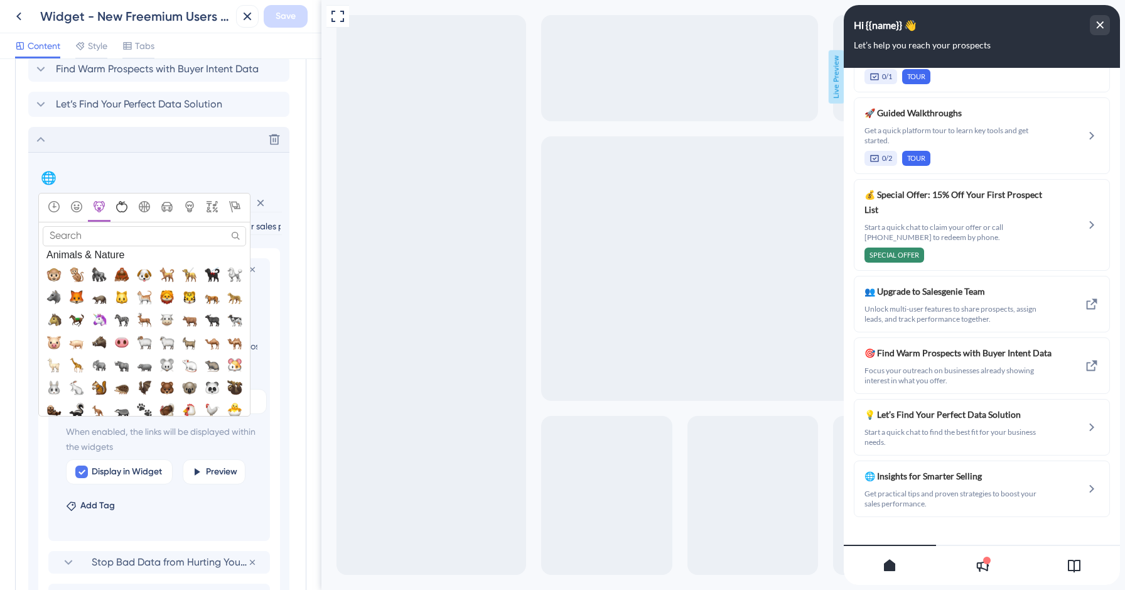
click at [110, 211] on button "Food & Drink" at bounding box center [121, 207] width 23 height 28
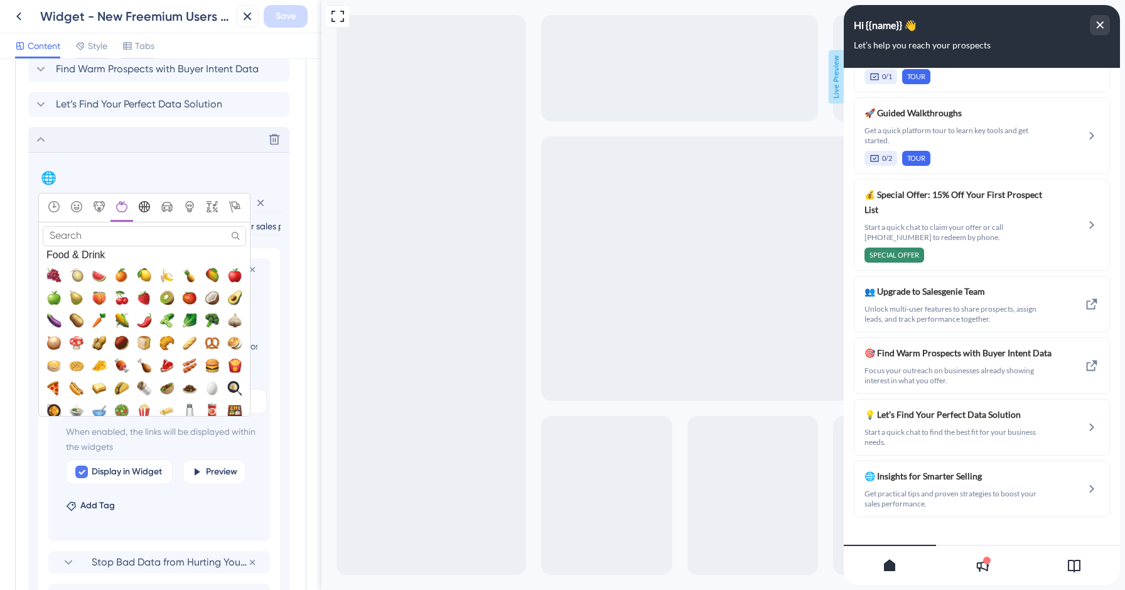
click at [137, 210] on div "Activity" at bounding box center [145, 207] width 18 height 13
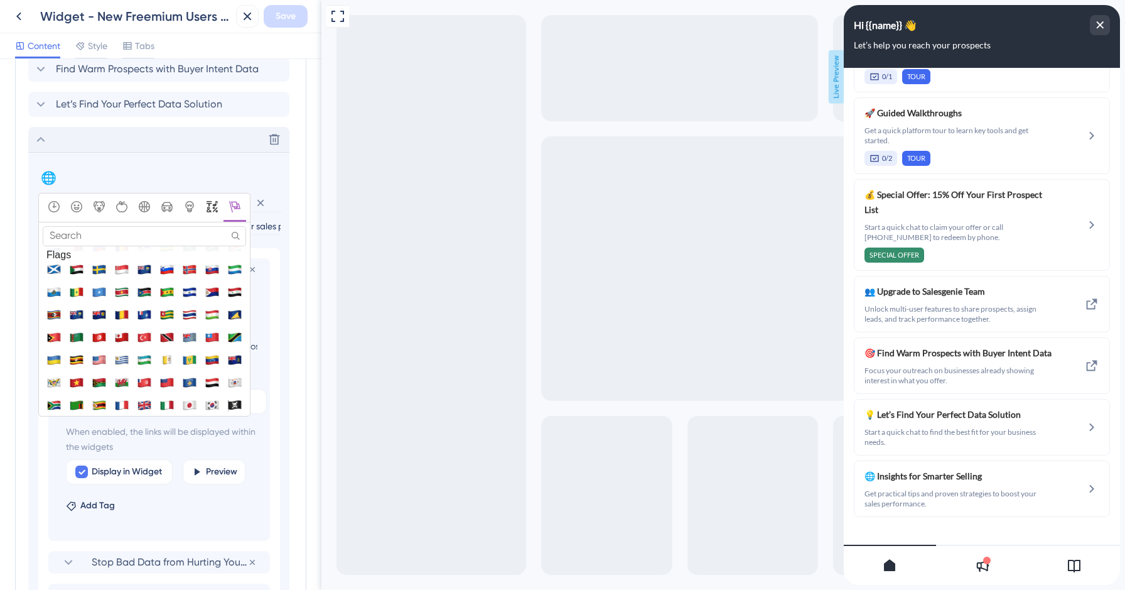
click at [220, 205] on div "Symbols" at bounding box center [212, 207] width 18 height 13
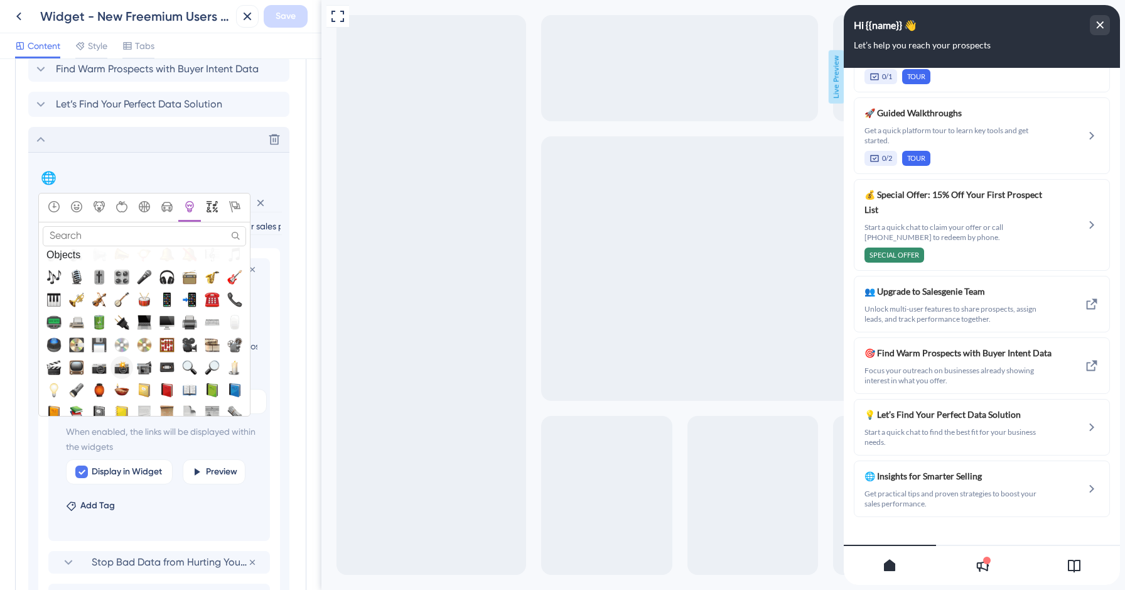
scroll to position [2865, 0]
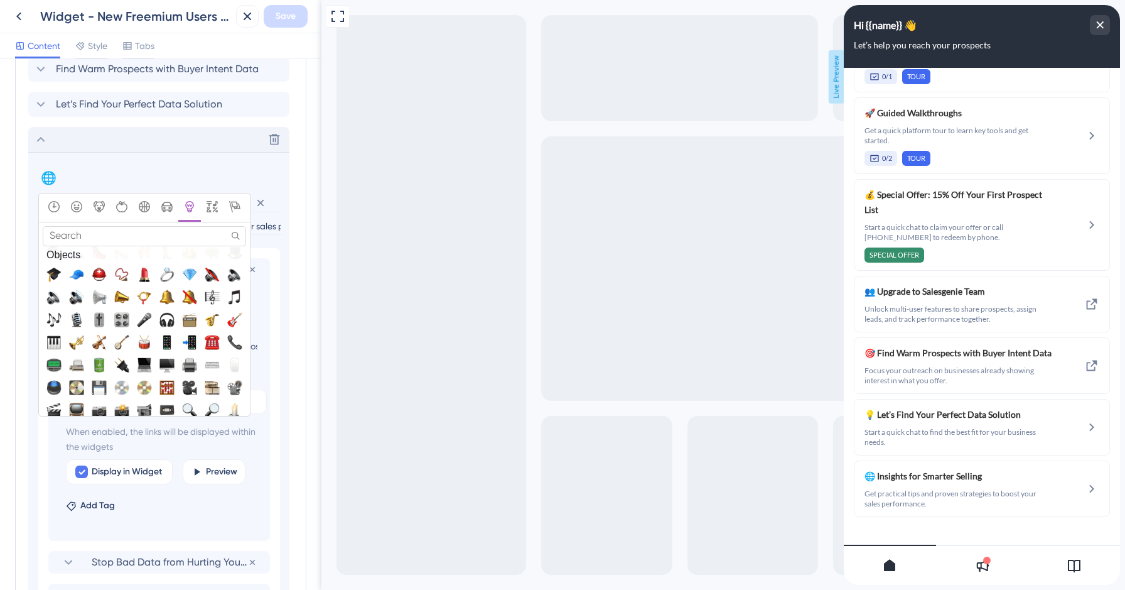
click at [91, 239] on input "Search" at bounding box center [144, 235] width 203 height 19
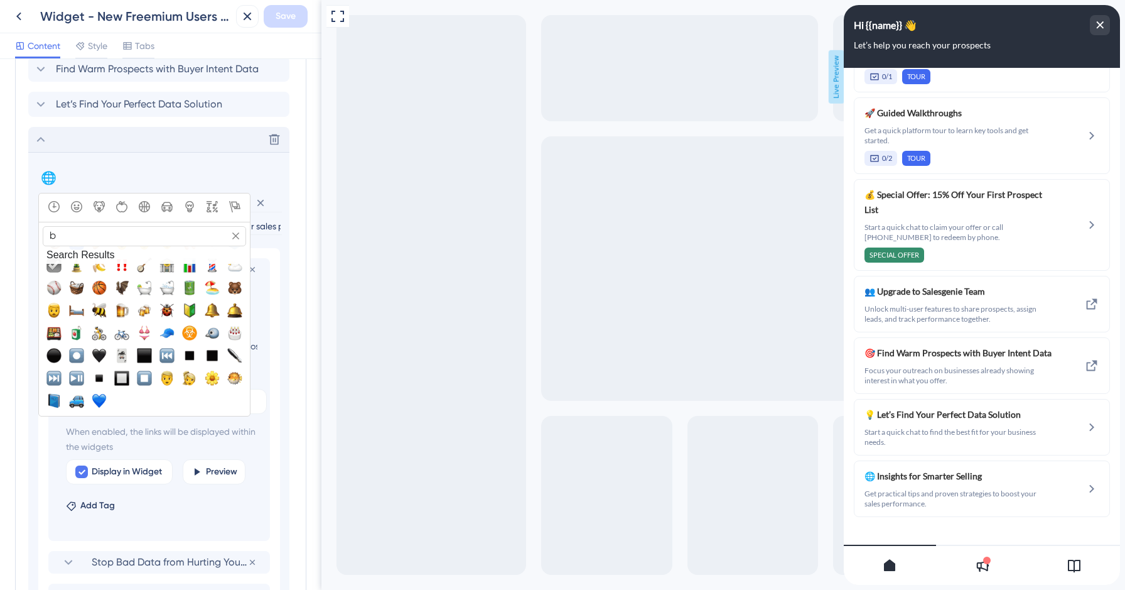
scroll to position [0, 0]
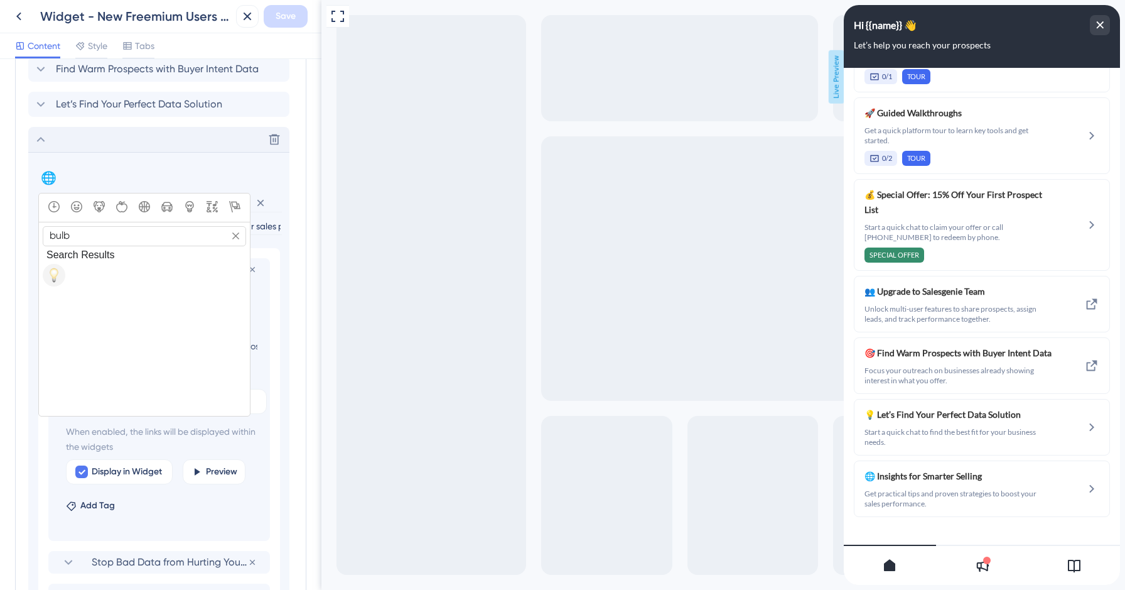
type input "bulb"
click at [59, 271] on span "💡, bulb" at bounding box center [53, 274] width 15 height 15
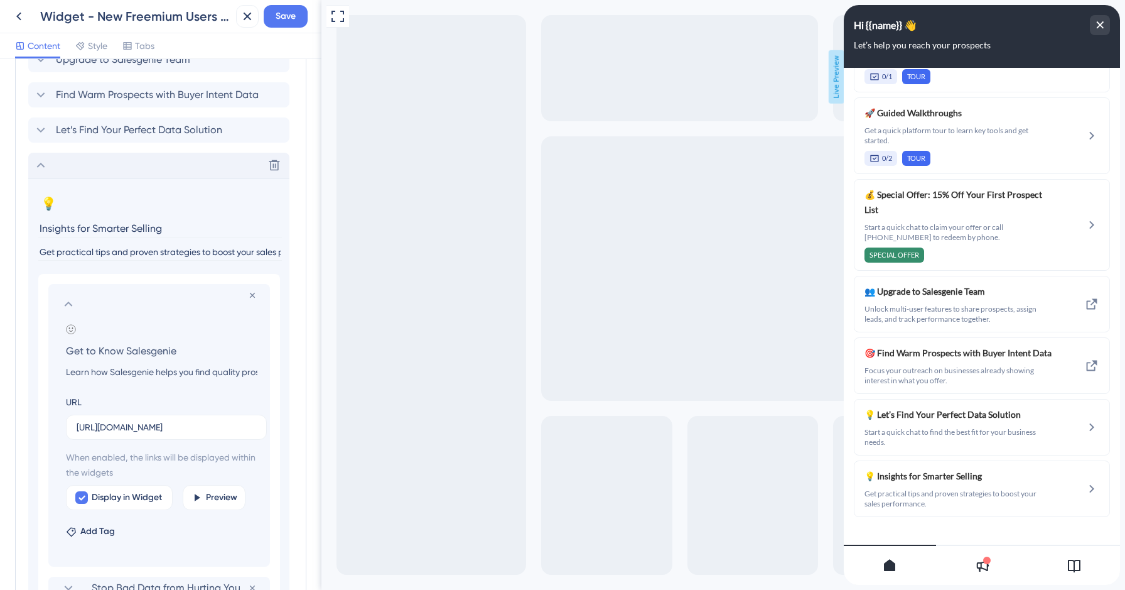
click at [164, 170] on div "Delete" at bounding box center [158, 165] width 261 height 25
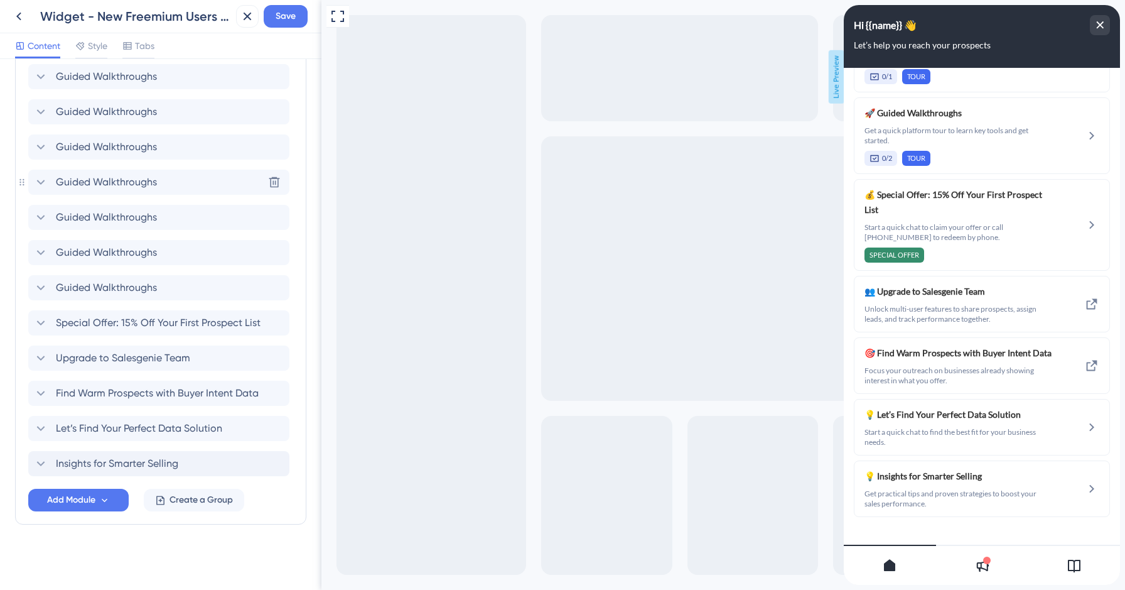
scroll to position [777, 0]
click at [134, 429] on span "Let’s Find Your Perfect Data Solution" at bounding box center [139, 428] width 166 height 15
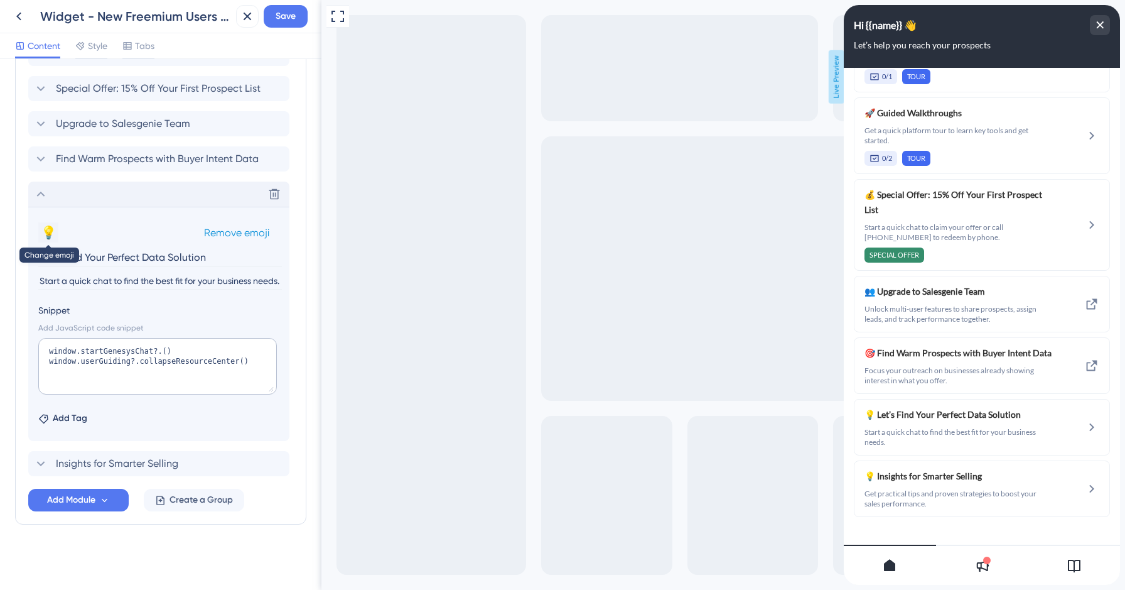
click at [48, 239] on button "💡" at bounding box center [48, 232] width 20 height 20
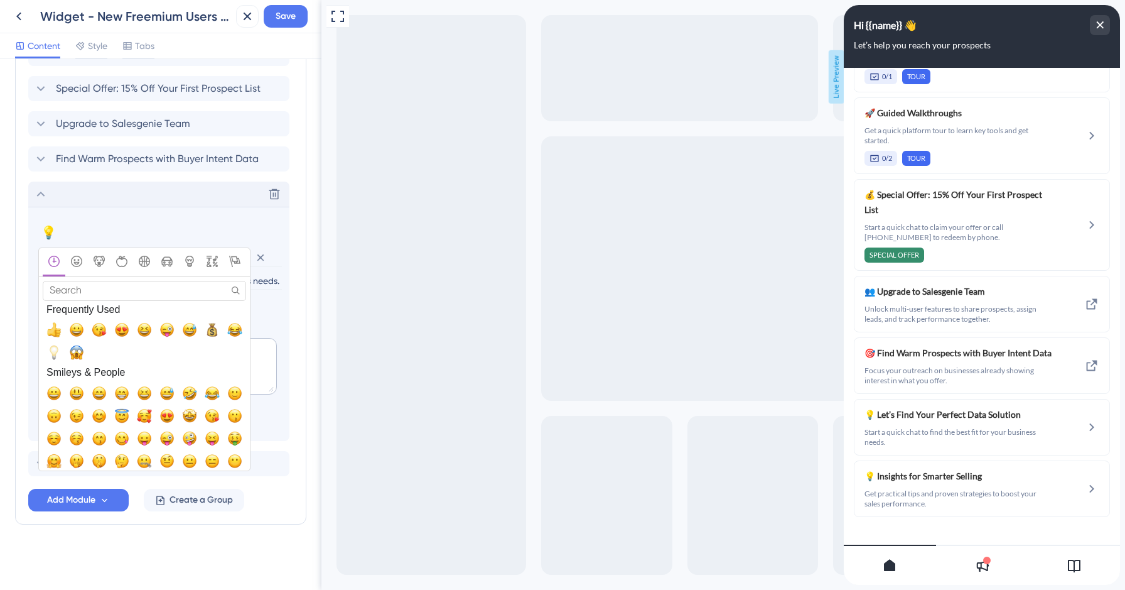
click at [134, 293] on input "Search" at bounding box center [144, 290] width 203 height 19
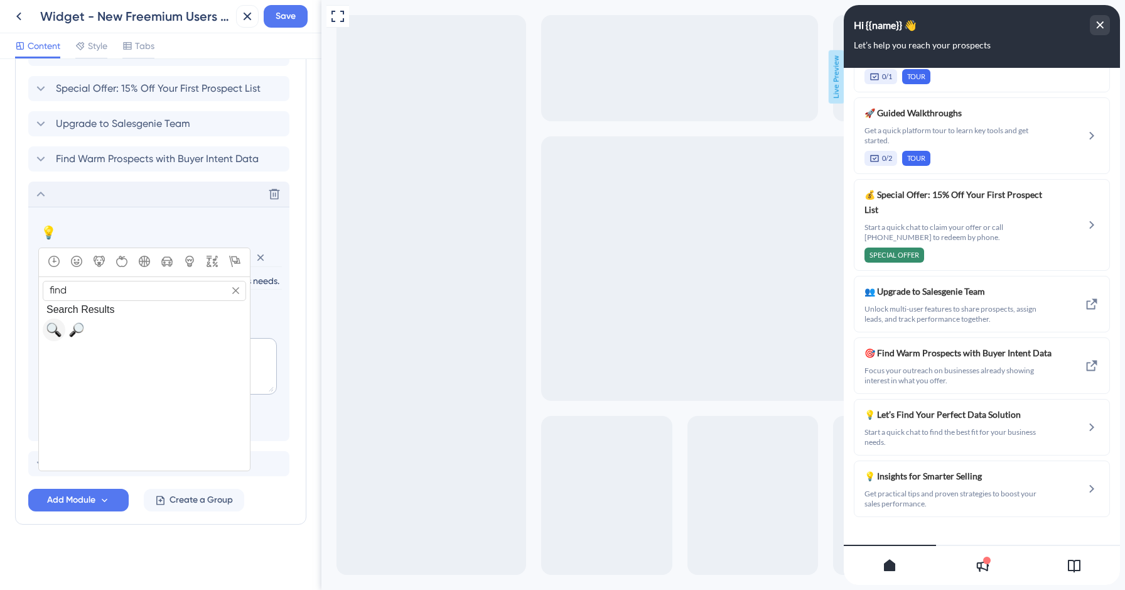
type input "find"
click at [53, 331] on span "🔍, mag" at bounding box center [53, 329] width 15 height 15
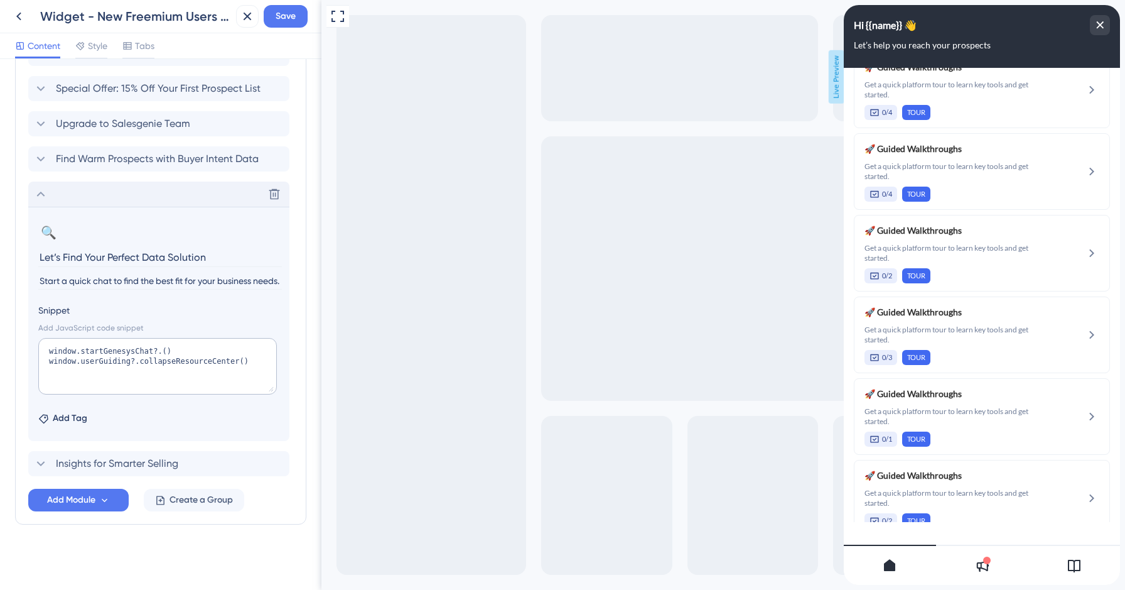
scroll to position [1534, 0]
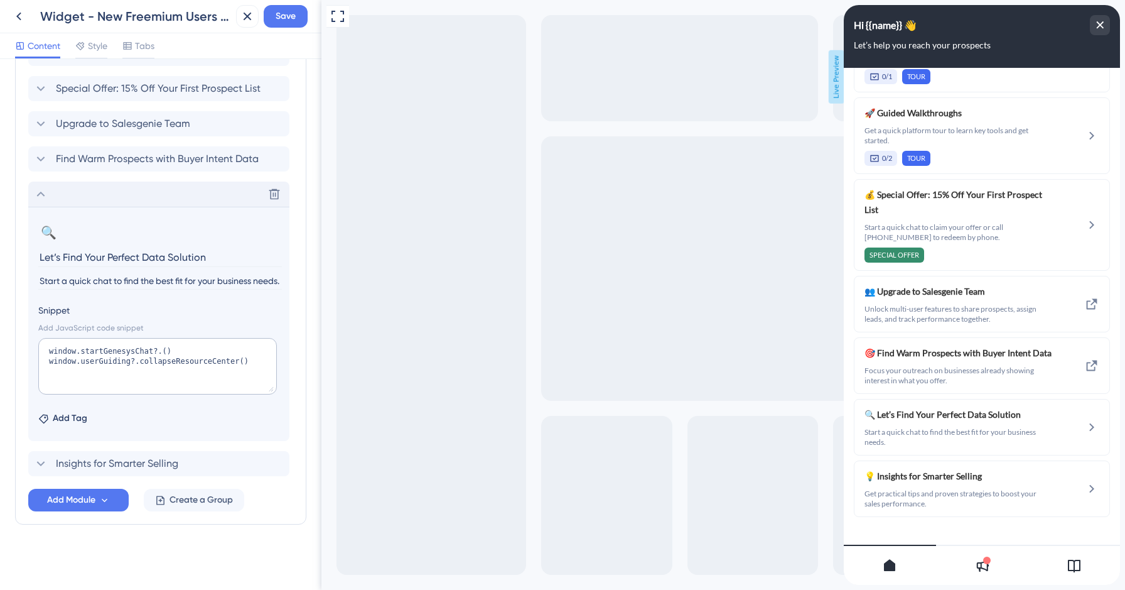
click at [43, 190] on icon at bounding box center [40, 193] width 15 height 15
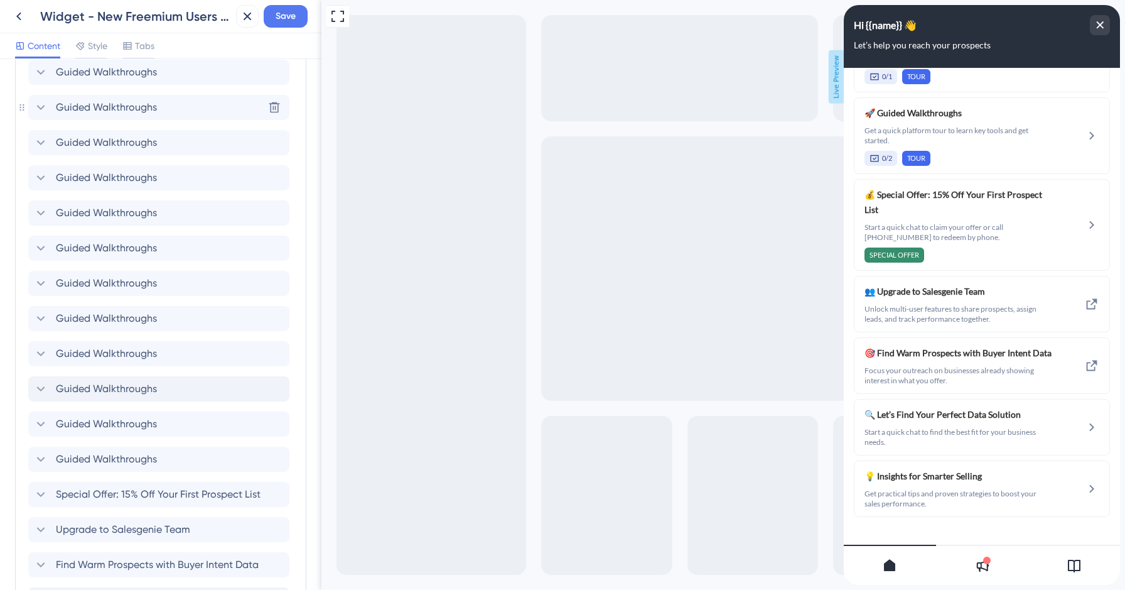
scroll to position [406, 0]
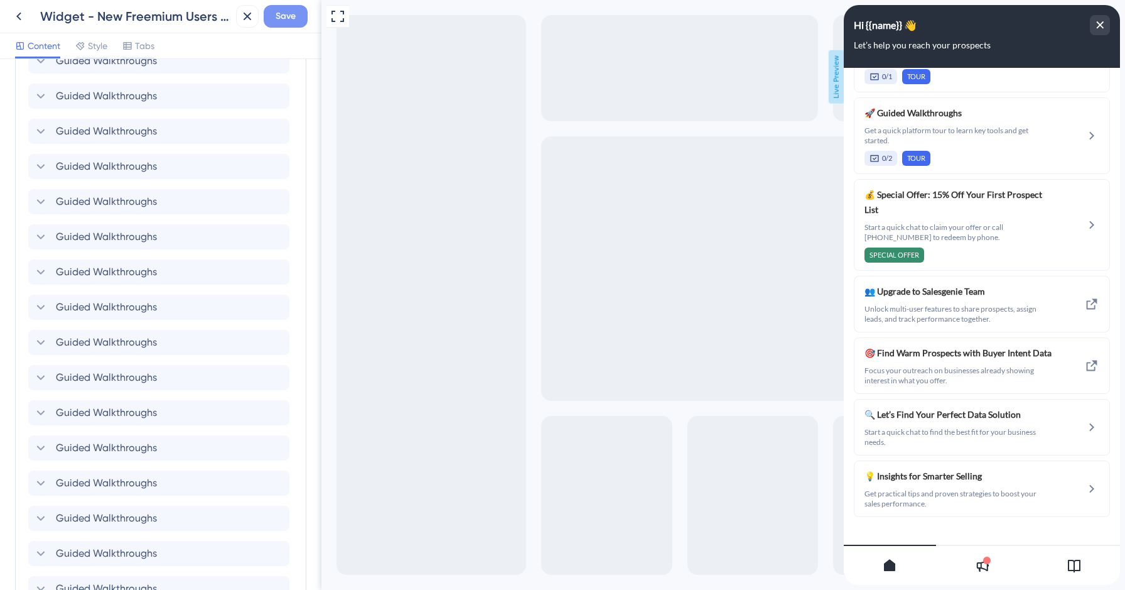
click at [294, 15] on span "Save" at bounding box center [286, 16] width 20 height 15
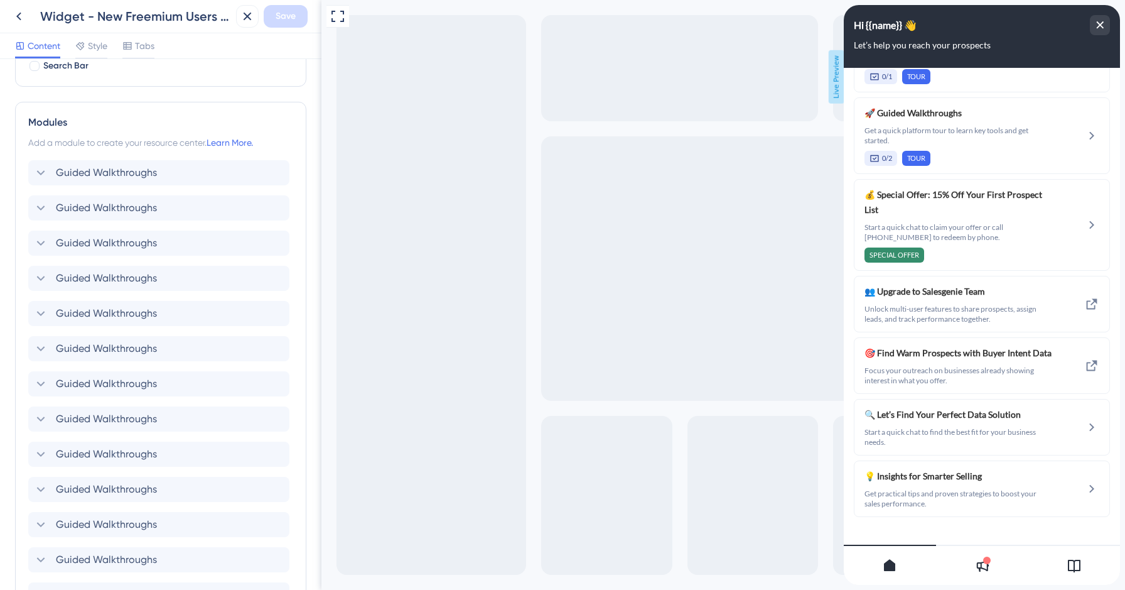
scroll to position [0, 0]
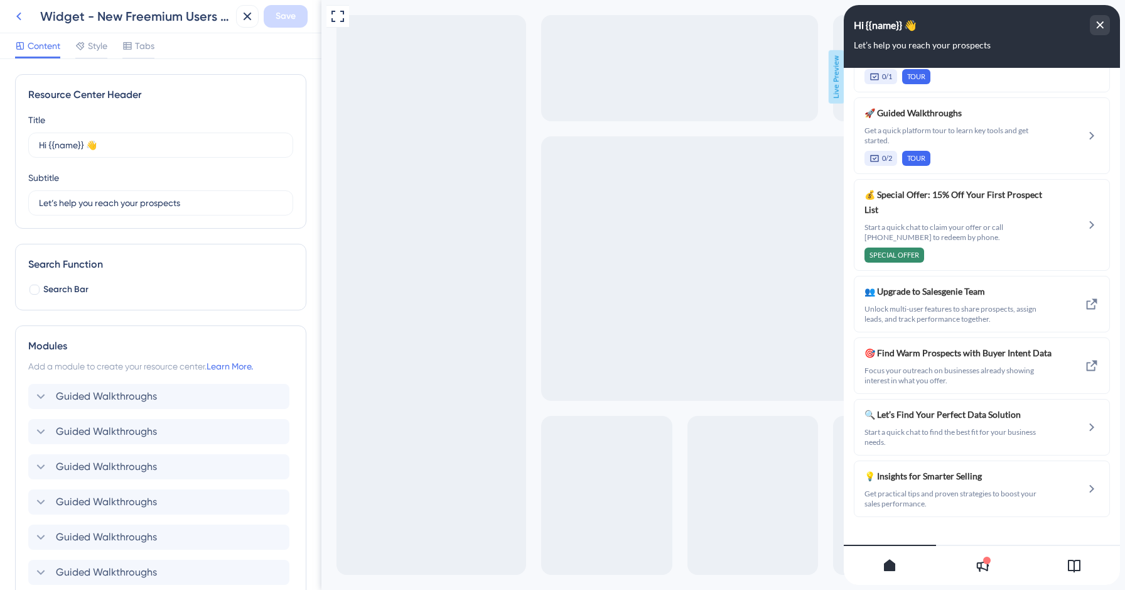
click at [14, 19] on icon at bounding box center [18, 16] width 15 height 15
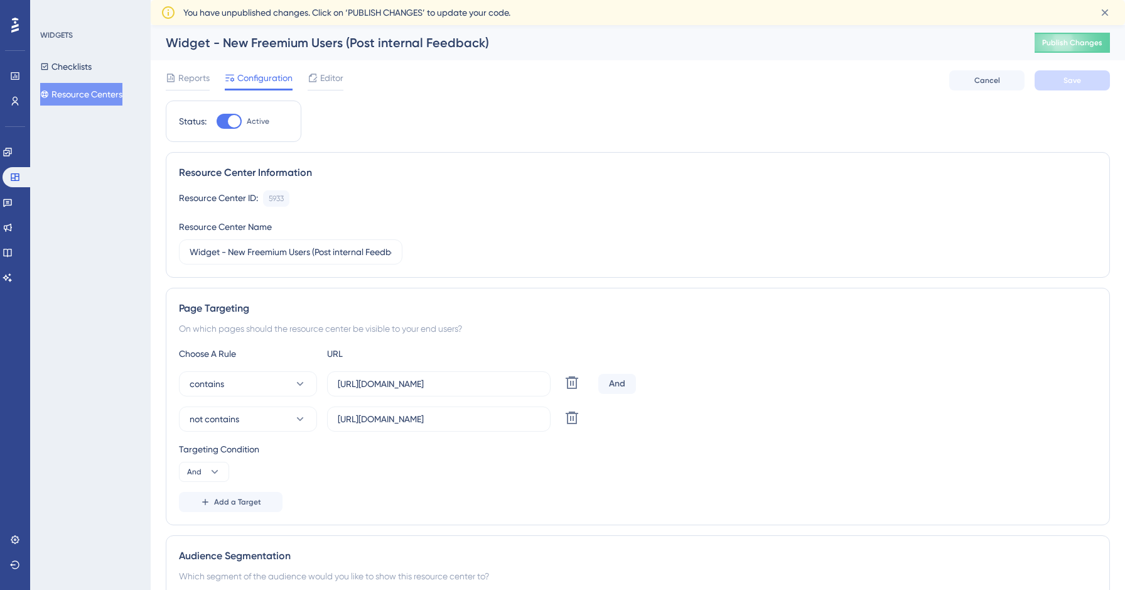
click at [102, 87] on button "Resource Centers" at bounding box center [81, 94] width 82 height 23
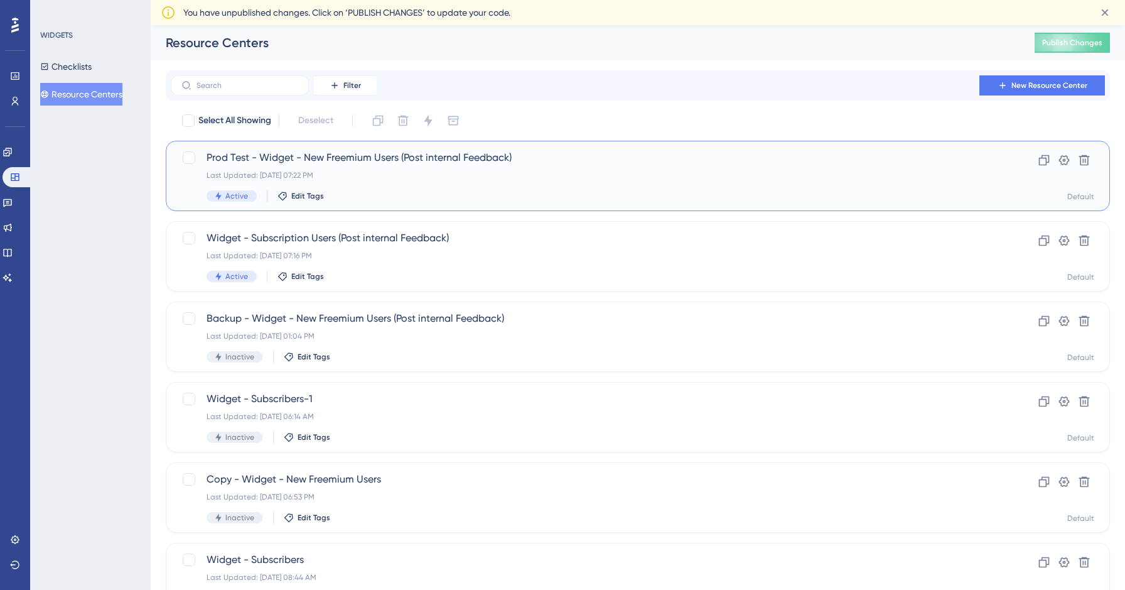
click at [367, 176] on div "Last Updated: [DATE] 07:22 PM" at bounding box center [588, 175] width 762 height 10
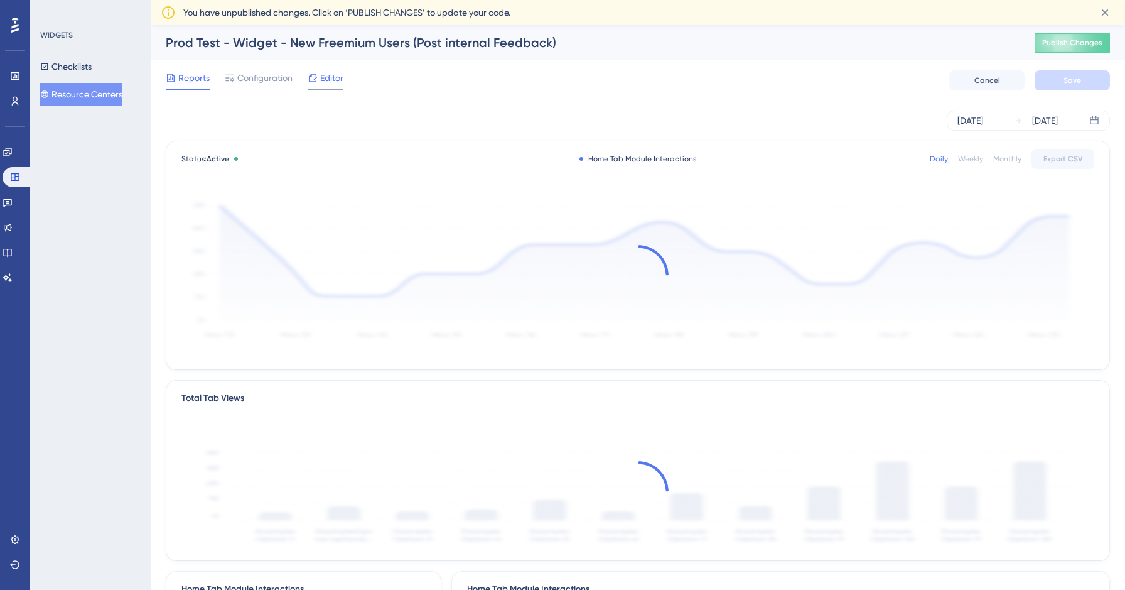
click at [326, 70] on span "Editor" at bounding box center [331, 77] width 23 height 15
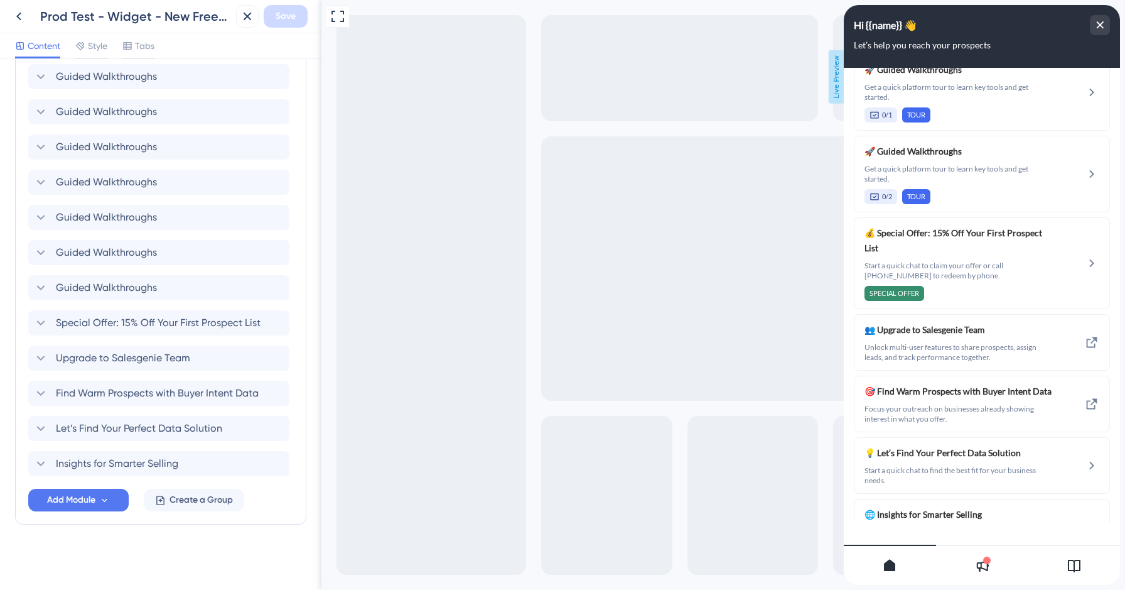
scroll to position [1534, 0]
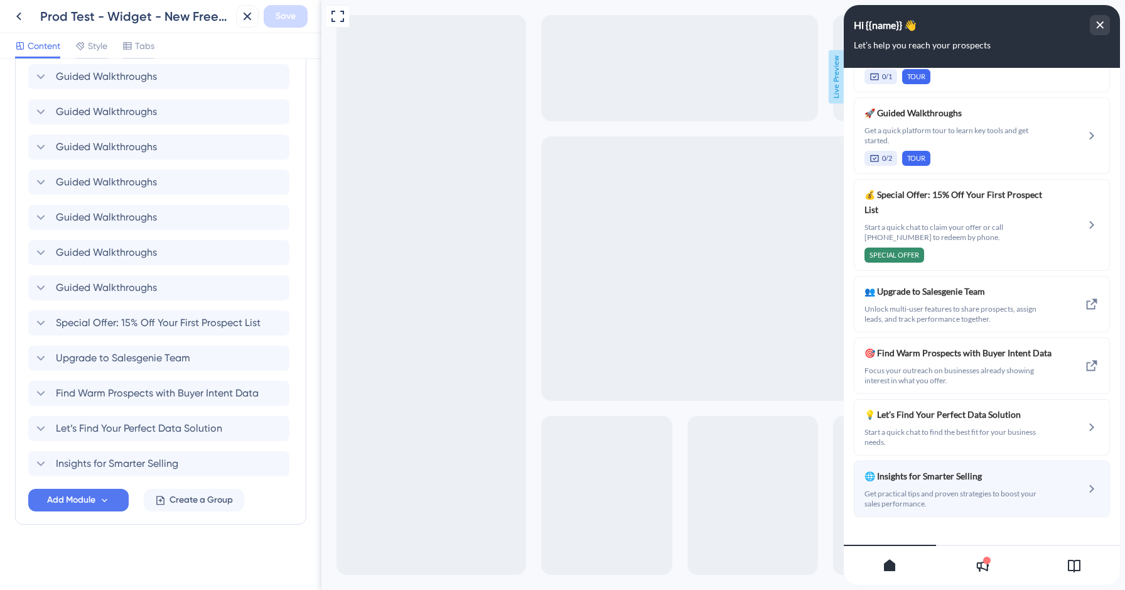
click at [956, 488] on span "Get practical tips and proven strategies to boost your sales performance." at bounding box center [959, 498] width 188 height 20
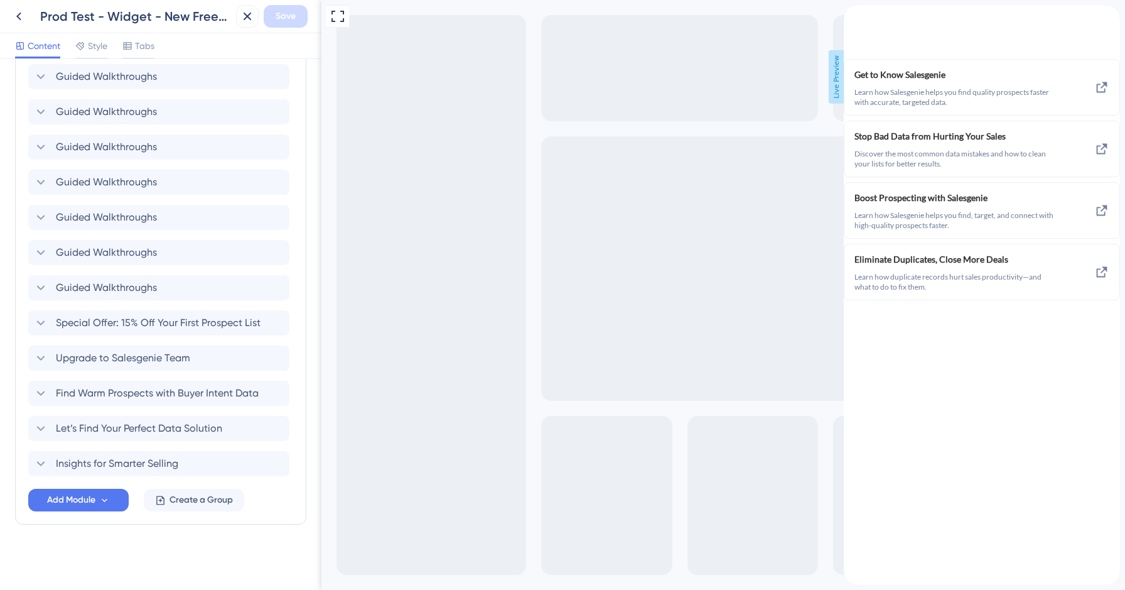
scroll to position [0, 0]
click at [864, 17] on div "back to header" at bounding box center [854, 11] width 20 height 12
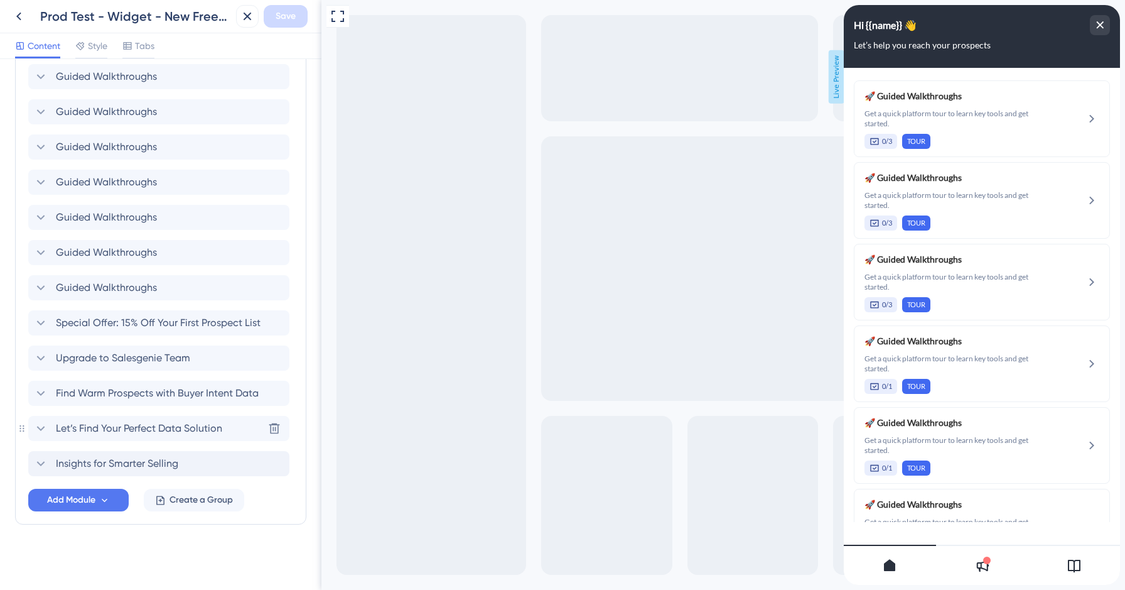
click at [185, 468] on div "Insights for Smarter Selling" at bounding box center [158, 463] width 261 height 25
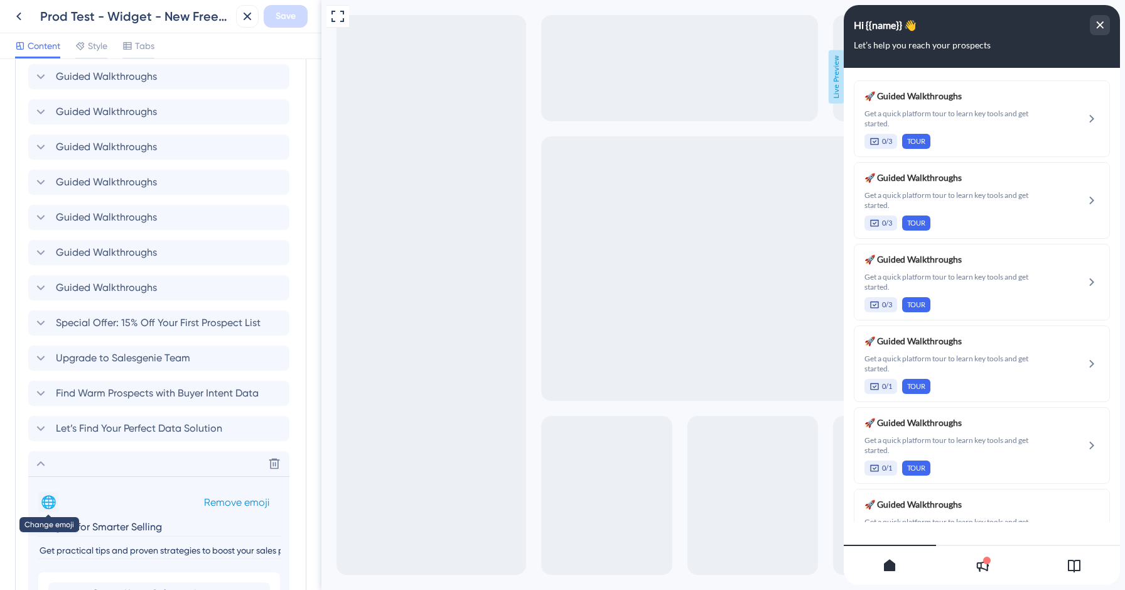
click at [48, 497] on button "🌐" at bounding box center [48, 502] width 20 height 20
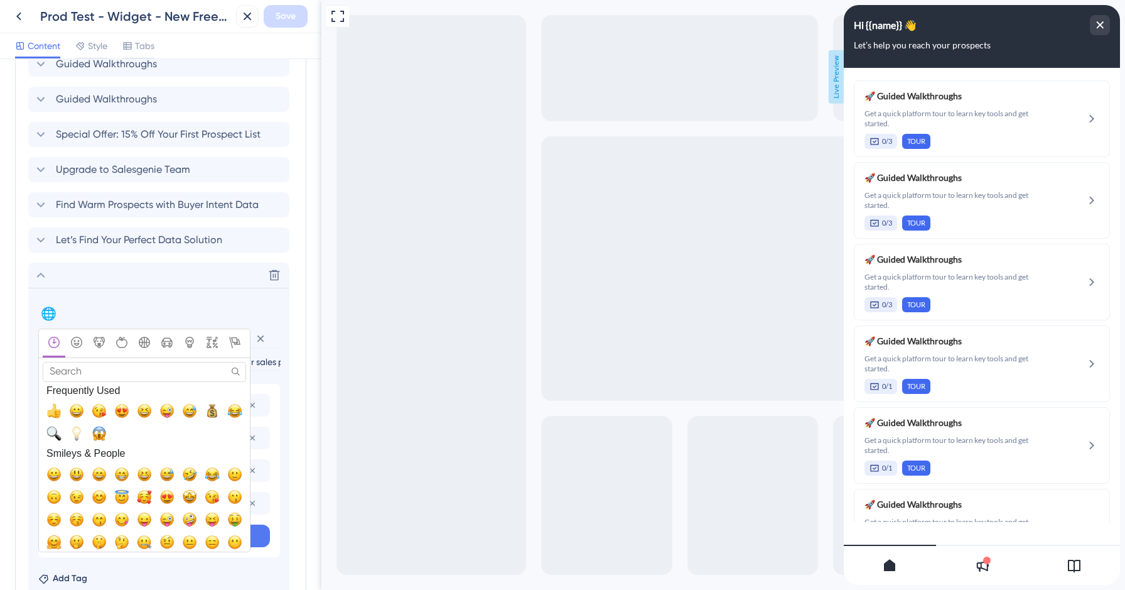
scroll to position [1090, 0]
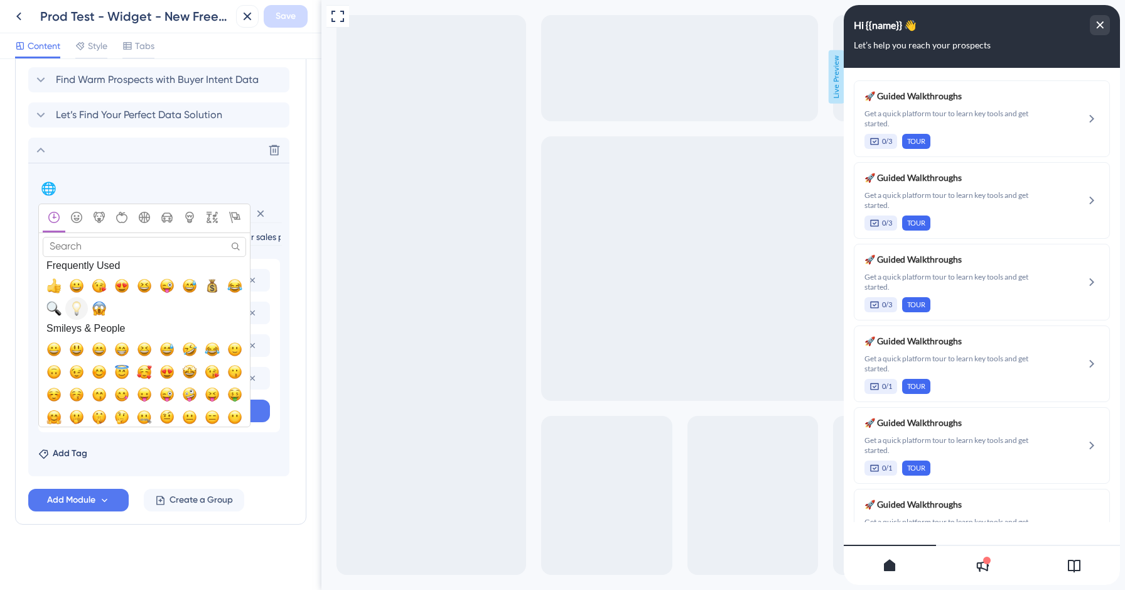
click at [75, 312] on span "💡, bulb" at bounding box center [76, 308] width 15 height 15
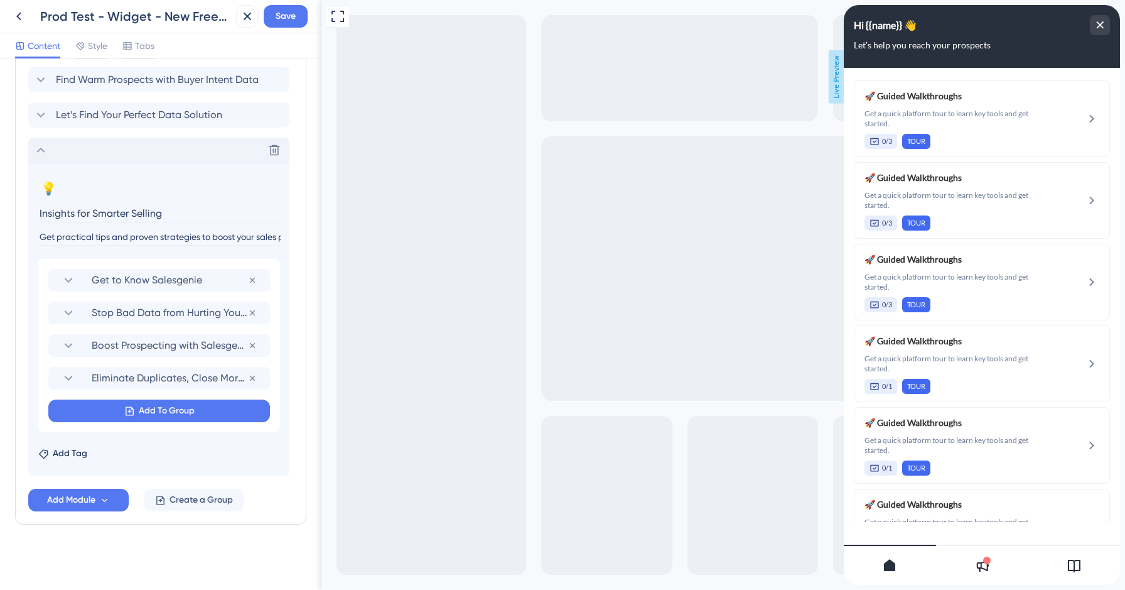
click at [43, 149] on icon at bounding box center [40, 150] width 15 height 15
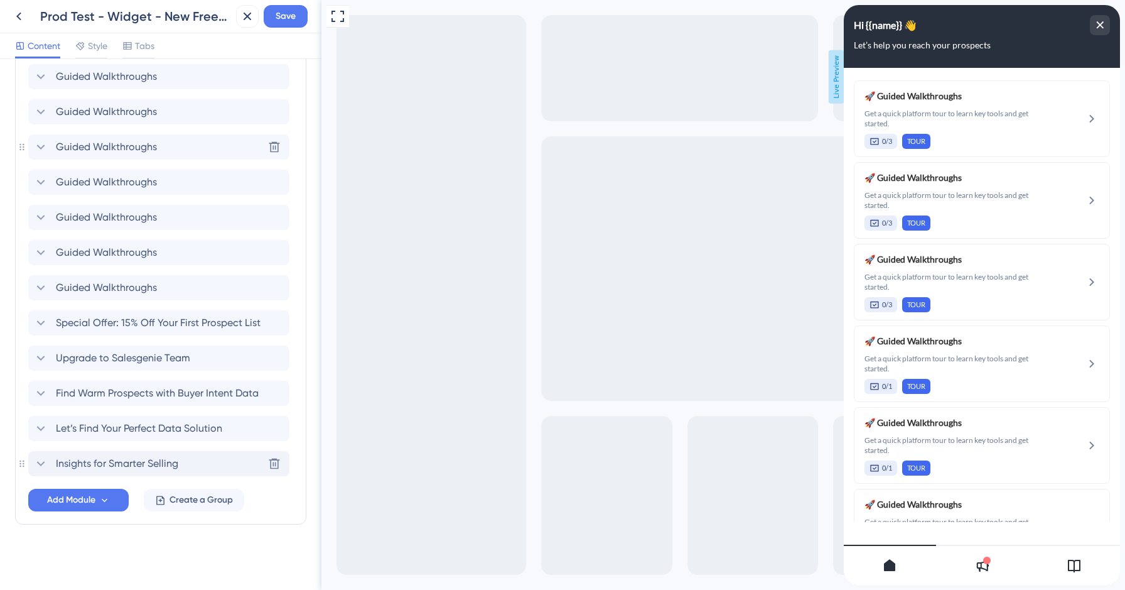
scroll to position [777, 0]
click at [88, 427] on span "Let’s Find Your Perfect Data Solution" at bounding box center [139, 428] width 166 height 15
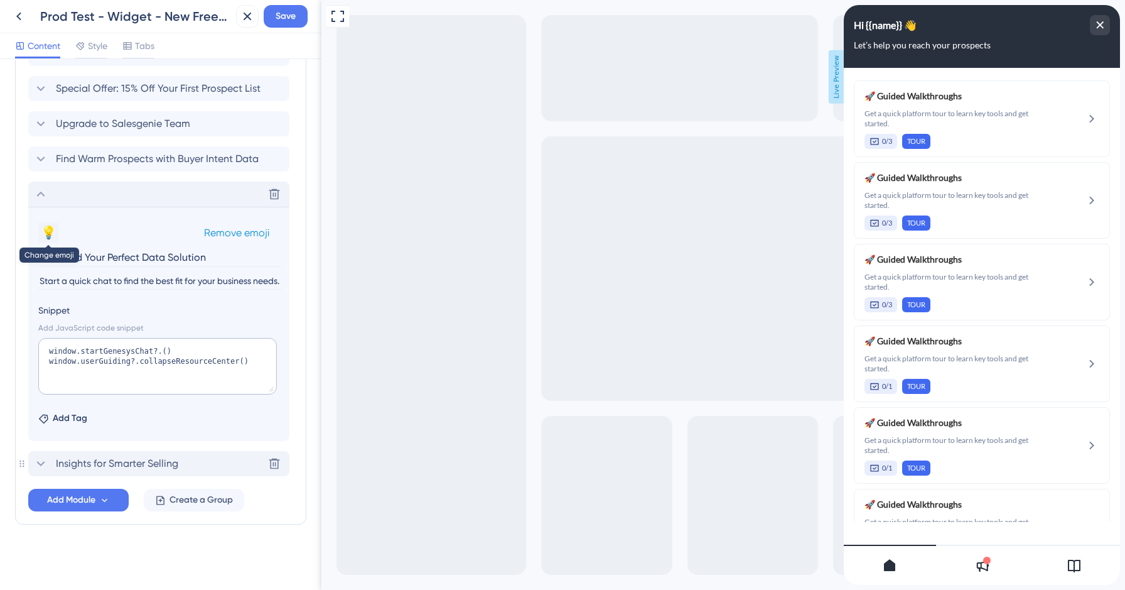
click at [47, 237] on button "💡" at bounding box center [48, 232] width 20 height 20
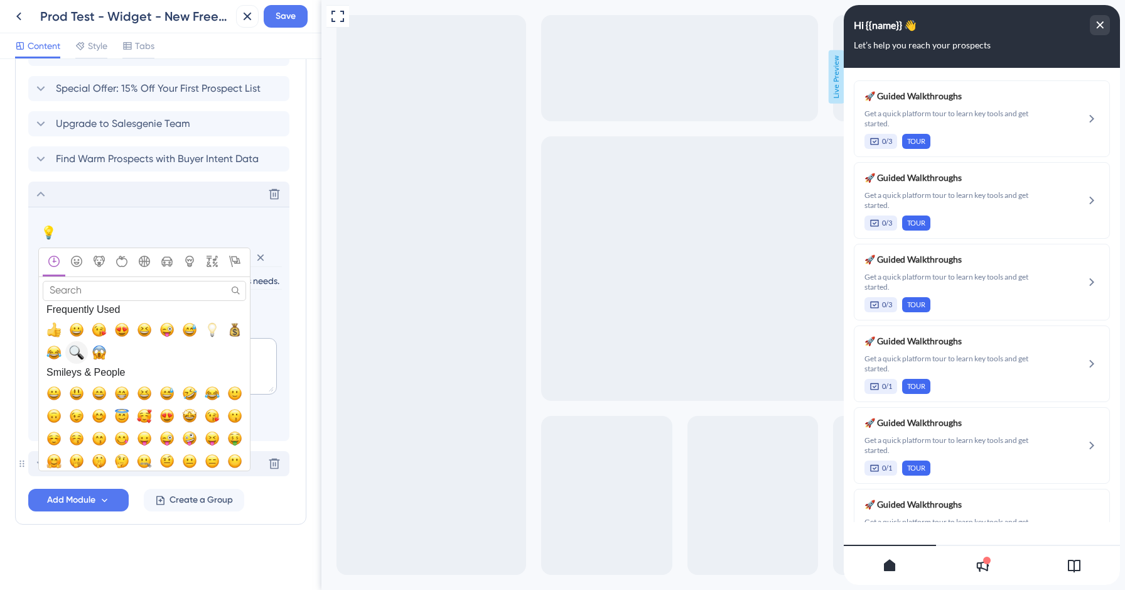
click at [73, 354] on span "🔍, mag" at bounding box center [76, 352] width 15 height 15
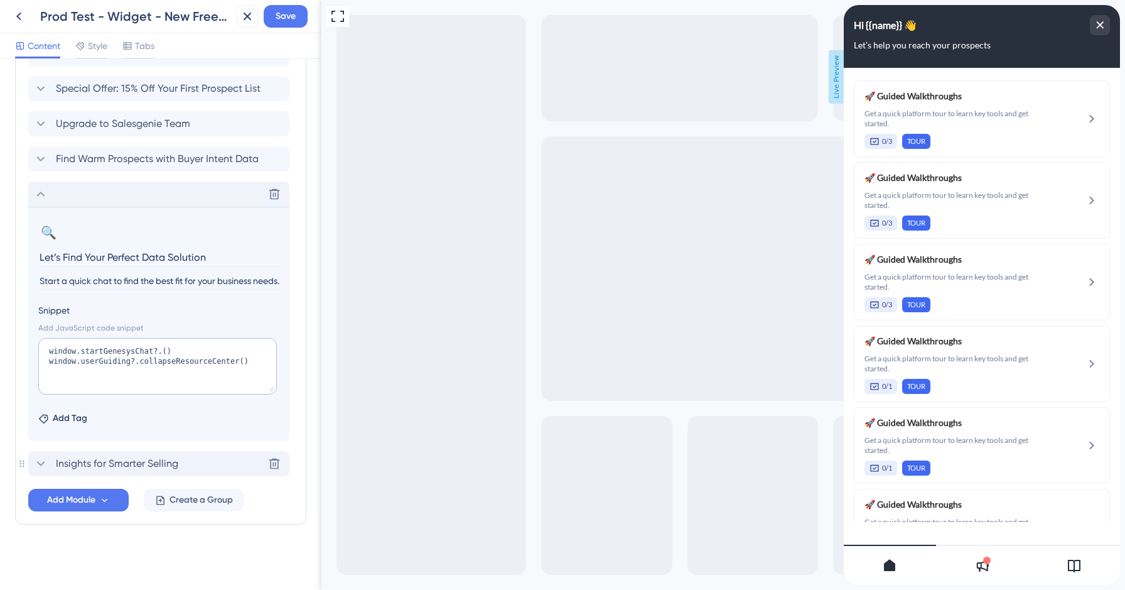
click at [41, 197] on icon at bounding box center [40, 193] width 15 height 15
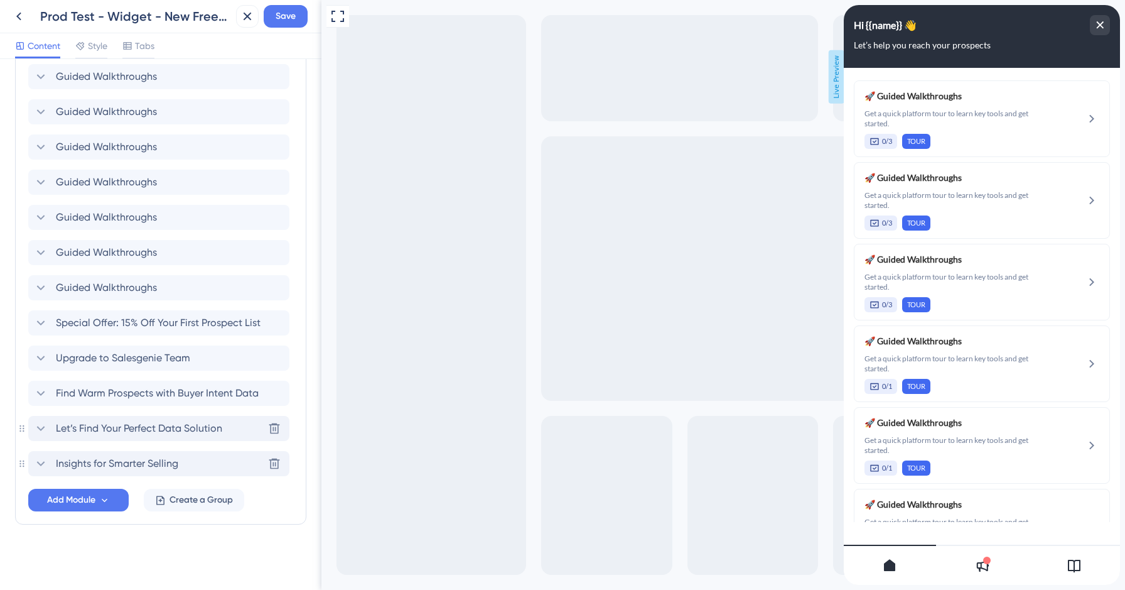
scroll to position [777, 0]
click at [286, 26] on button "Save" at bounding box center [286, 16] width 44 height 23
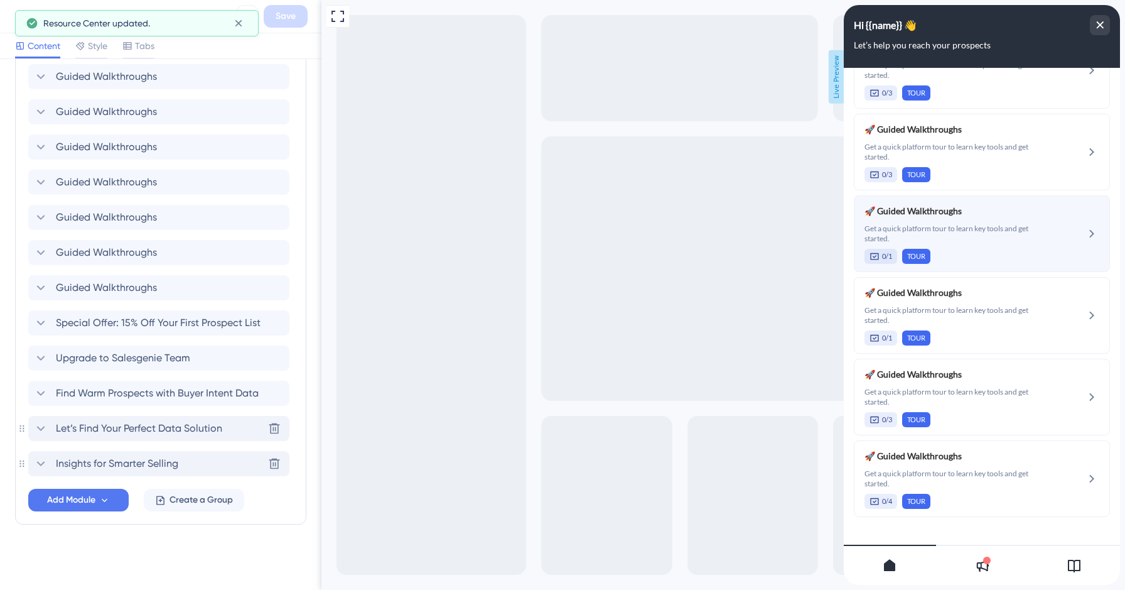
scroll to position [0, 0]
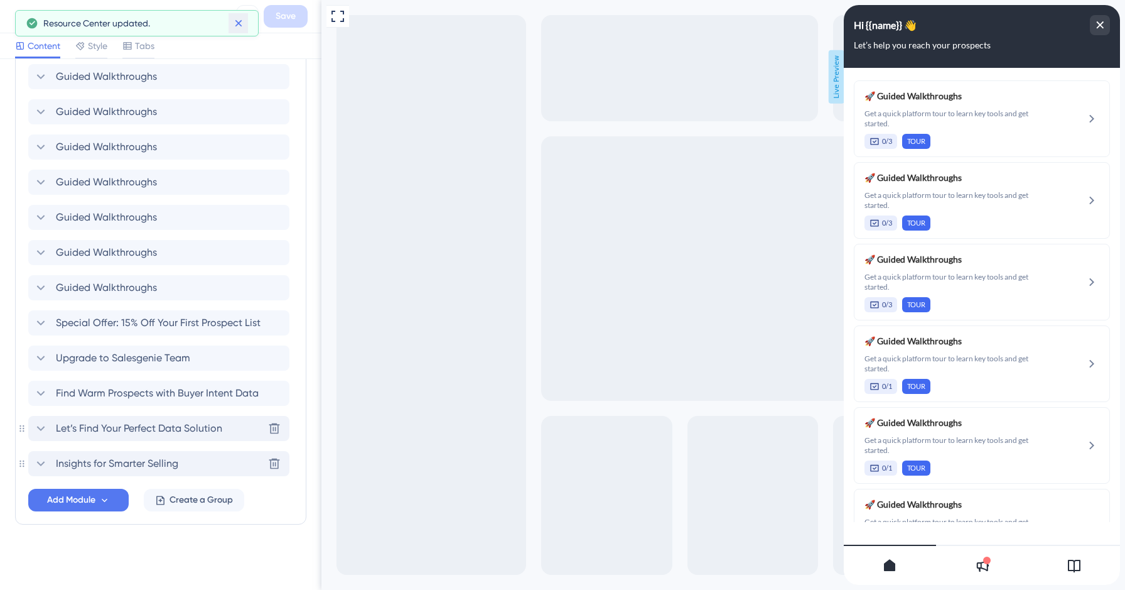
click at [244, 24] on icon at bounding box center [238, 23] width 13 height 13
click at [19, 19] on icon at bounding box center [18, 17] width 5 height 8
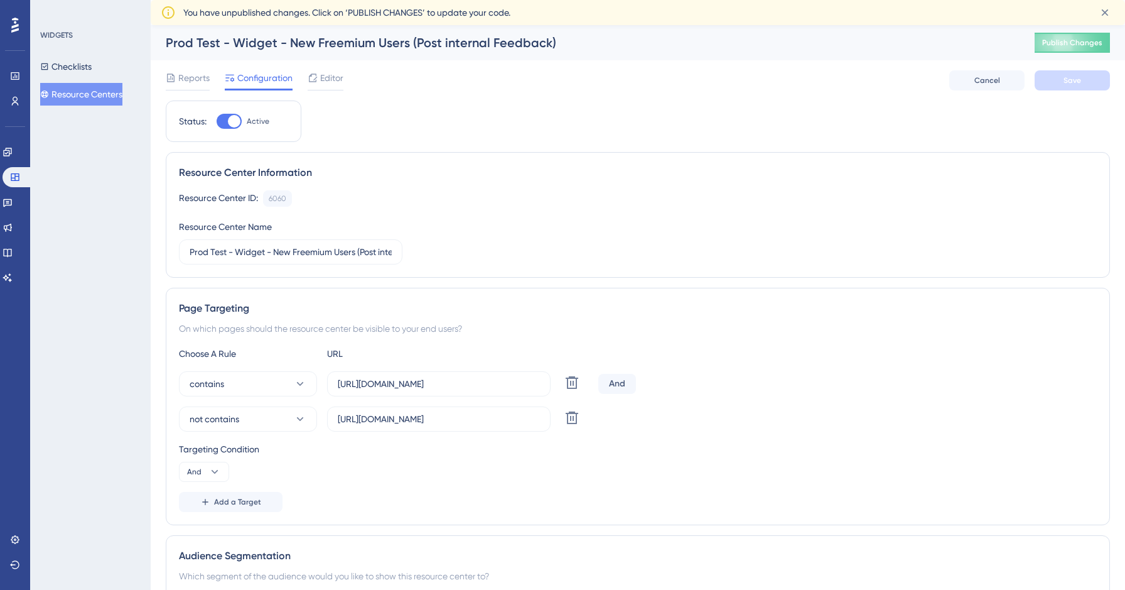
click at [122, 92] on button "Resource Centers" at bounding box center [81, 94] width 82 height 23
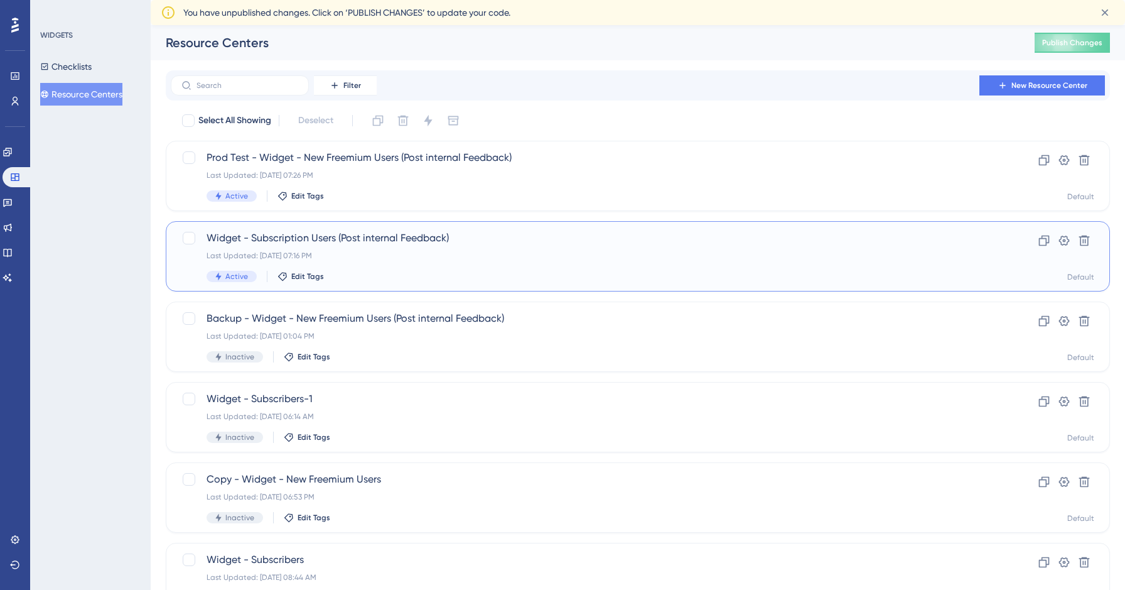
click at [357, 262] on div "Widget - Subscription Users (Post internal Feedback) Last Updated: [DATE] 07:16…" at bounding box center [588, 255] width 762 height 51
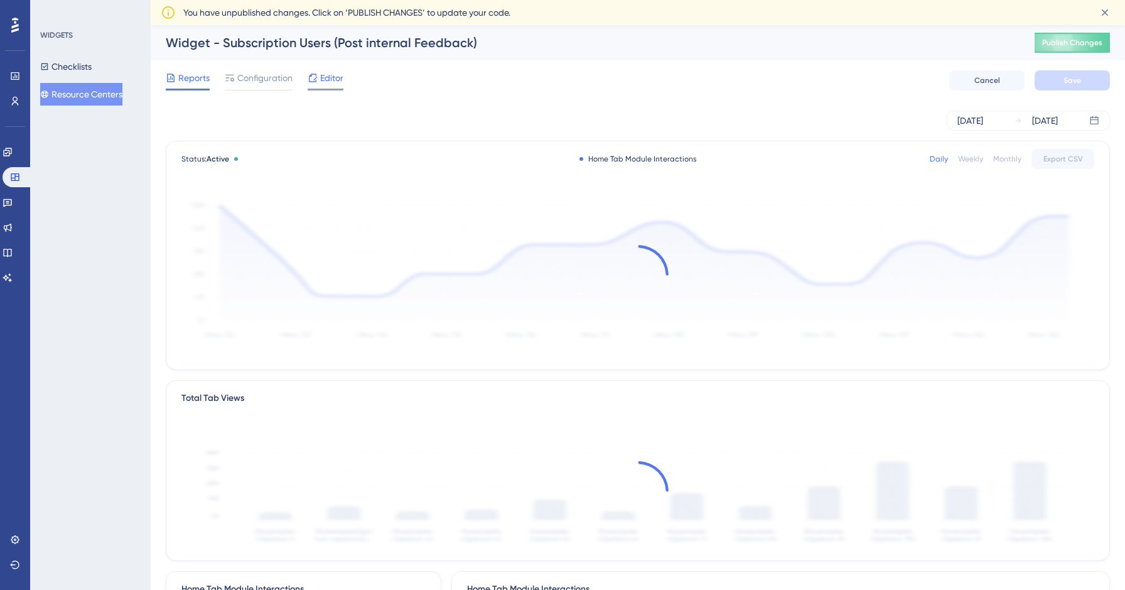
click at [326, 82] on span "Editor" at bounding box center [331, 77] width 23 height 15
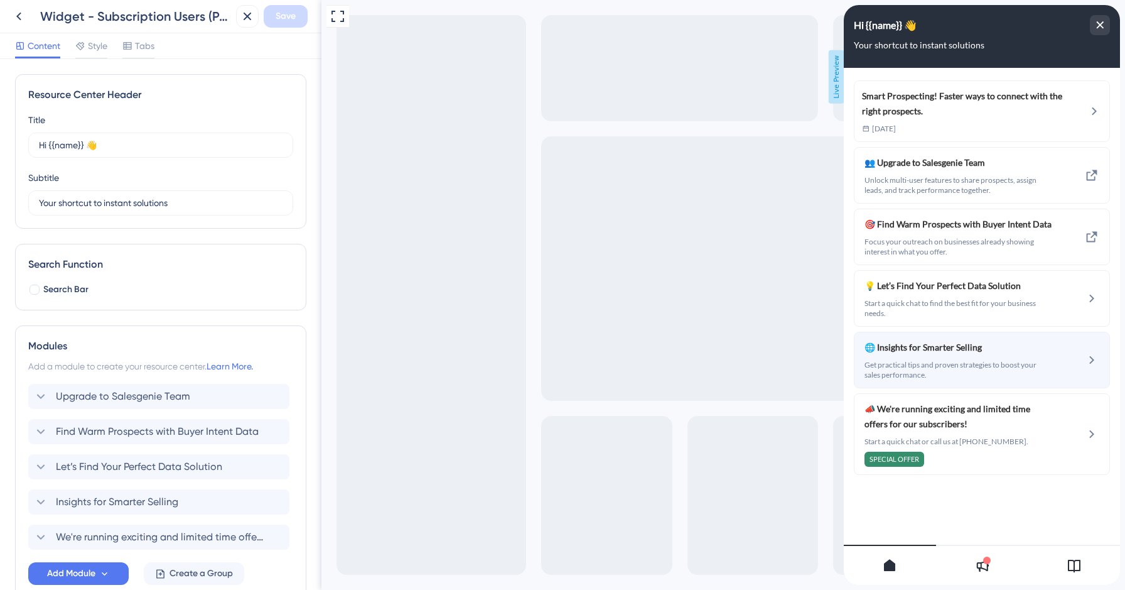
click at [926, 371] on span "Get practical tips and proven strategies to boost your sales performance." at bounding box center [959, 370] width 188 height 20
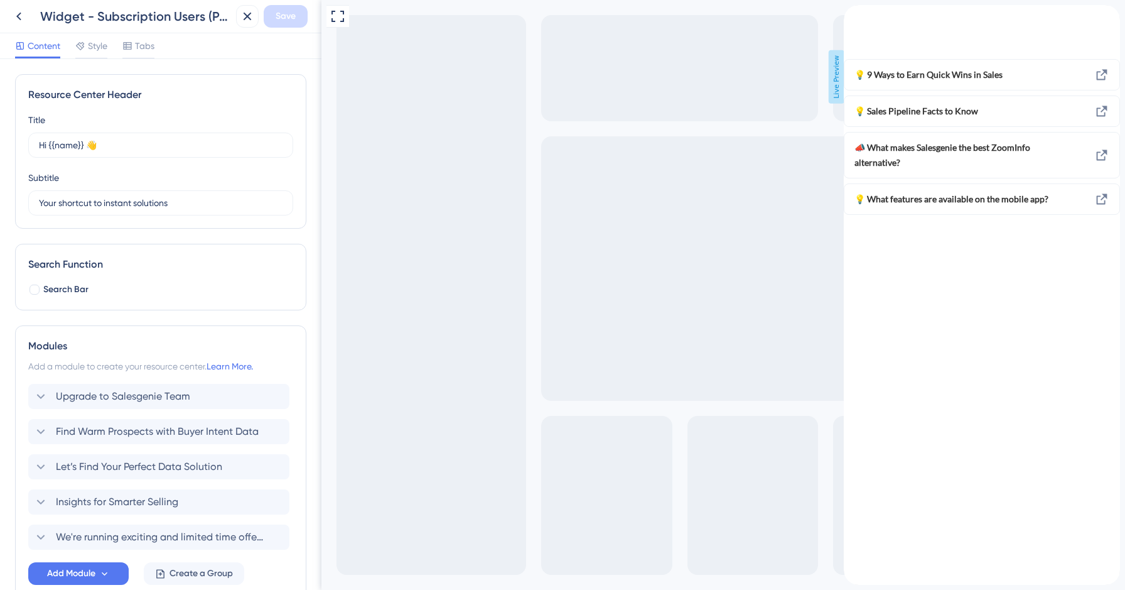
scroll to position [73, 0]
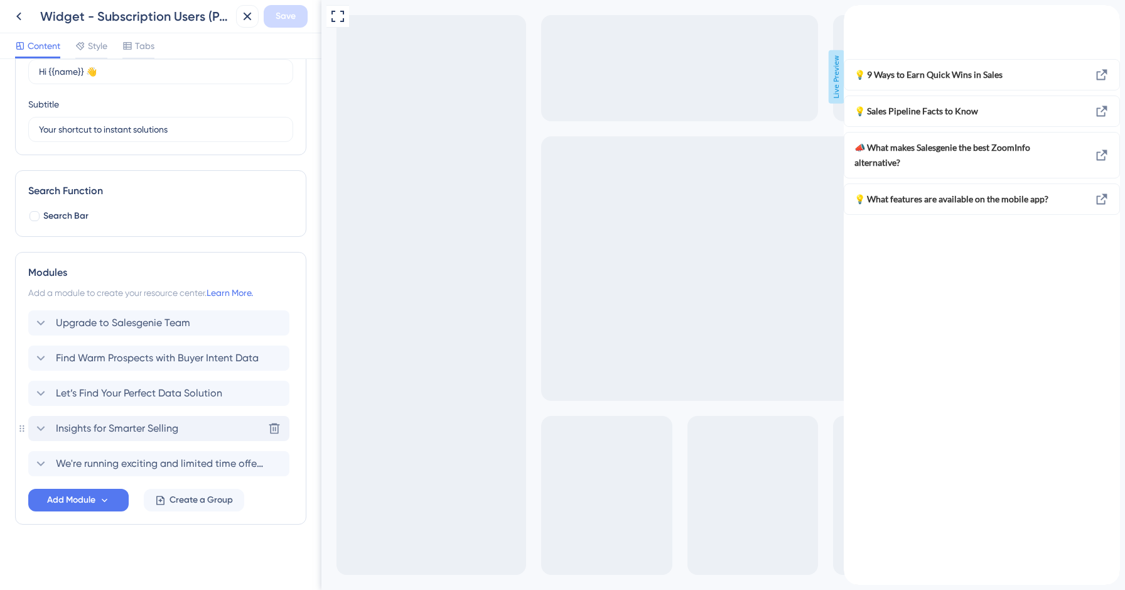
click at [105, 431] on span "Insights for Smarter Selling" at bounding box center [117, 428] width 122 height 15
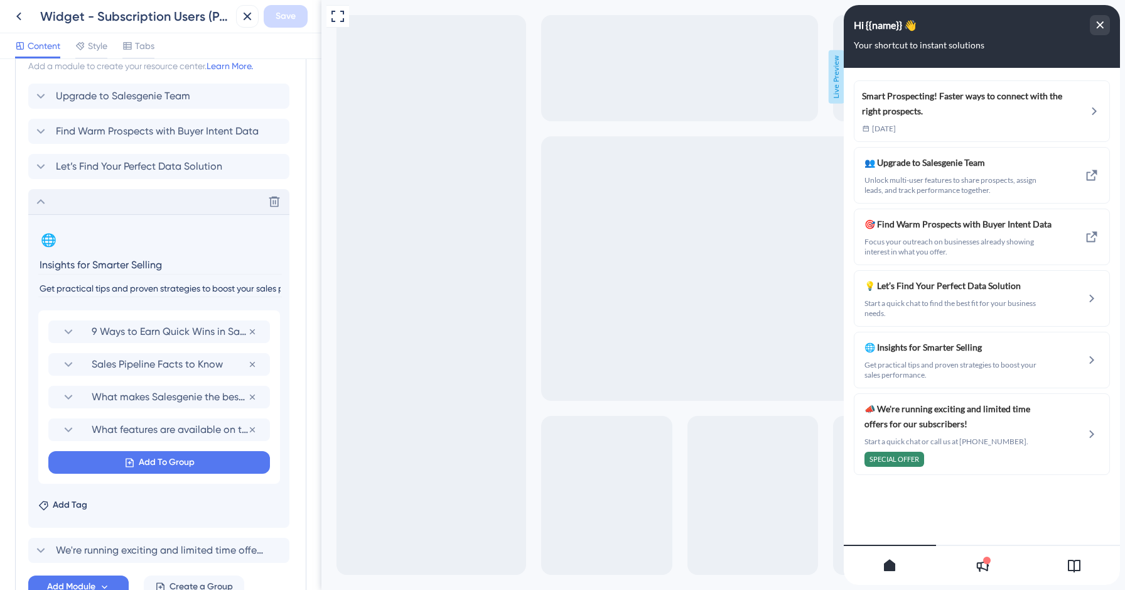
scroll to position [336, 0]
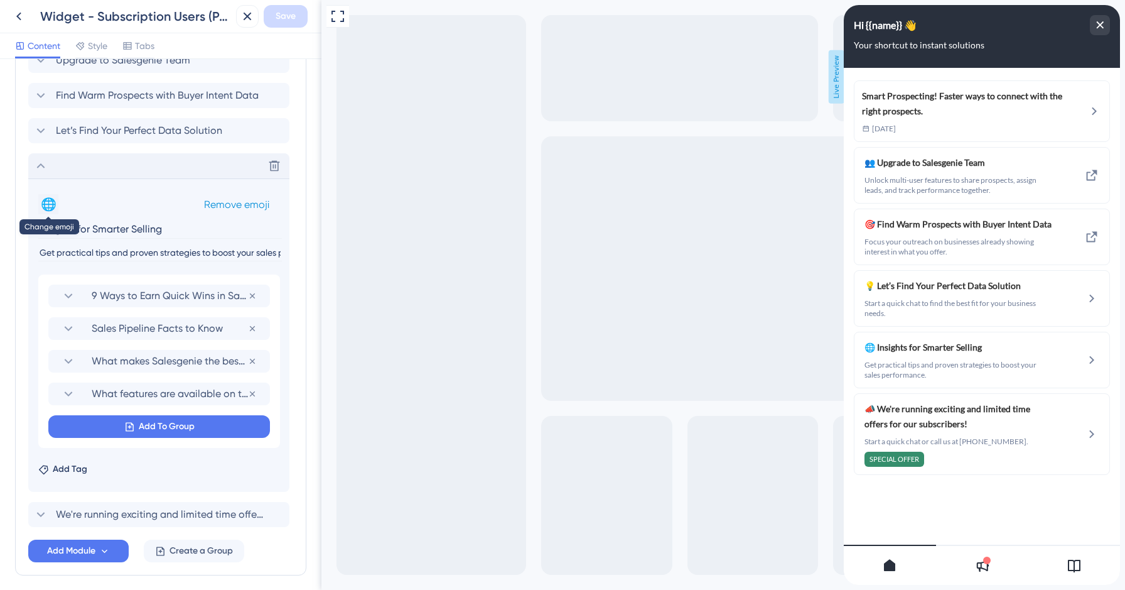
click at [48, 201] on button "🌐" at bounding box center [48, 204] width 20 height 20
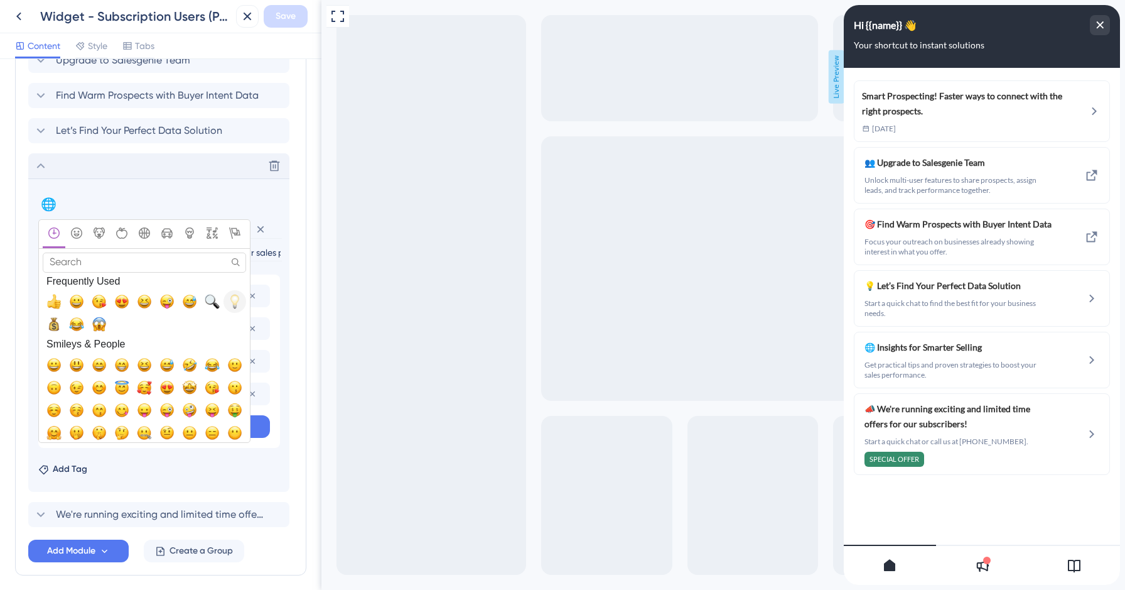
click at [237, 299] on span "💡, bulb" at bounding box center [234, 301] width 15 height 15
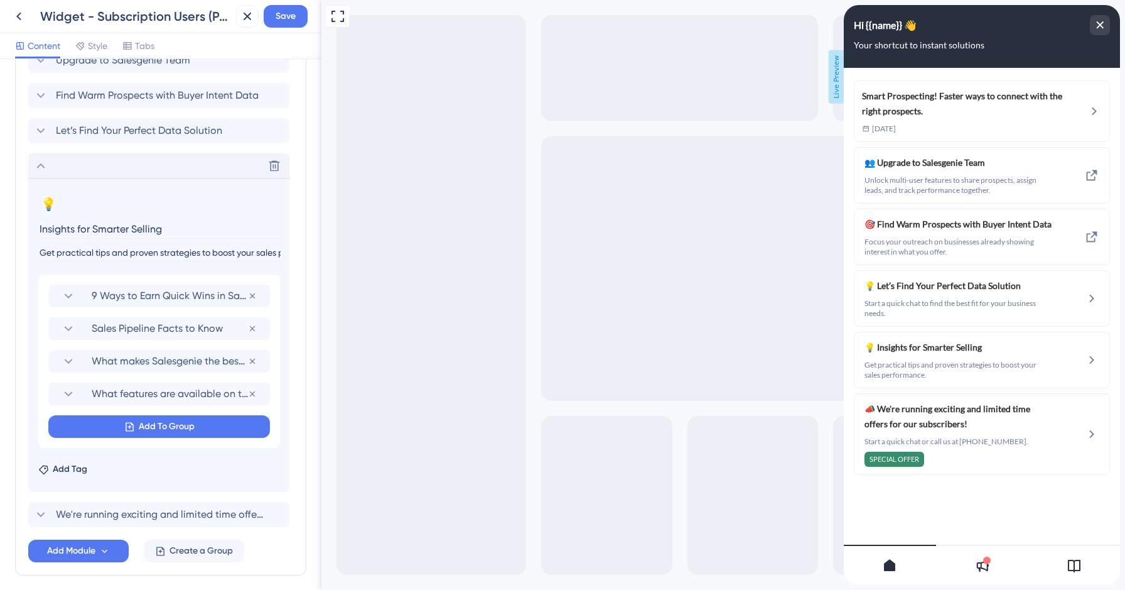
click at [123, 254] on input "Get practical tips and proven strategies to boost your sales performance." at bounding box center [160, 252] width 244 height 17
click at [107, 300] on span "9 Ways to Earn Quick Wins in Sales" at bounding box center [170, 295] width 156 height 15
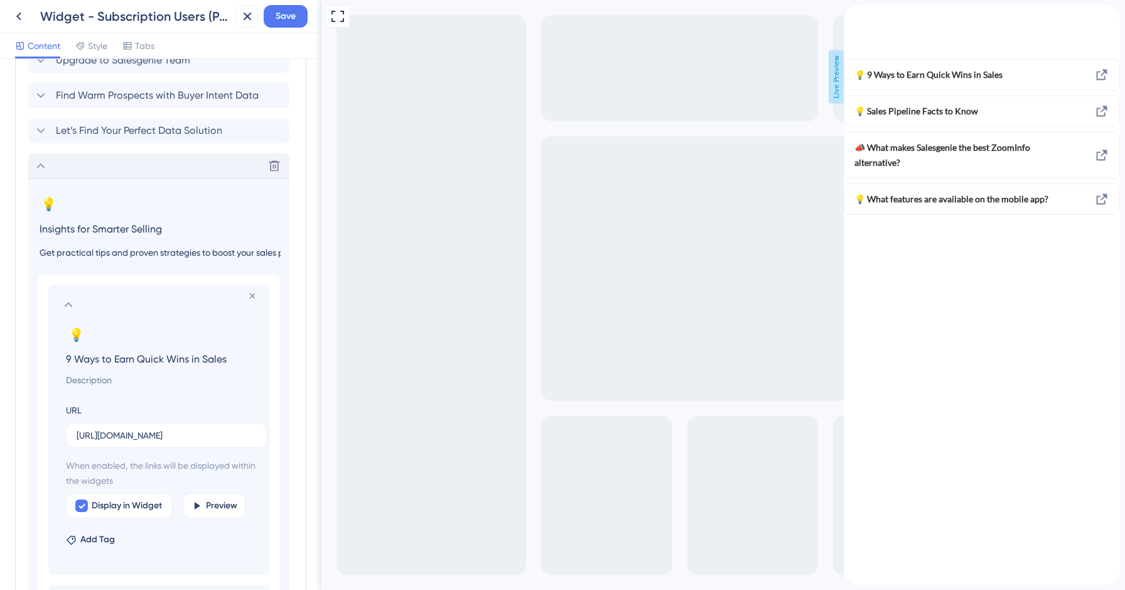
click at [138, 357] on input "9 Ways to Earn Quick Wins in Sales" at bounding box center [162, 359] width 212 height 18
paste input "Get to Know Salesgenie"
type input "Get to Know Salesgenie"
click at [137, 374] on input at bounding box center [162, 379] width 212 height 15
paste input "Learn how Salesgenie helps you find quality prospects faster with accurate, tar…"
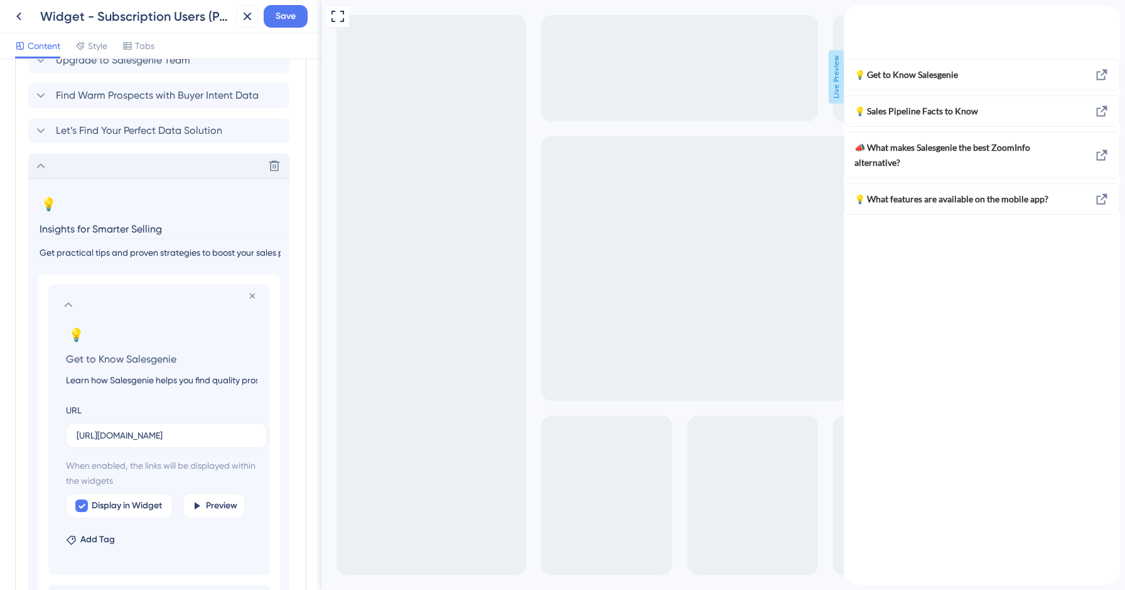
scroll to position [0, 173]
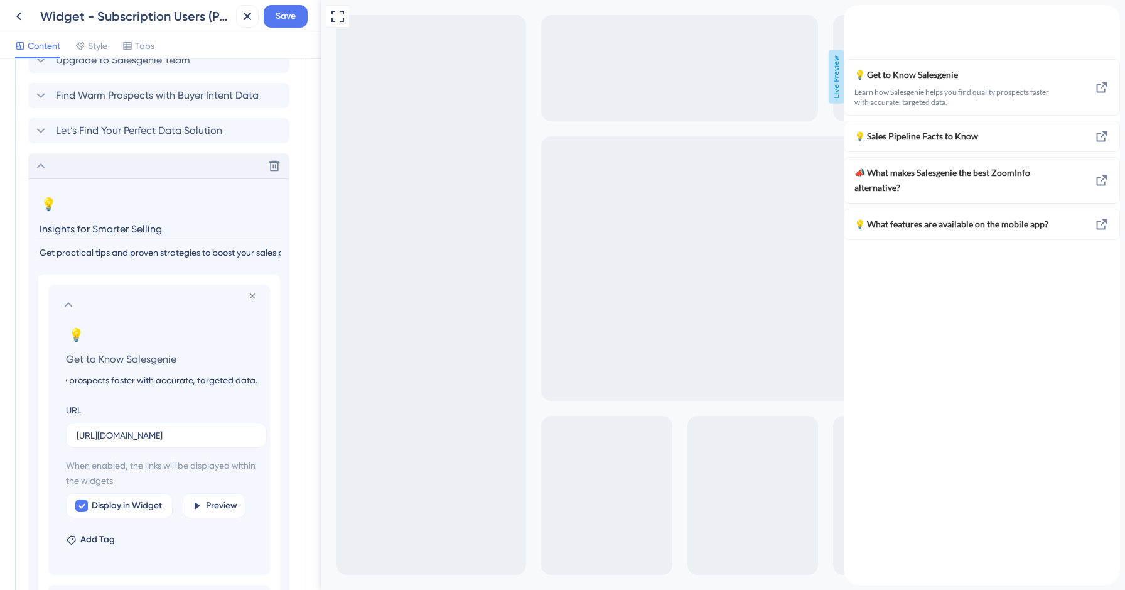
type input "Learn how Salesgenie helps you find quality prospects faster with accurate, tar…"
click at [186, 429] on input "[URL][DOMAIN_NAME]" at bounding box center [167, 435] width 180 height 14
paste input "[DOMAIN_NAME][URL]"
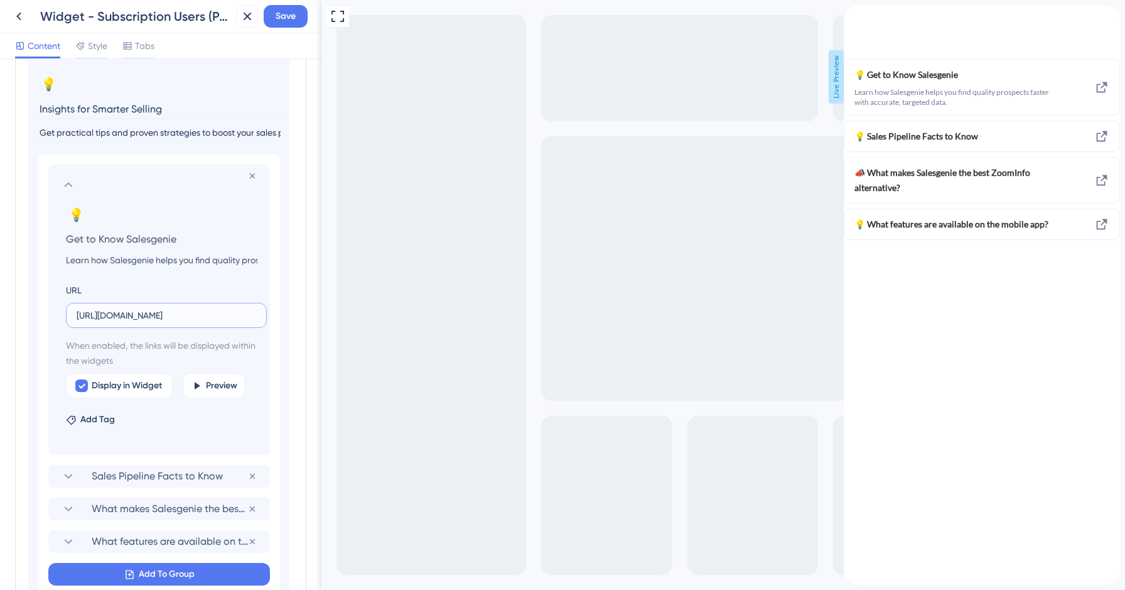
scroll to position [519, 0]
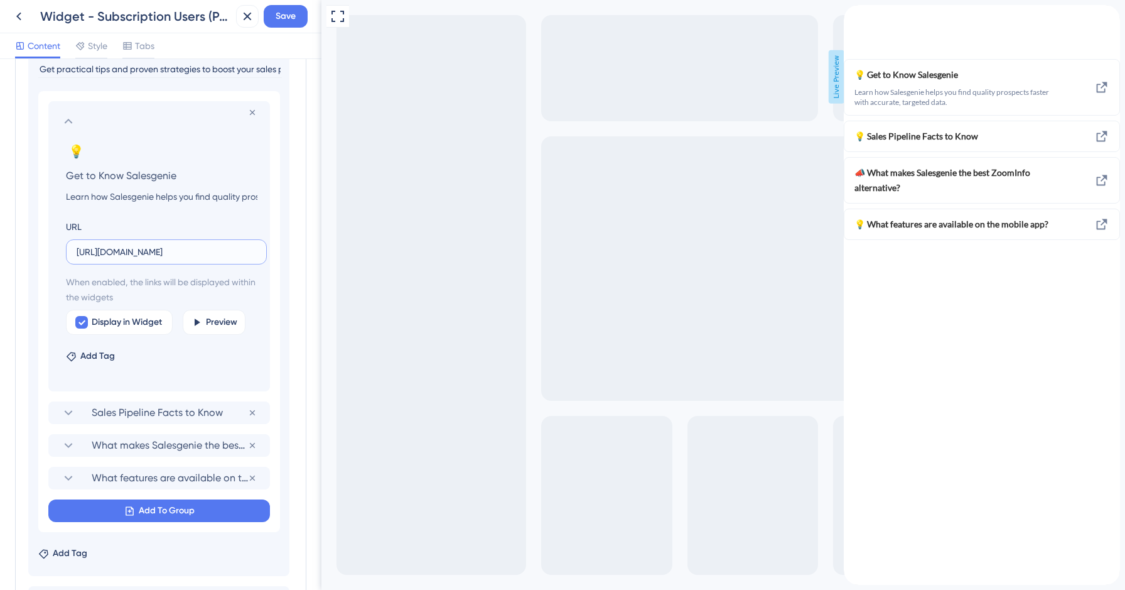
type input "[URL][DOMAIN_NAME]"
click at [65, 118] on icon at bounding box center [68, 121] width 15 height 15
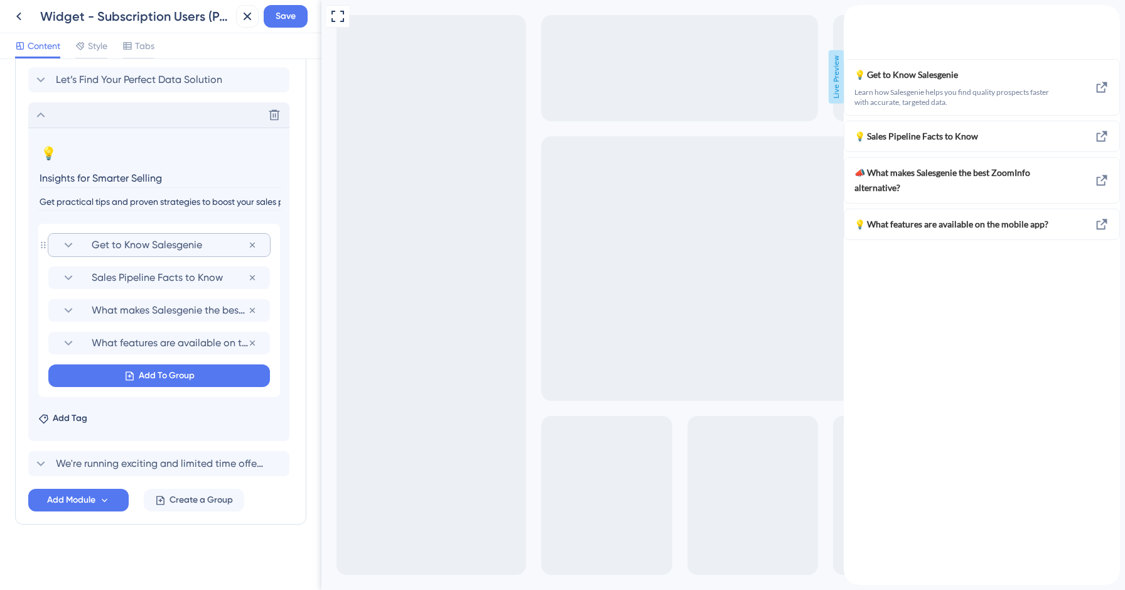
scroll to position [387, 0]
click at [156, 279] on span "Sales Pipeline Facts to Know" at bounding box center [170, 277] width 156 height 15
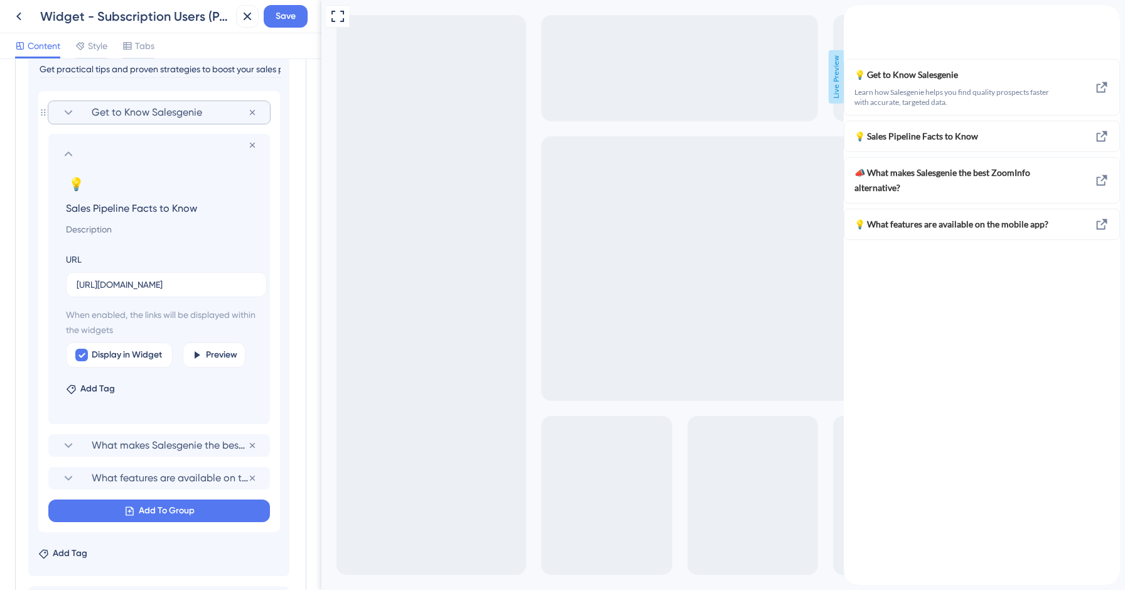
click at [139, 212] on input "Sales Pipeline Facts to Know" at bounding box center [162, 208] width 212 height 18
paste input "top Bad Data from Hurting Your Sales"
type input "Stop Bad Data from Hurting Your Sales"
click at [0, 0] on span "Remove emoji" at bounding box center [0, 0] width 0 height 0
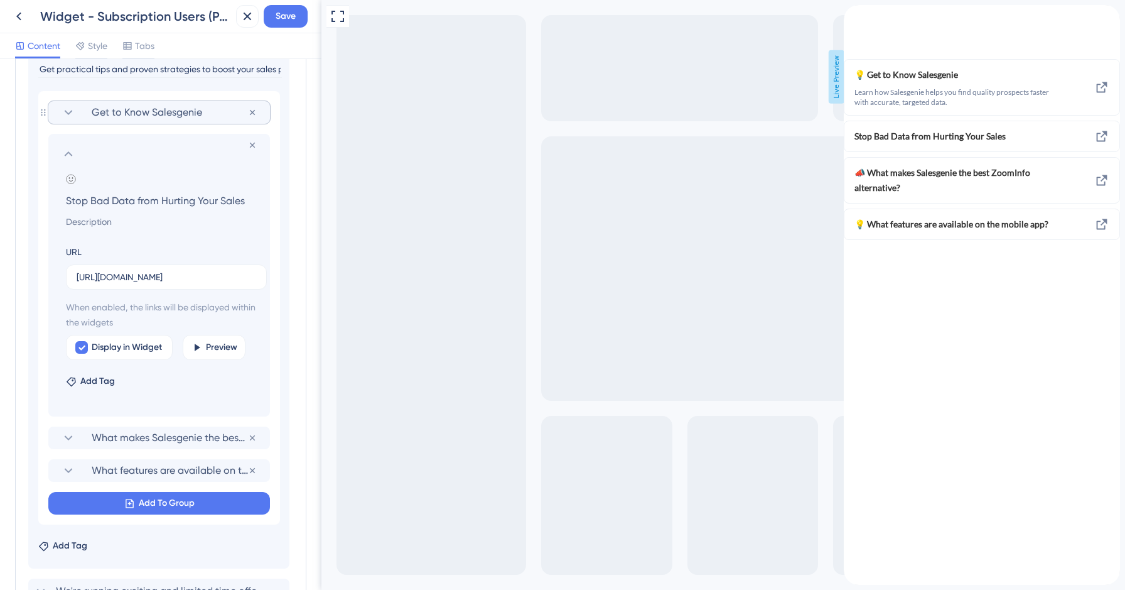
click at [163, 108] on span "Get to Know Salesgenie" at bounding box center [170, 112] width 156 height 15
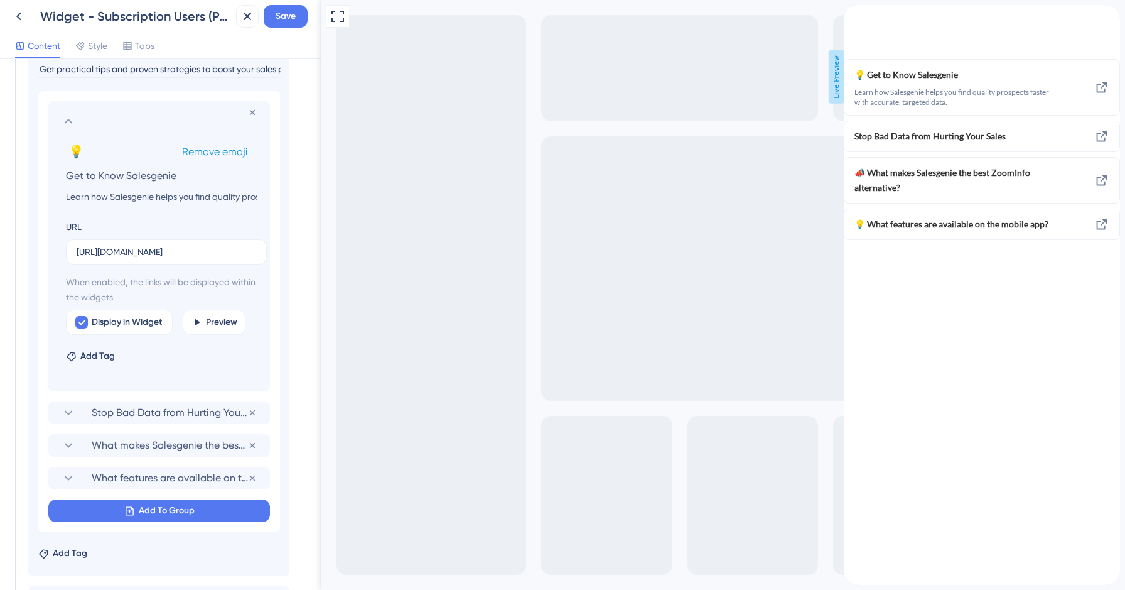
click at [238, 154] on span "Remove emoji" at bounding box center [214, 152] width 65 height 12
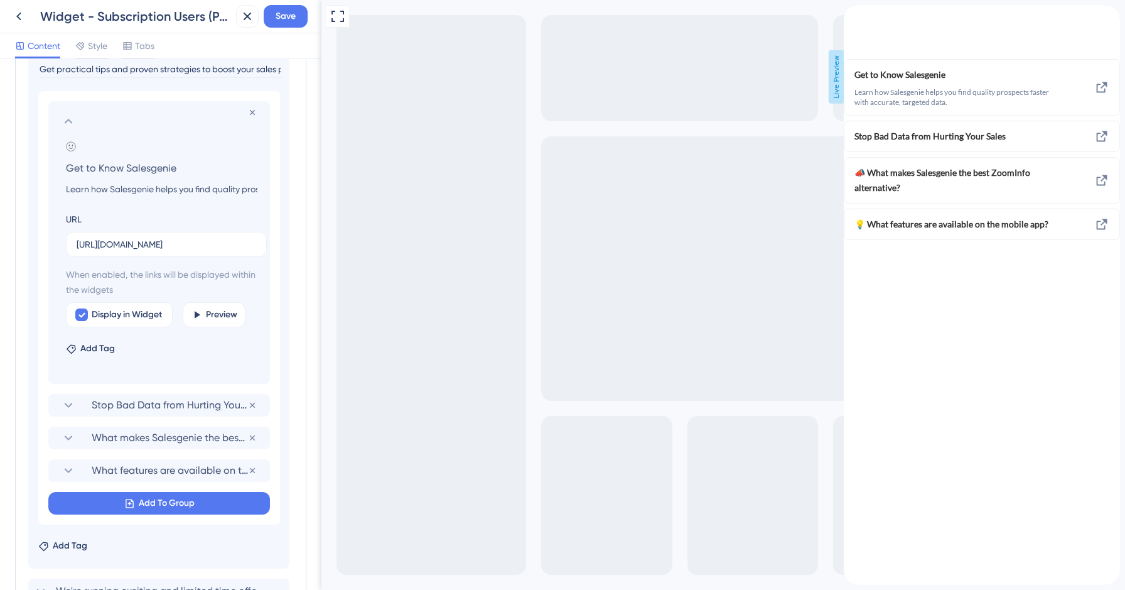
click at [149, 114] on section at bounding box center [159, 121] width 197 height 15
click at [60, 120] on section "Remove from group Add emoji Get to Know Salesgenie Learn how Salesgenie helps y…" at bounding box center [159, 242] width 222 height 283
click at [65, 121] on icon at bounding box center [68, 121] width 15 height 15
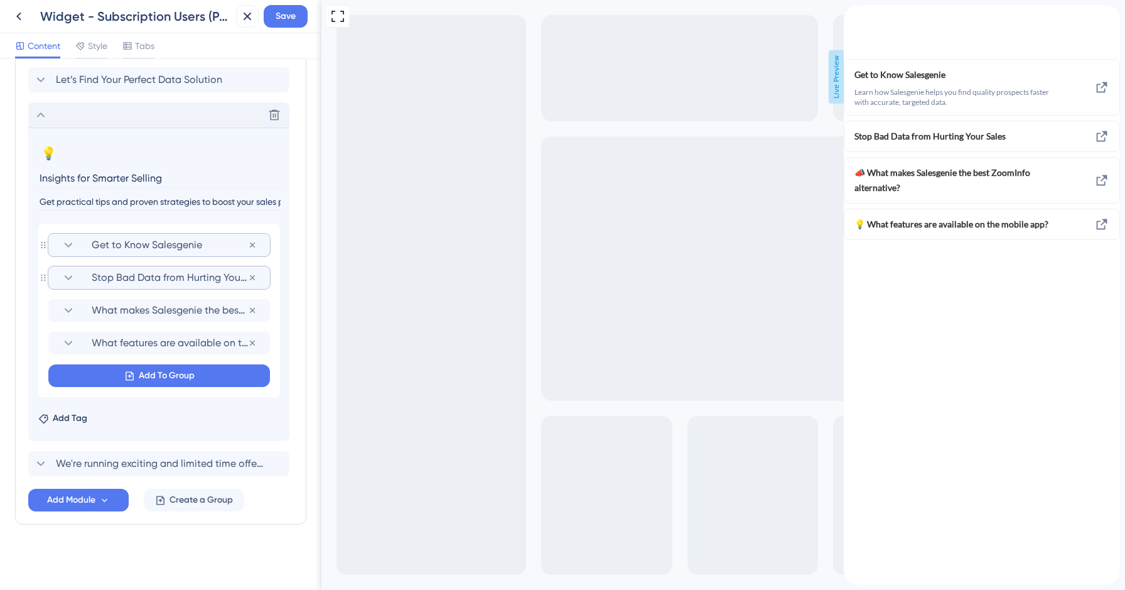
click at [116, 282] on span "Stop Bad Data from Hurting Your Sales" at bounding box center [170, 277] width 156 height 15
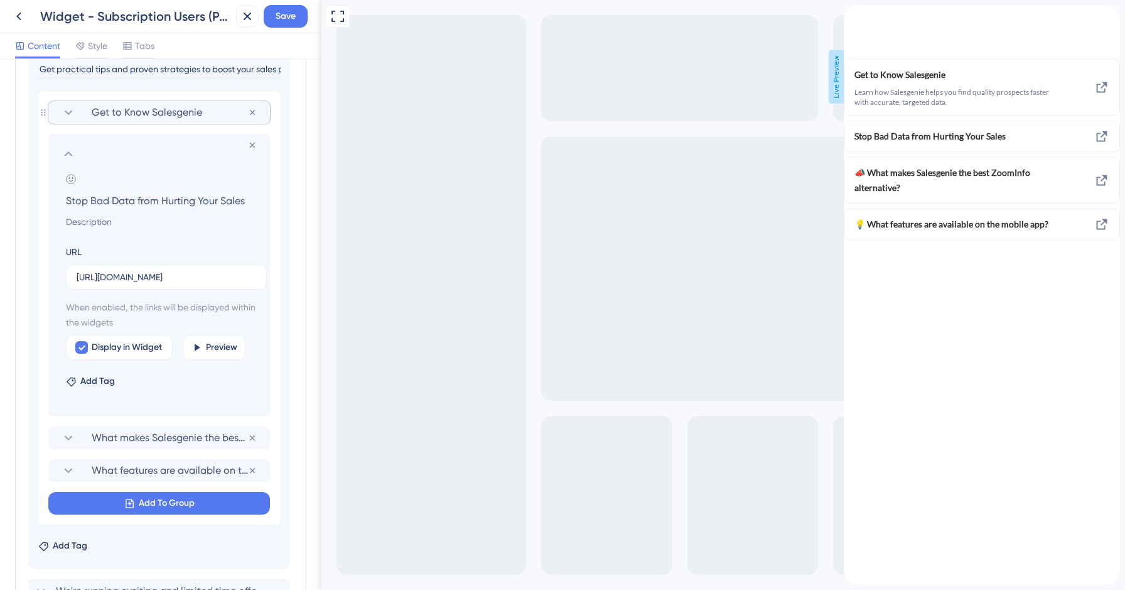
click at [104, 224] on input at bounding box center [162, 221] width 212 height 15
paste input "Discover the most common data mistakes and how to clean your lists for better r…"
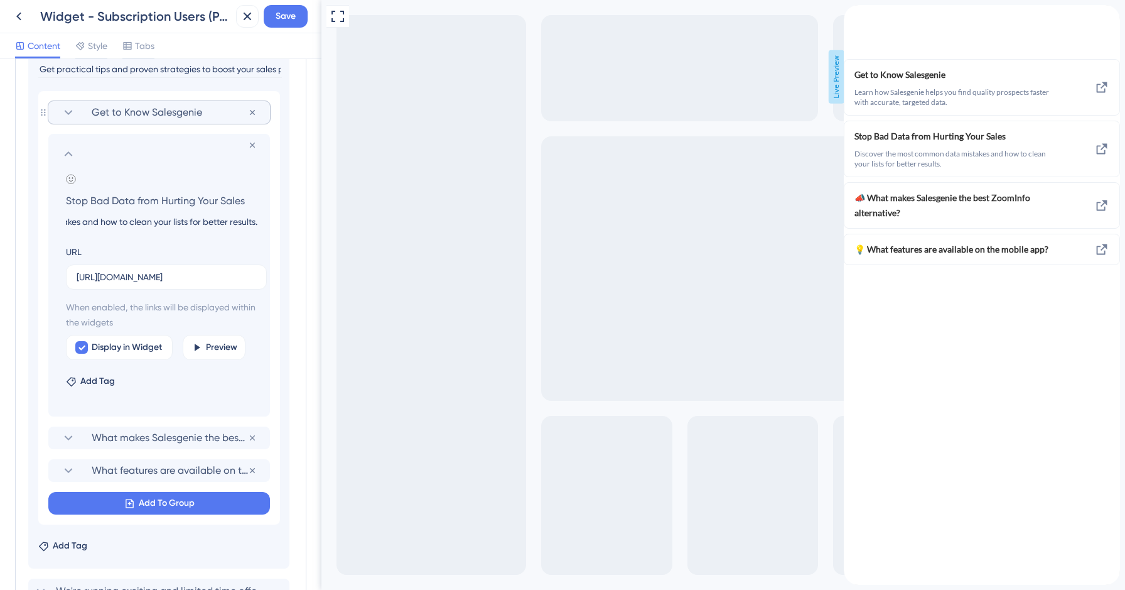
type input "Discover the most common data mistakes and how to clean your lists for better r…"
click at [391, 263] on div "Full Screen Preview Live Preview" at bounding box center [723, 295] width 804 height 590
click at [155, 278] on input "[URL][DOMAIN_NAME]" at bounding box center [167, 277] width 180 height 14
paste input "[DOMAIN_NAME][URL]"
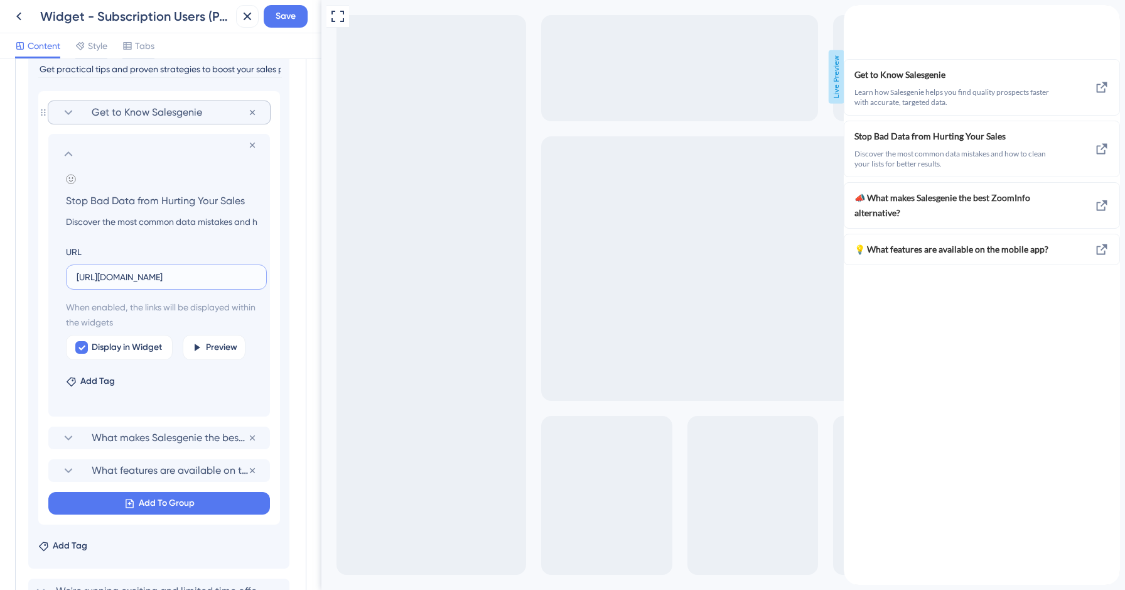
scroll to position [0, 164]
type input "[URL][DOMAIN_NAME]"
click at [71, 153] on icon at bounding box center [68, 153] width 15 height 15
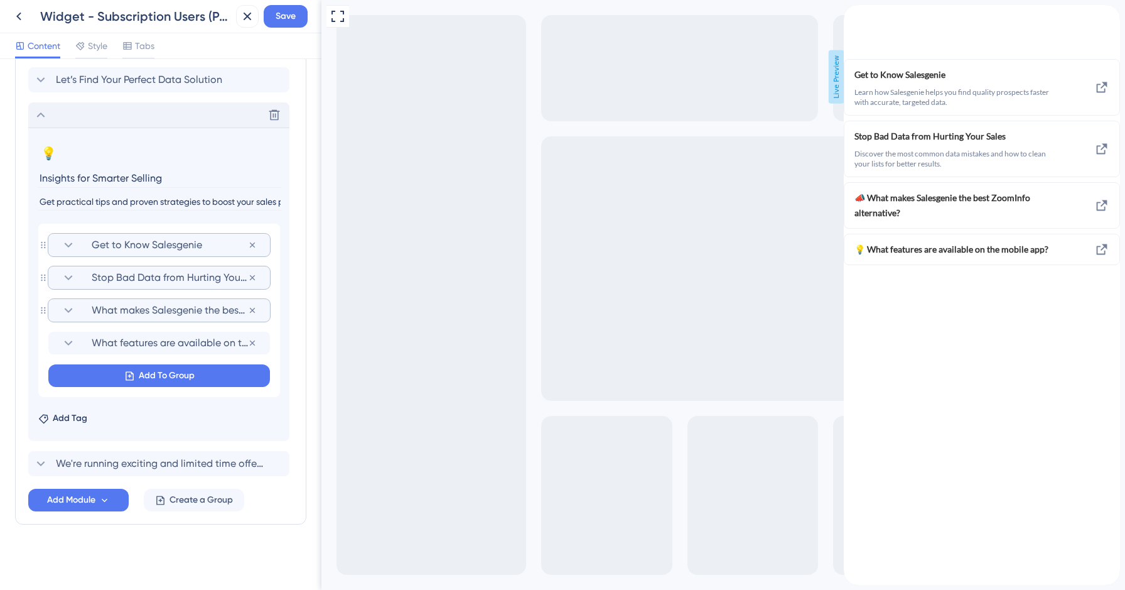
click at [158, 309] on span "What makes Salesgenie the best ZoomInfo alternative?" at bounding box center [170, 310] width 156 height 15
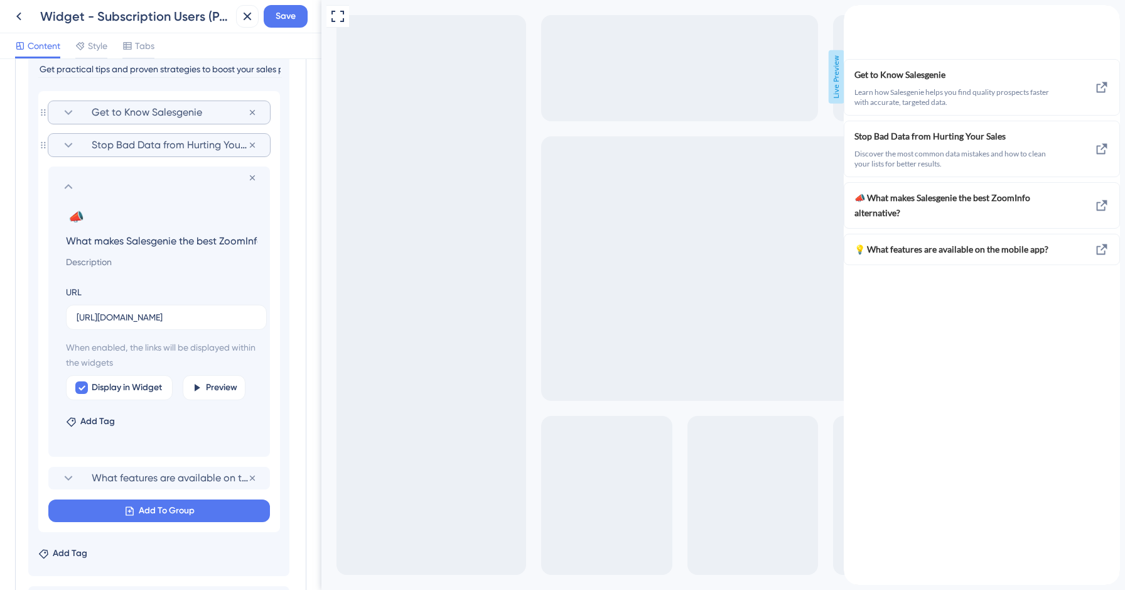
click at [164, 245] on input "What makes Salesgenie the best ZoomInfo alternative?" at bounding box center [162, 241] width 212 height 18
paste input "Boost Prospecting with Salesgenie"
type input "Boost Prospecting with Salesgenie"
click at [124, 266] on input at bounding box center [162, 261] width 212 height 15
paste input "Learn how Salesgenie helps you find, target, and connect with high-quality pros…"
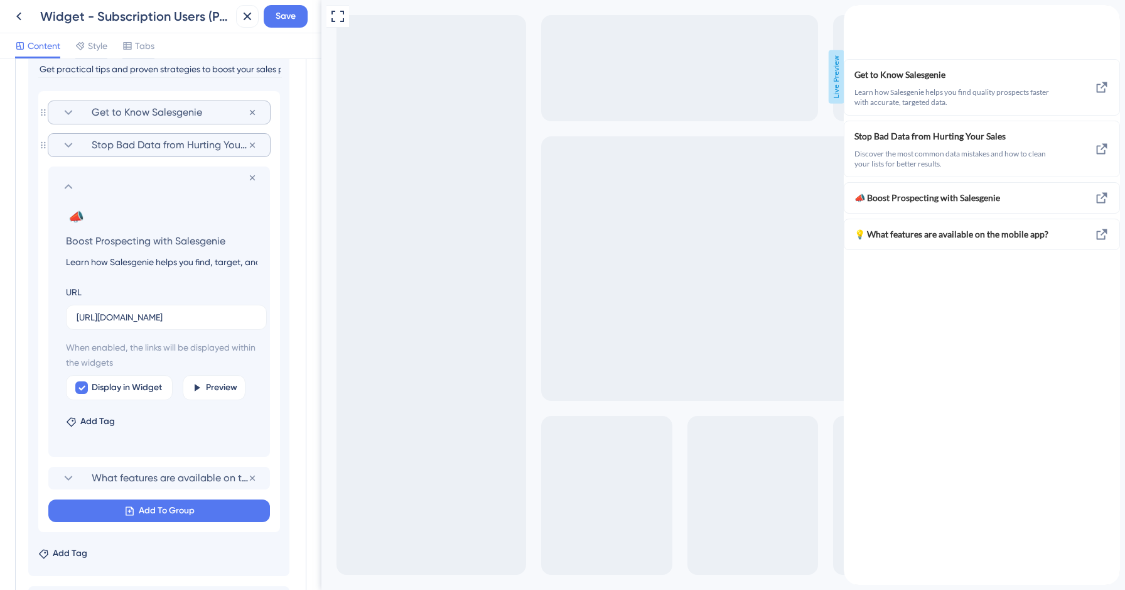
scroll to position [0, 180]
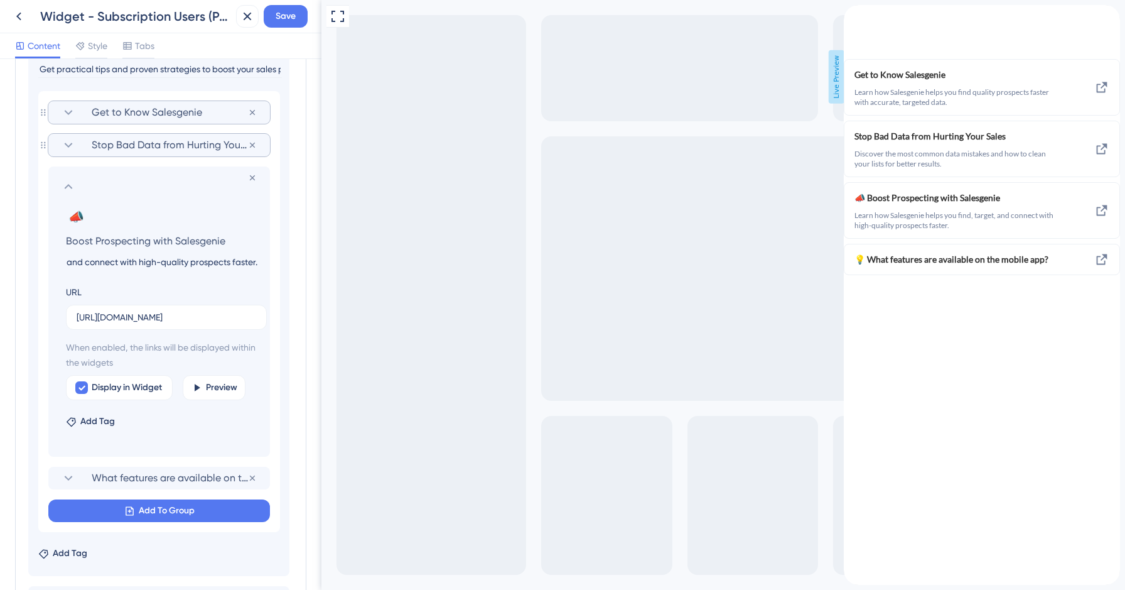
type input "Learn how Salesgenie helps you find, target, and connect with high-quality pros…"
click at [125, 319] on input "[URL][DOMAIN_NAME]" at bounding box center [167, 317] width 180 height 14
paste input "[DOMAIN_NAME][URL]"
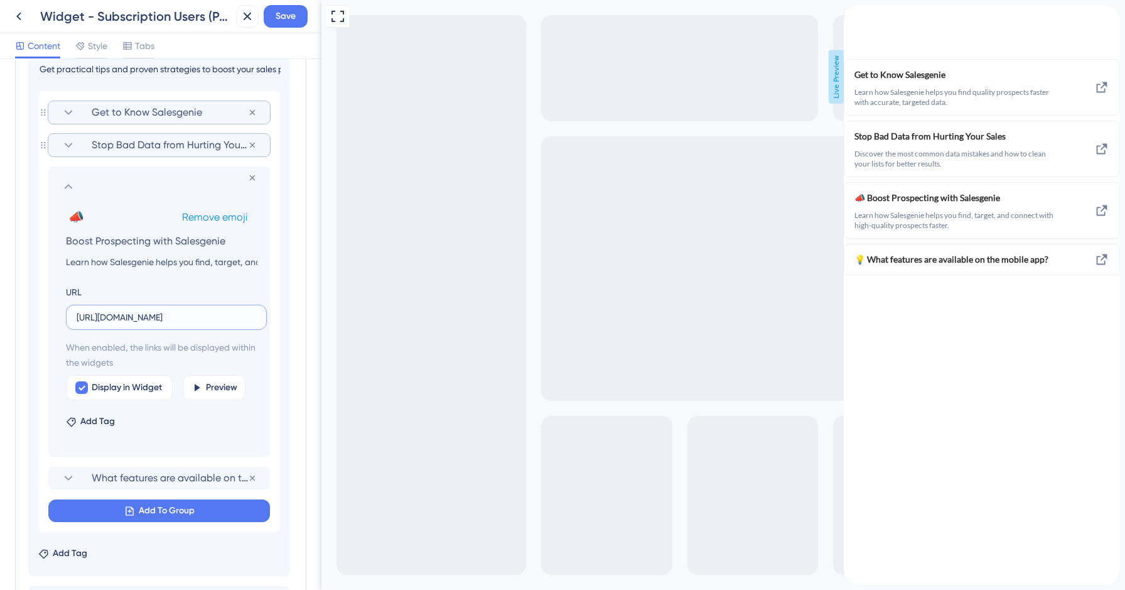
type input "[URL][DOMAIN_NAME]"
click at [231, 217] on span "Remove emoji" at bounding box center [214, 217] width 65 height 12
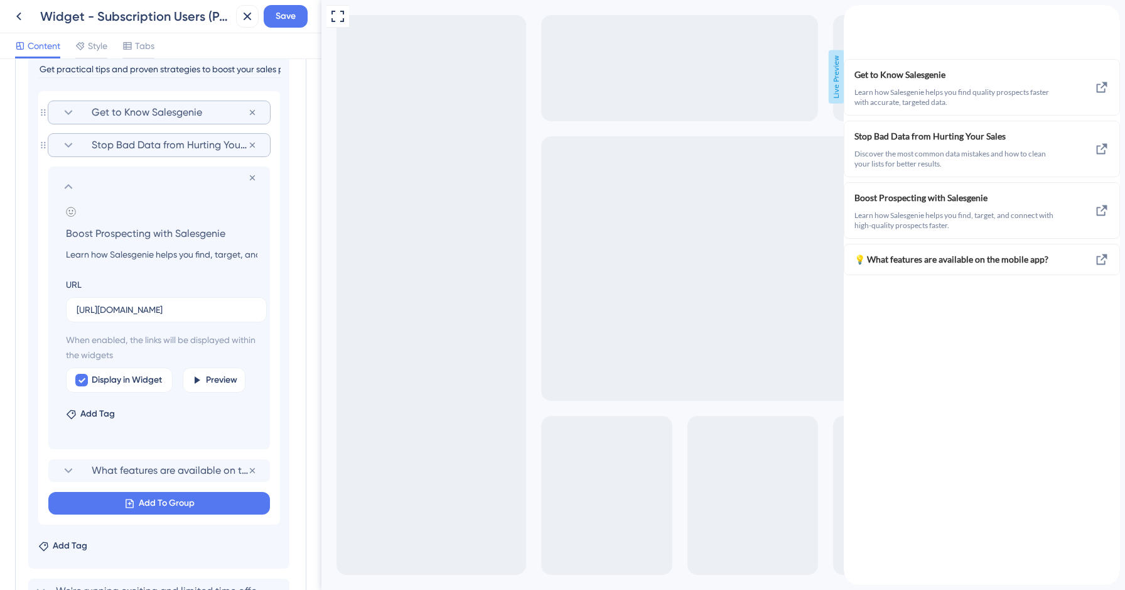
click at [68, 186] on icon at bounding box center [68, 186] width 15 height 15
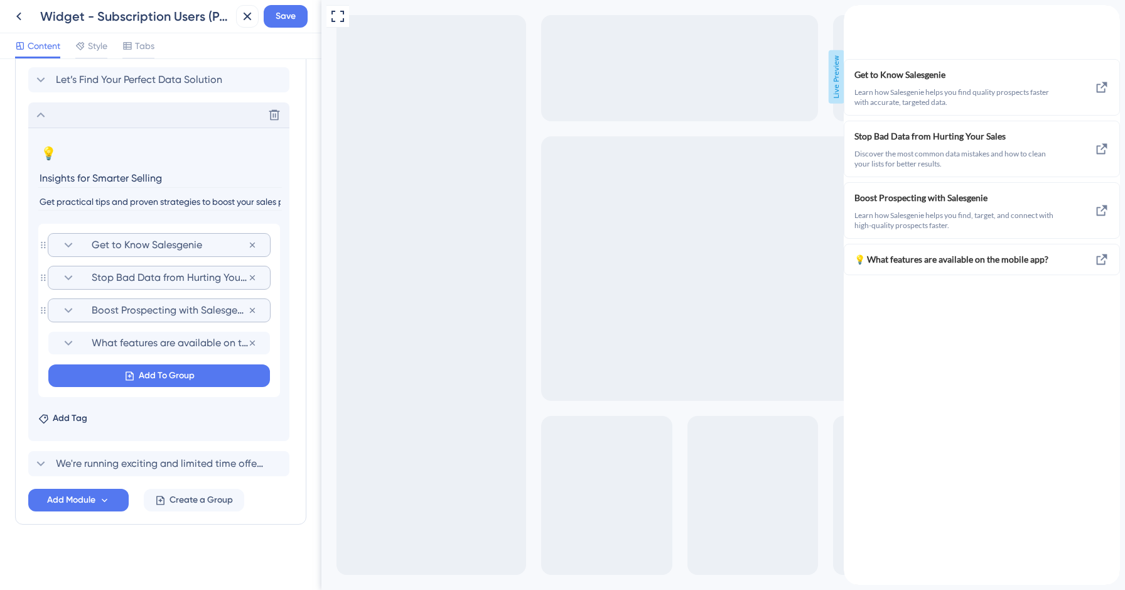
scroll to position [387, 0]
click at [111, 338] on span "What features are available on the mobile app?" at bounding box center [170, 342] width 156 height 15
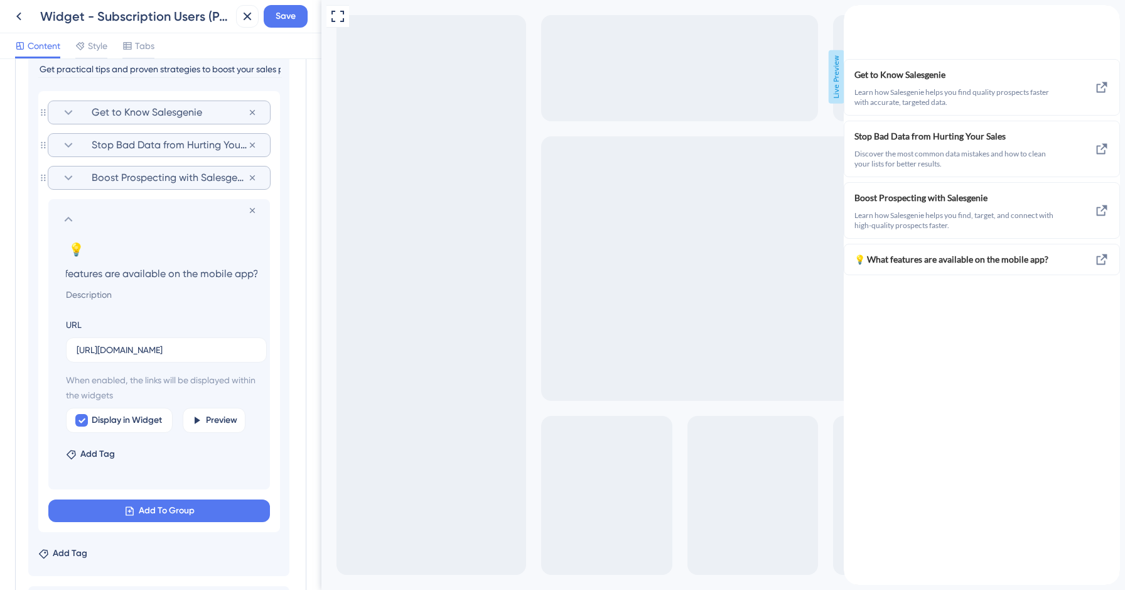
scroll to position [0, 0]
click at [132, 272] on input "What features are available on the mobile app?" at bounding box center [162, 273] width 212 height 18
paste input "Eliminate Duplicates, Close More Deals"
type input "Eliminate Duplicates, Close More Deals"
click at [232, 244] on span "Remove emoji" at bounding box center [214, 250] width 65 height 12
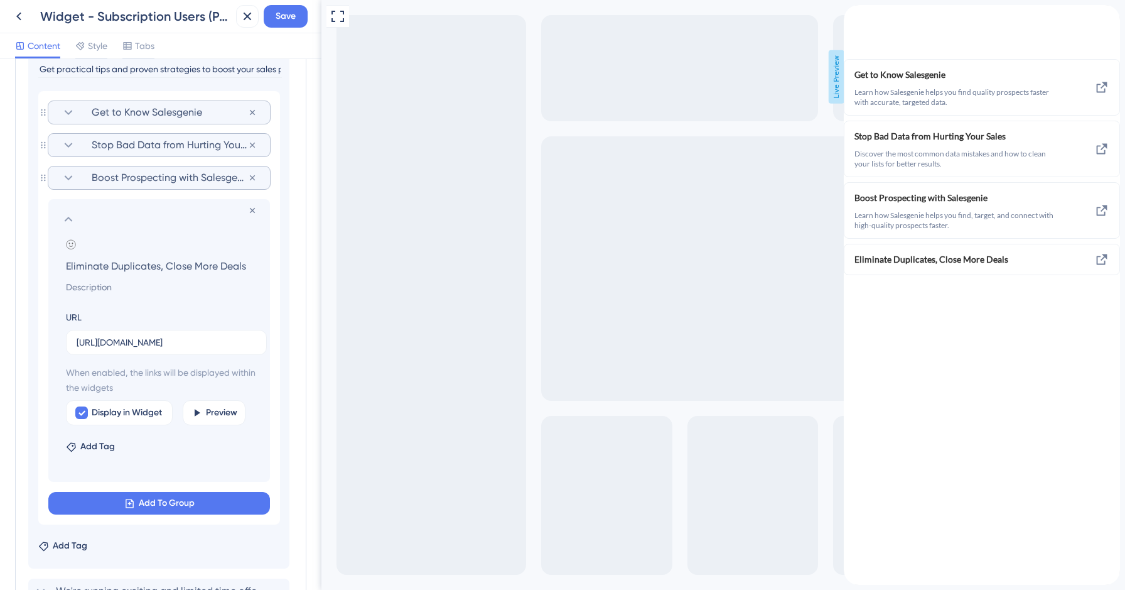
click at [154, 289] on input at bounding box center [162, 286] width 212 height 15
paste input "Learn how duplicate records hurt sales productivity—and what to do to fix them."
type input "Learn how duplicate records hurt sales productivity—and what to do to fix them."
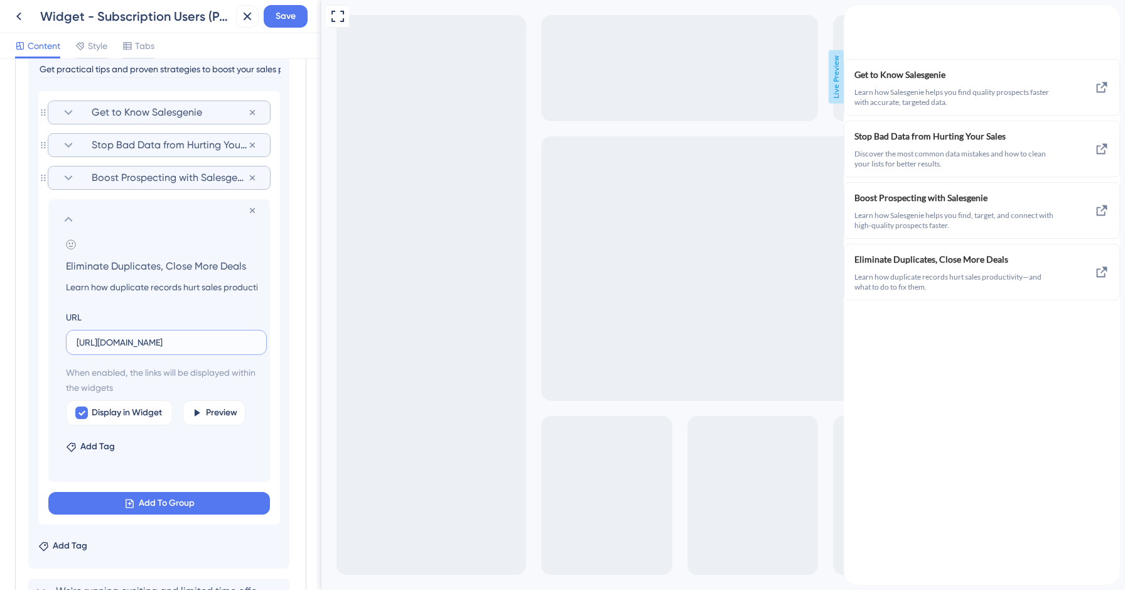
click at [119, 339] on input "[URL][DOMAIN_NAME]" at bounding box center [167, 342] width 180 height 14
paste input "[DOMAIN_NAME][URL]"
type input "[URL][DOMAIN_NAME]"
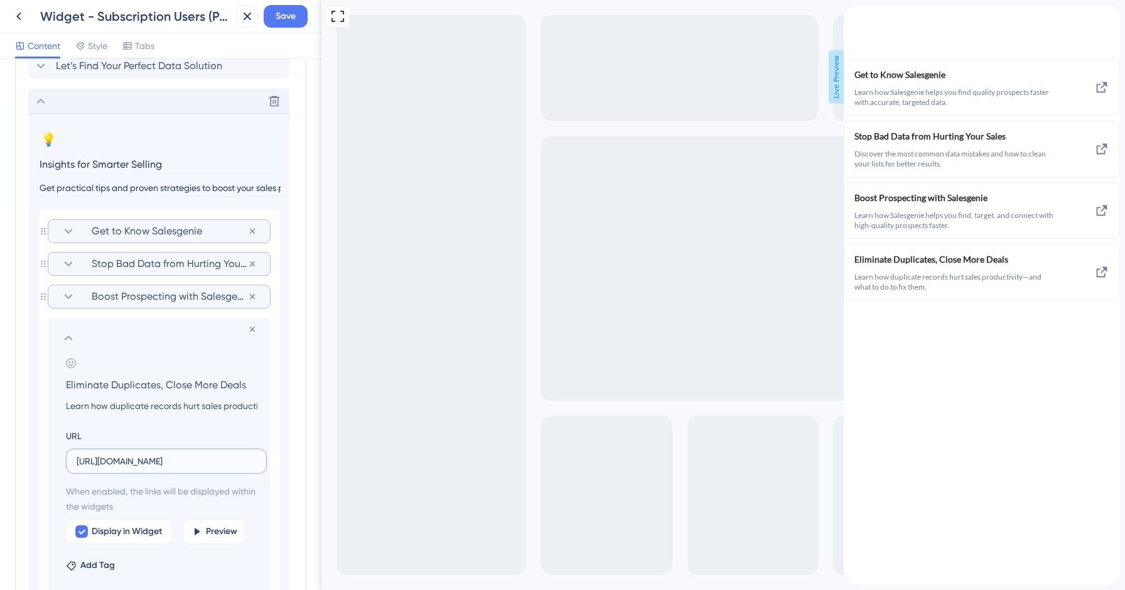
scroll to position [347, 0]
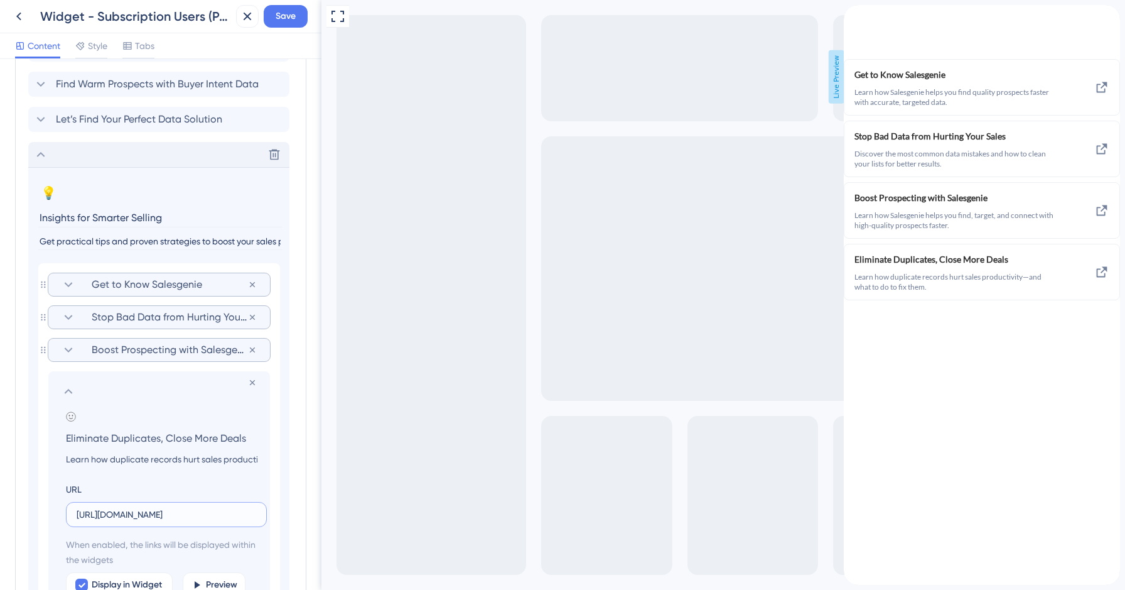
click at [73, 347] on icon at bounding box center [68, 349] width 15 height 15
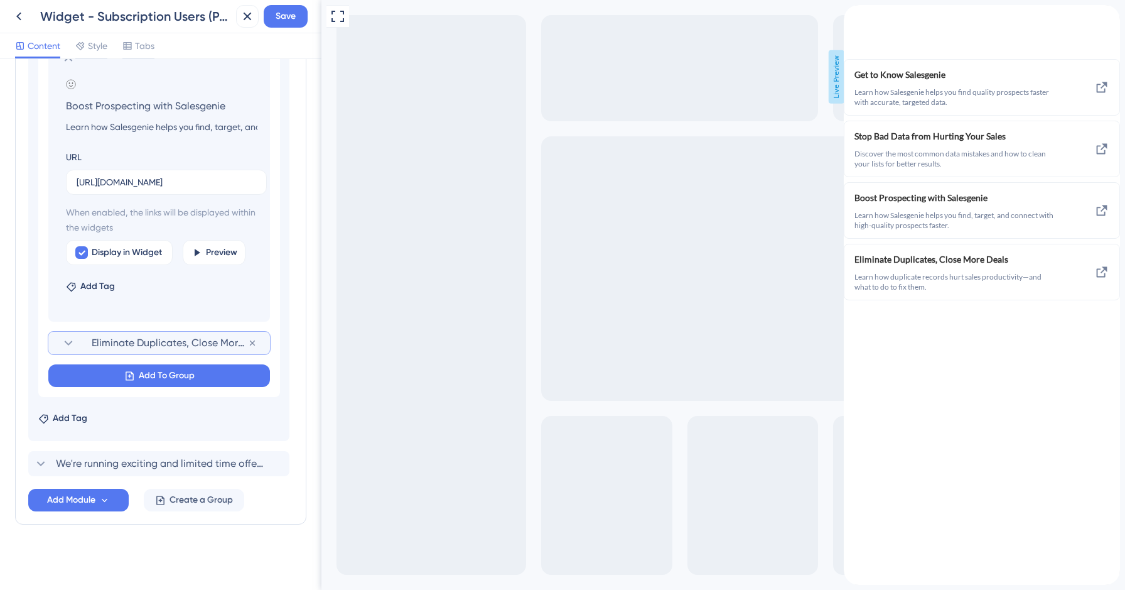
scroll to position [468, 0]
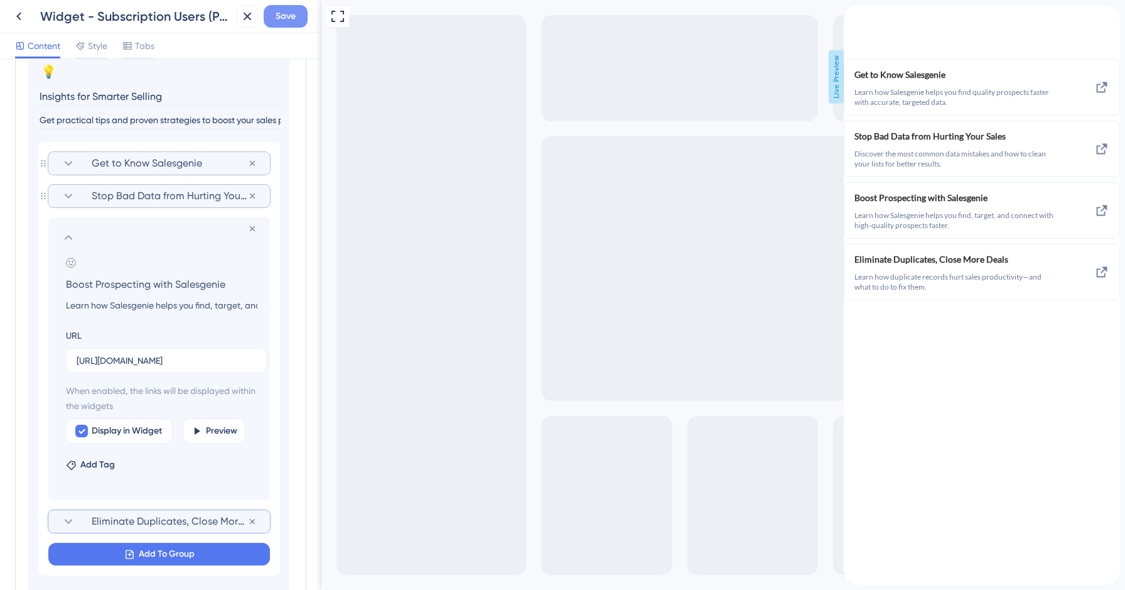
click at [282, 18] on span "Save" at bounding box center [286, 16] width 20 height 15
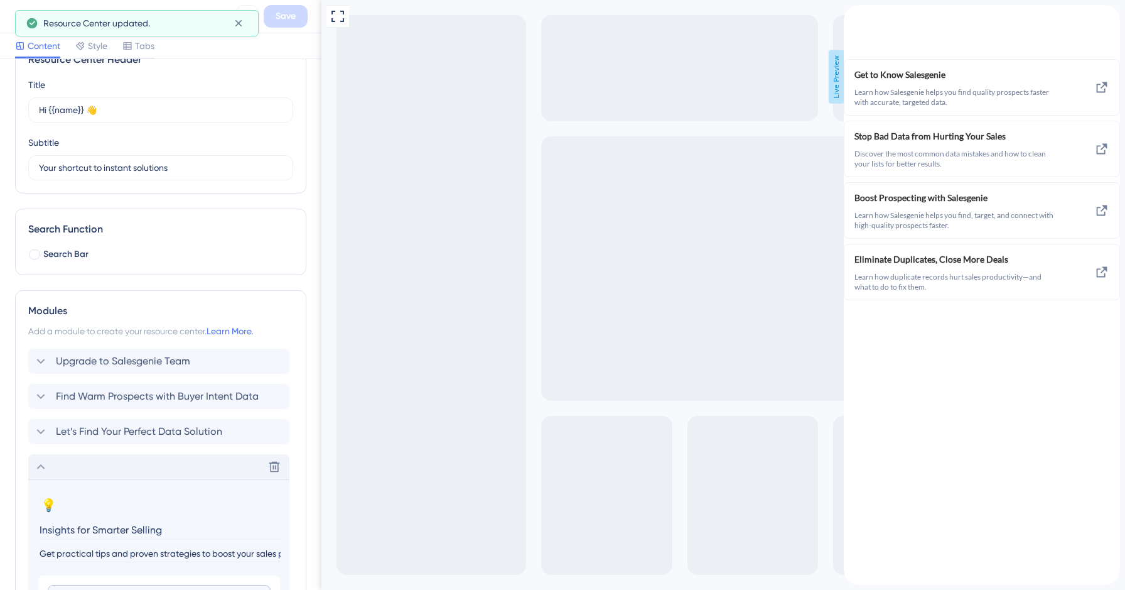
scroll to position [0, 0]
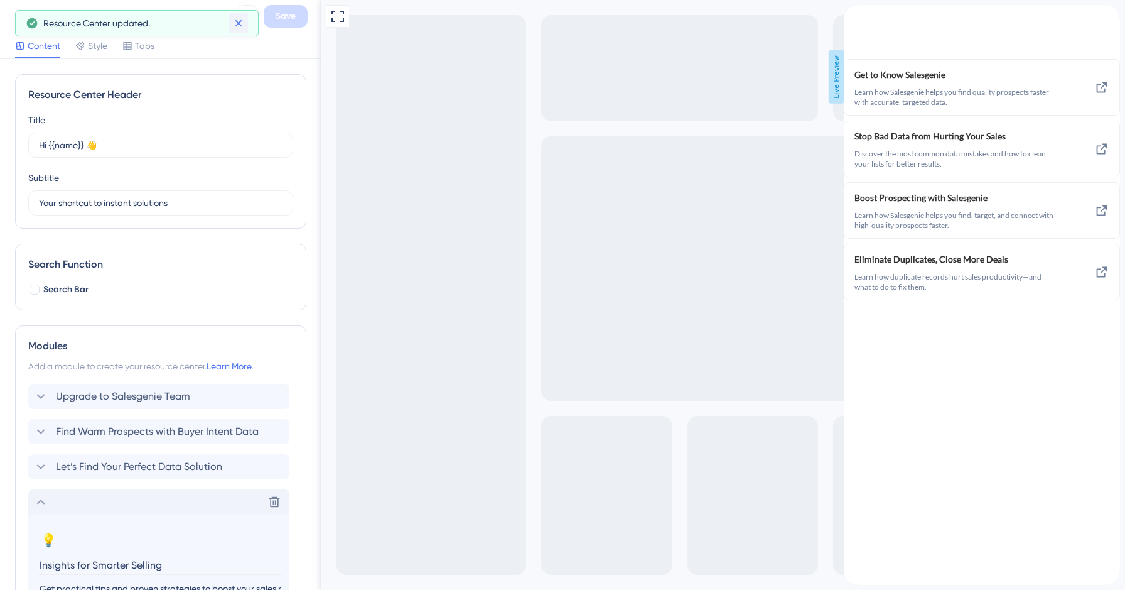
click at [242, 26] on icon at bounding box center [238, 23] width 13 height 13
click at [16, 15] on icon at bounding box center [18, 16] width 15 height 15
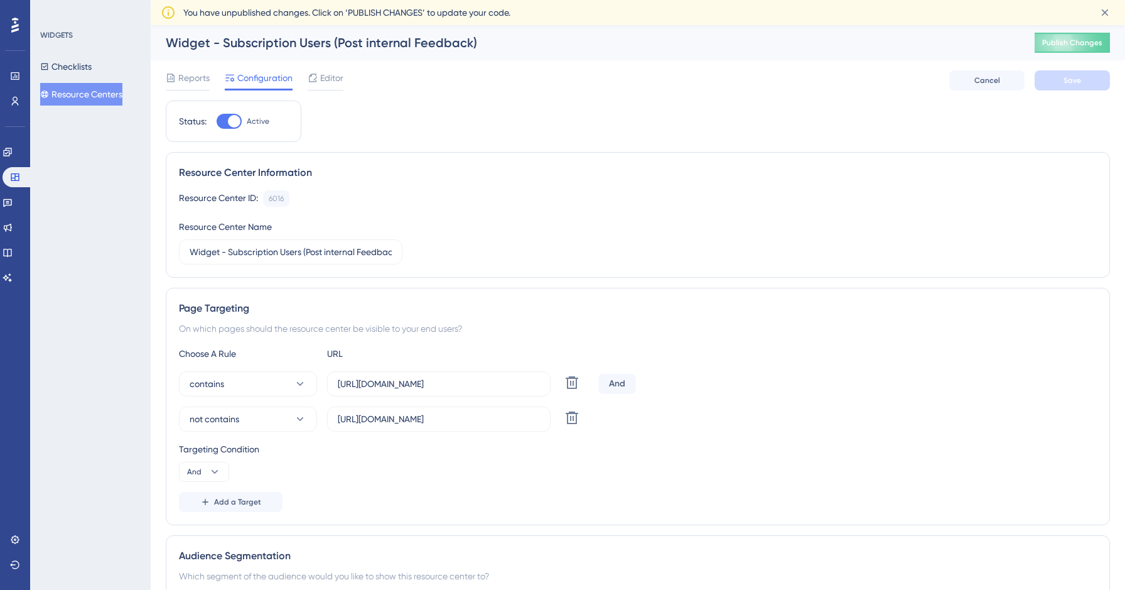
click at [320, 68] on div "Reports Configuration Editor Cancel Save" at bounding box center [638, 80] width 944 height 40
click at [319, 78] on div "Editor" at bounding box center [326, 77] width 36 height 15
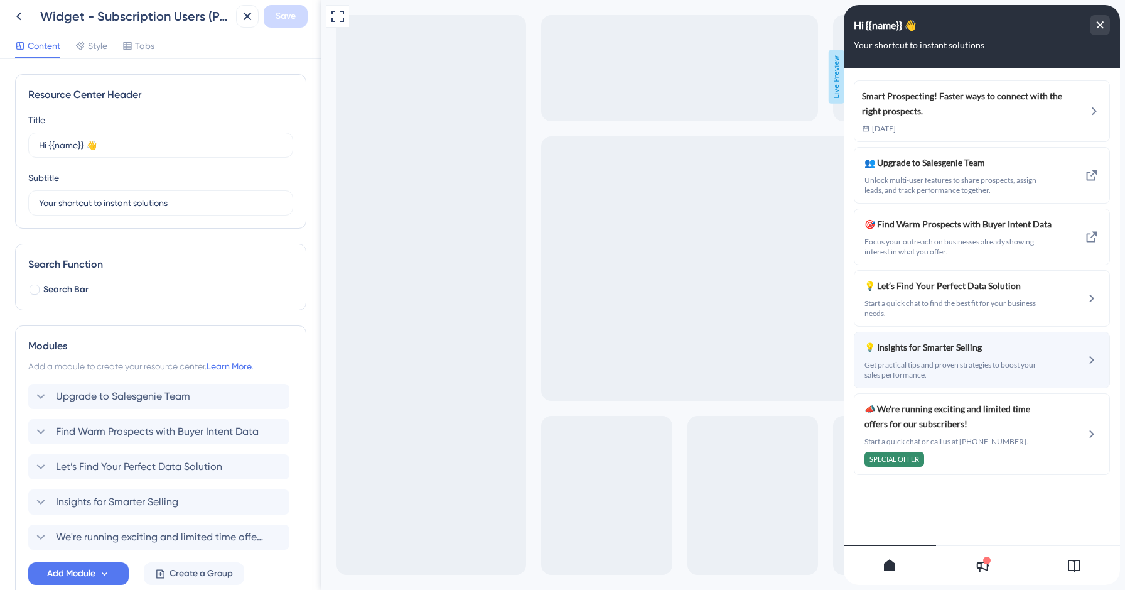
click at [978, 354] on span "💡 Insights for Smarter Selling" at bounding box center [949, 347] width 168 height 15
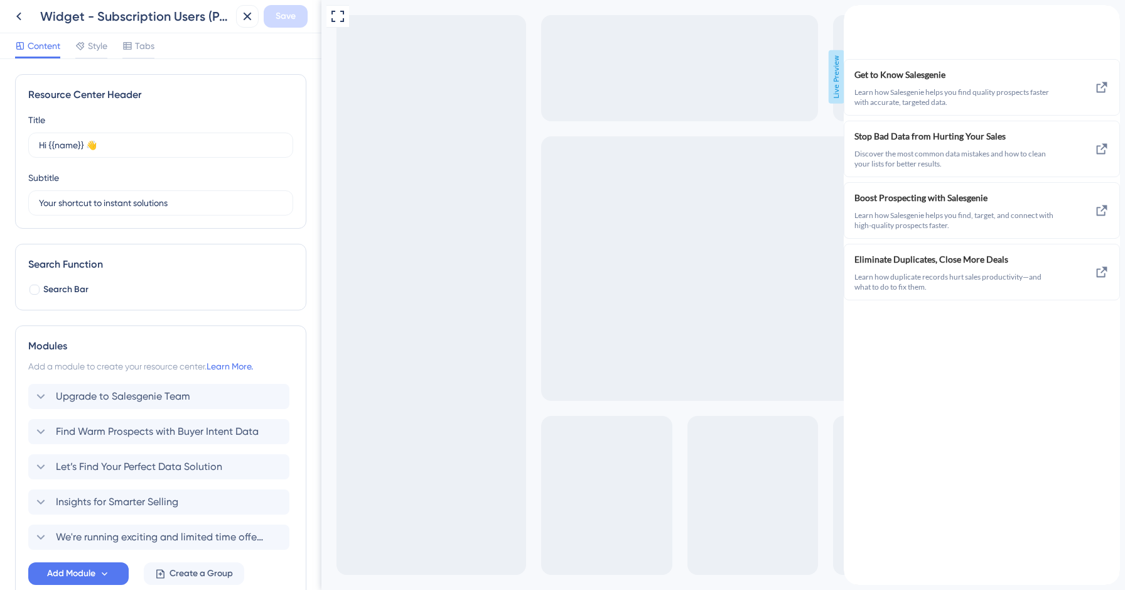
click at [854, 15] on icon "back to header" at bounding box center [849, 10] width 10 height 10
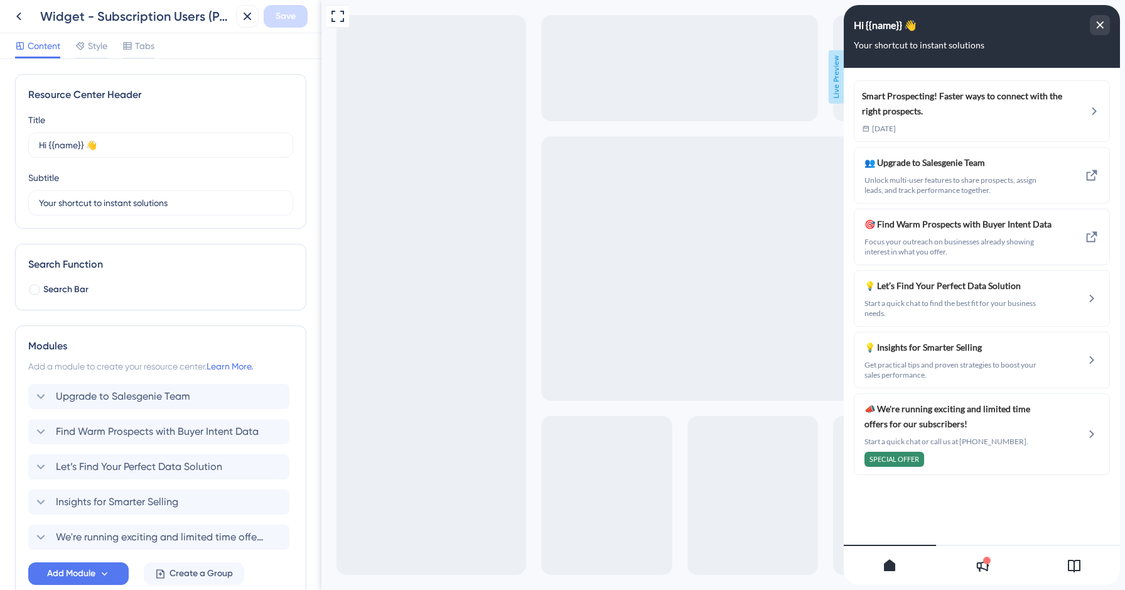
scroll to position [73, 0]
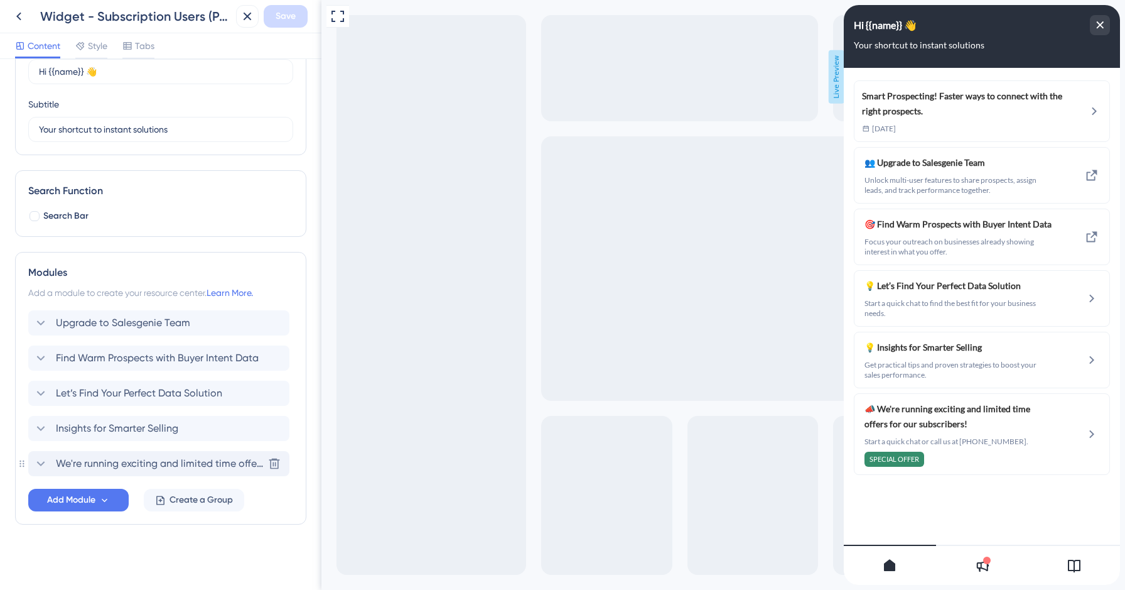
click at [106, 474] on div "We're running exciting and limited time offers for our subscribers! [GEOGRAPHIC…" at bounding box center [158, 463] width 261 height 25
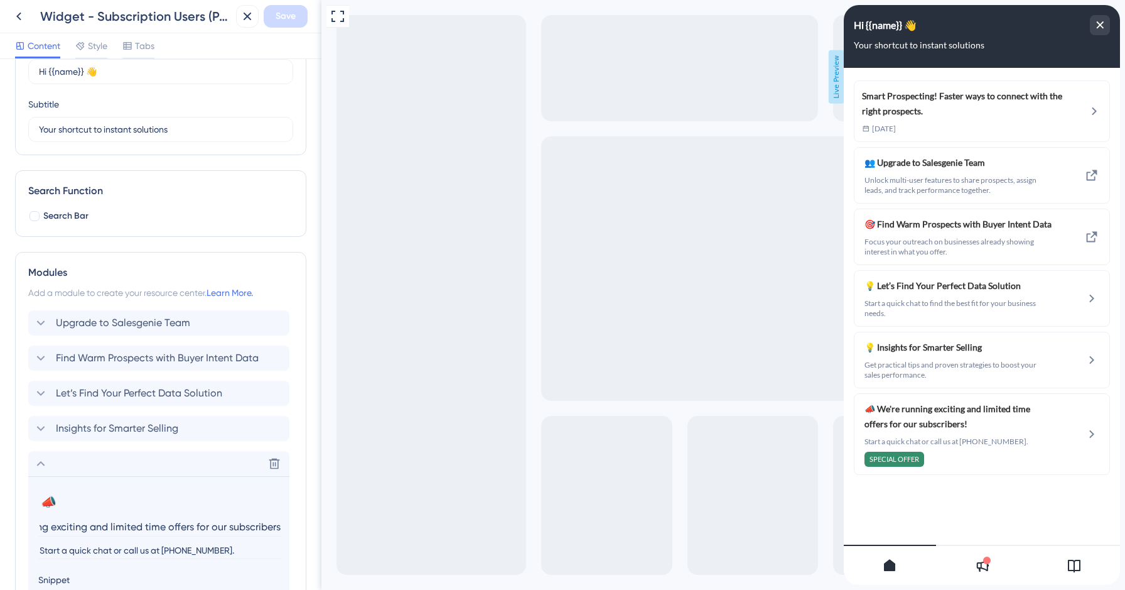
scroll to position [308, 0]
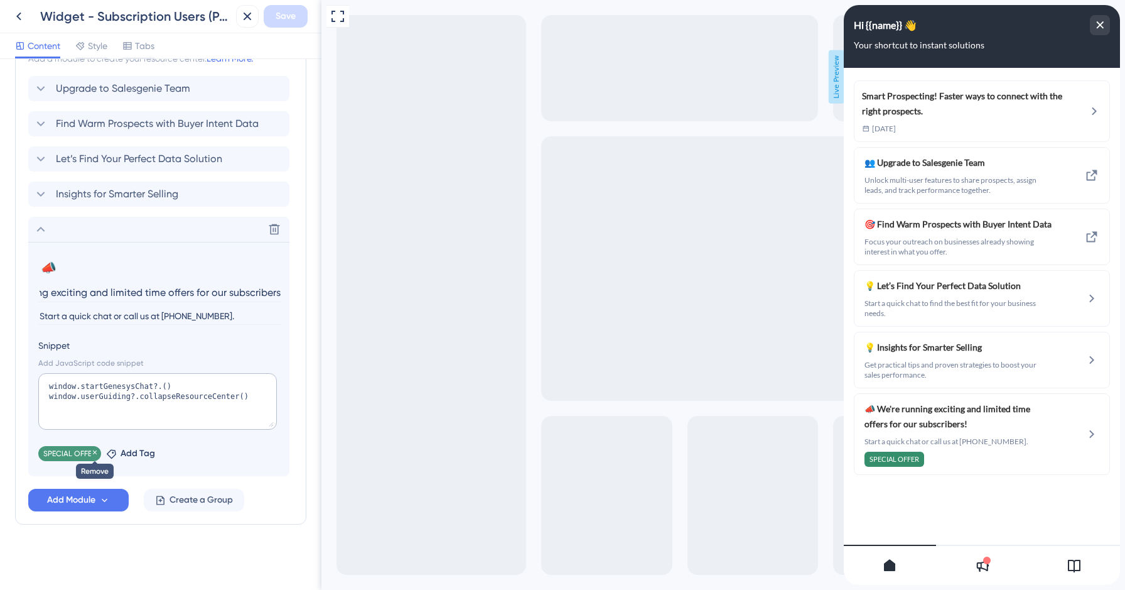
click at [94, 452] on icon at bounding box center [95, 452] width 4 height 4
click at [295, 17] on span "Save" at bounding box center [286, 16] width 20 height 15
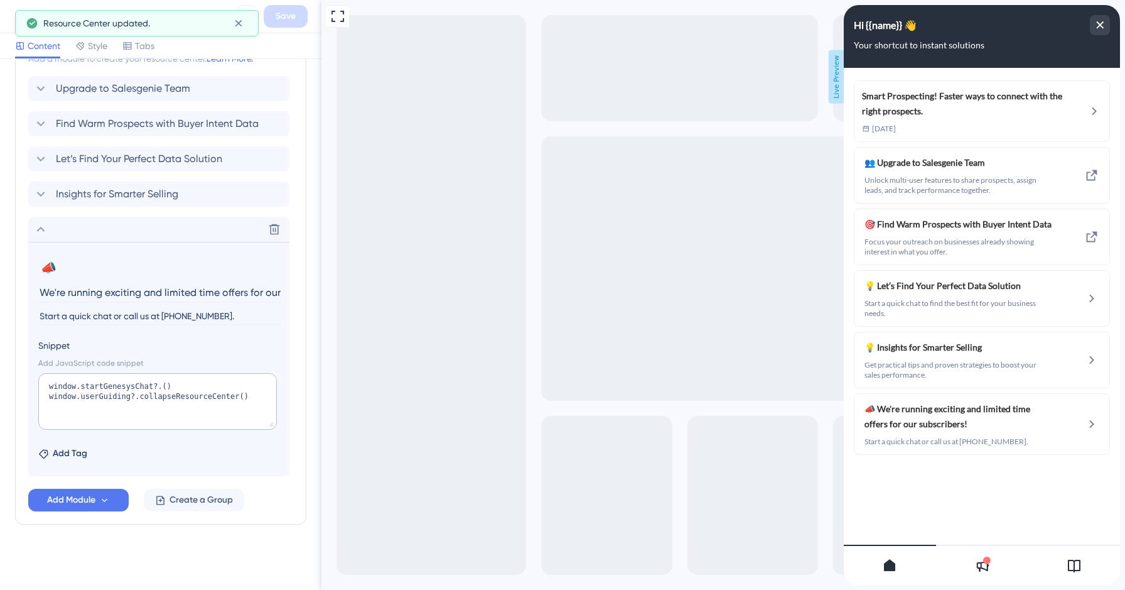
click at [248, 21] on div "Resource Center updated." at bounding box center [137, 23] width 244 height 26
click at [239, 22] on icon at bounding box center [238, 23] width 7 height 7
click at [14, 15] on icon at bounding box center [18, 16] width 15 height 15
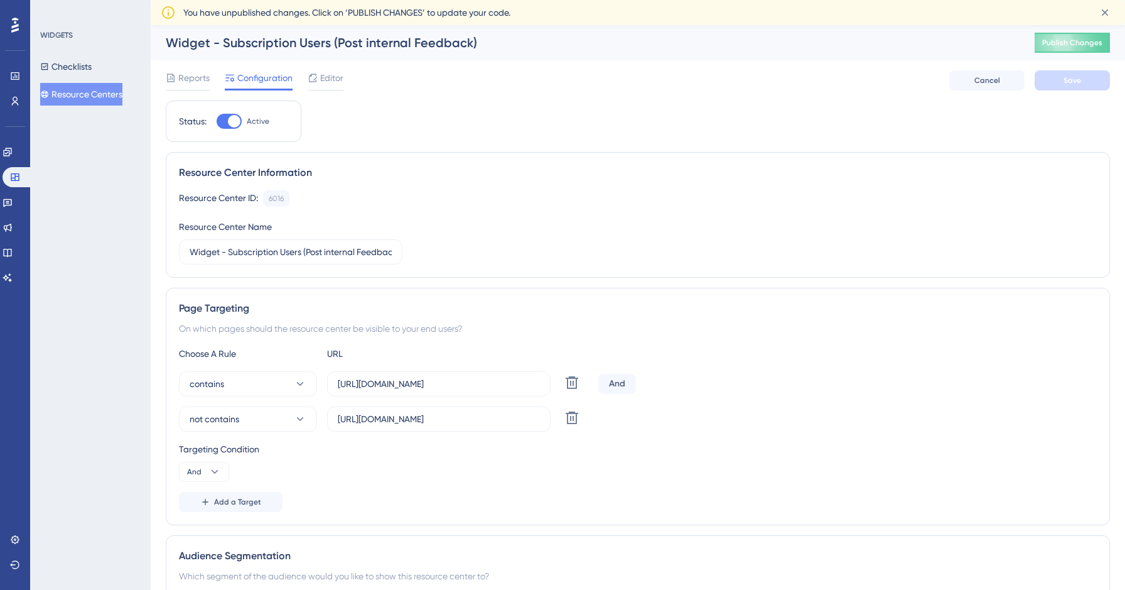
click at [107, 92] on button "Resource Centers" at bounding box center [81, 94] width 82 height 23
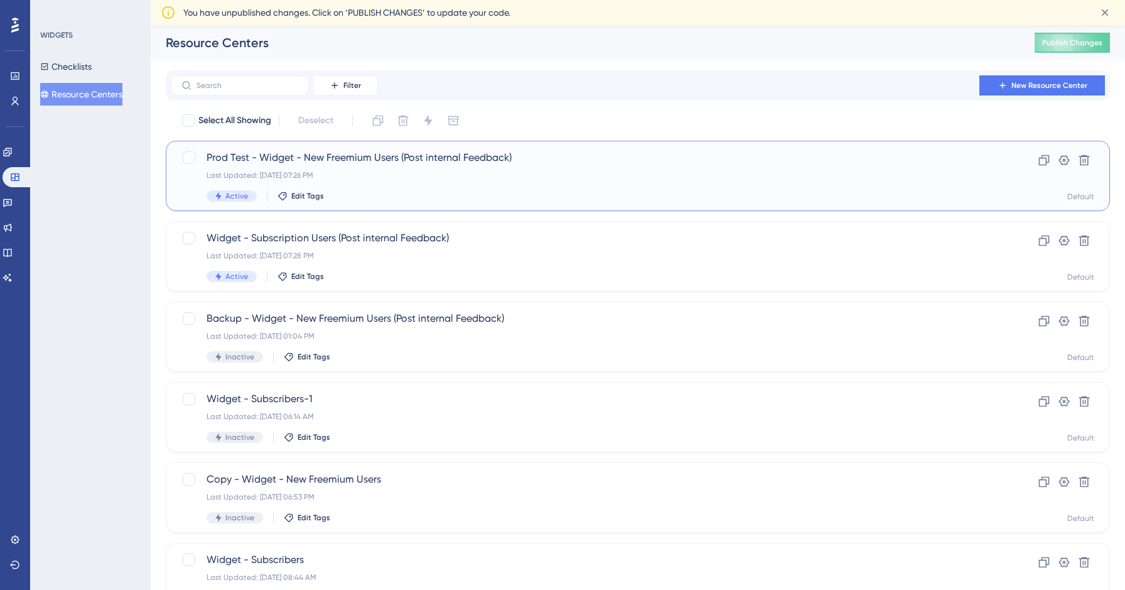
click at [335, 188] on div "Prod Test - Widget - New Freemium Users (Post internal Feedback) Last Updated: …" at bounding box center [588, 175] width 762 height 51
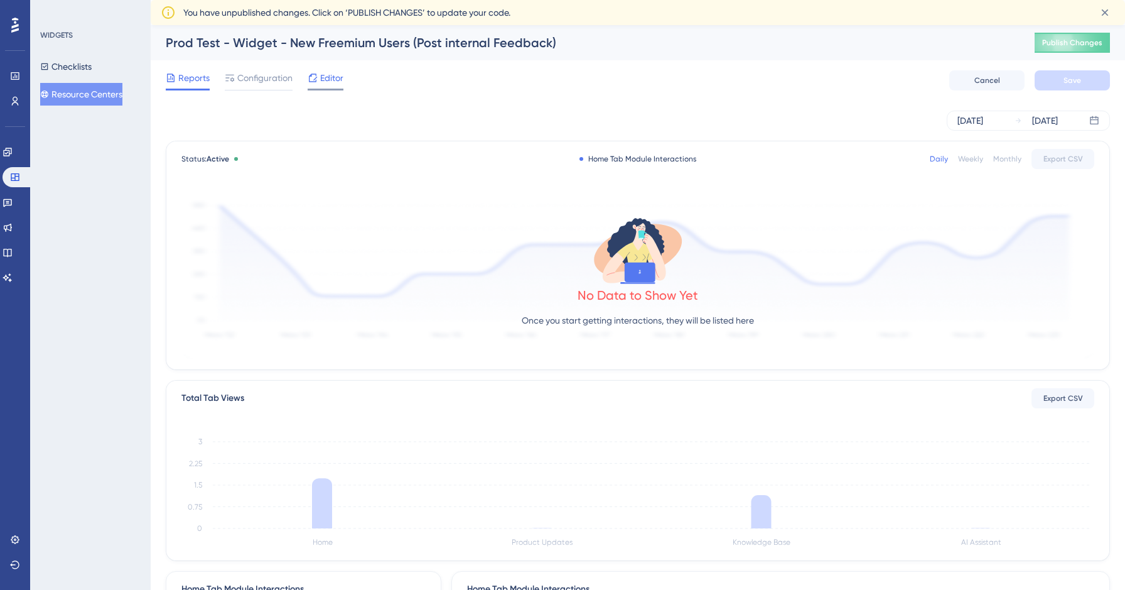
click at [326, 79] on span "Editor" at bounding box center [331, 77] width 23 height 15
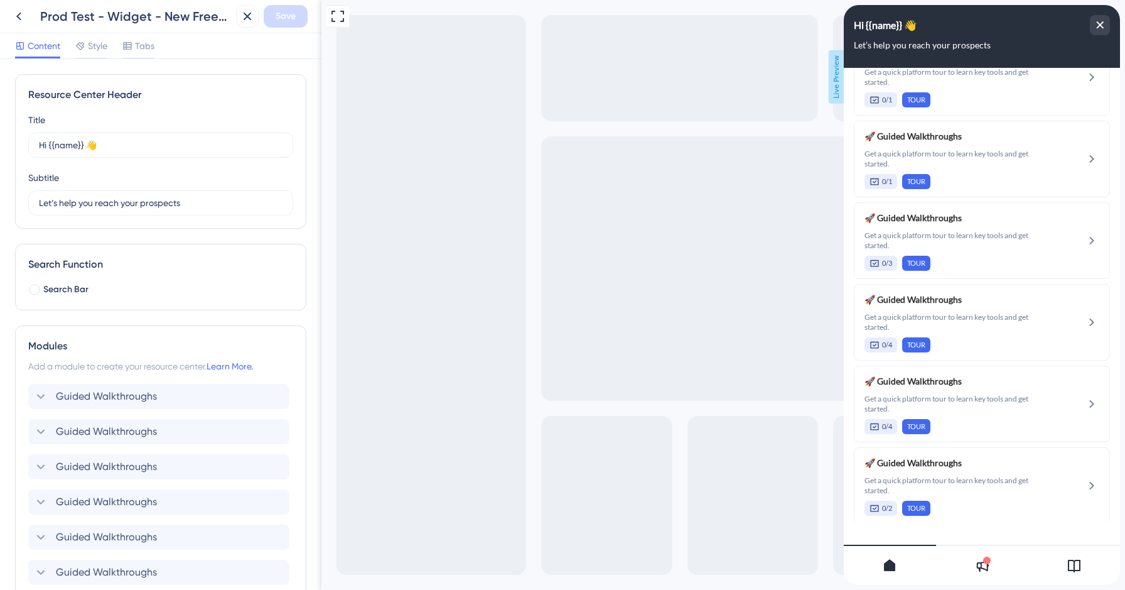
scroll to position [162, 0]
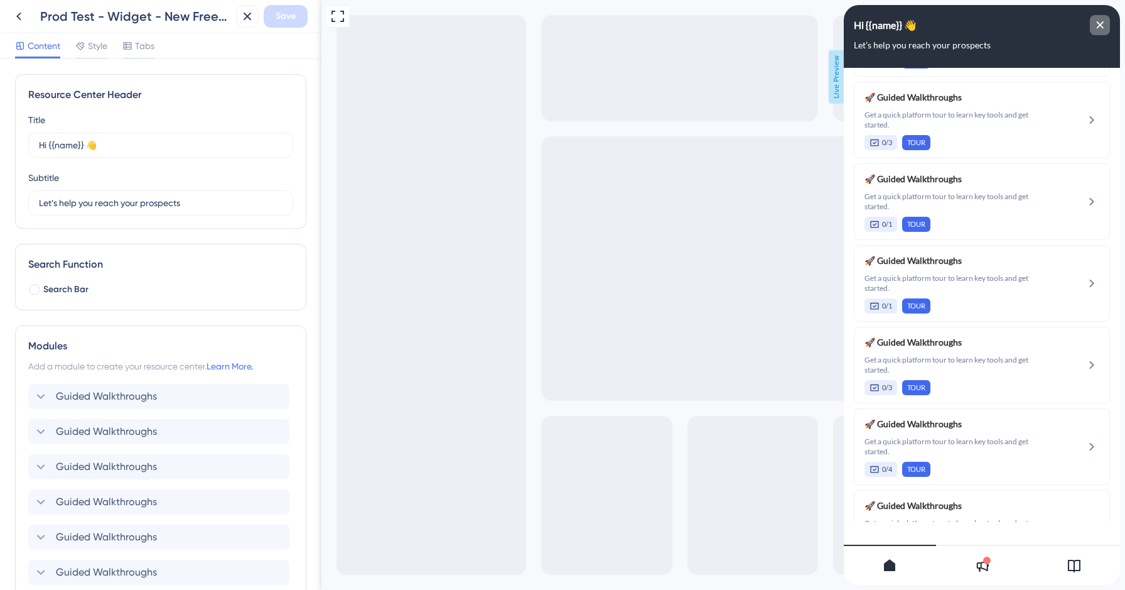
click at [1091, 31] on div "close resource center" at bounding box center [1100, 25] width 20 height 20
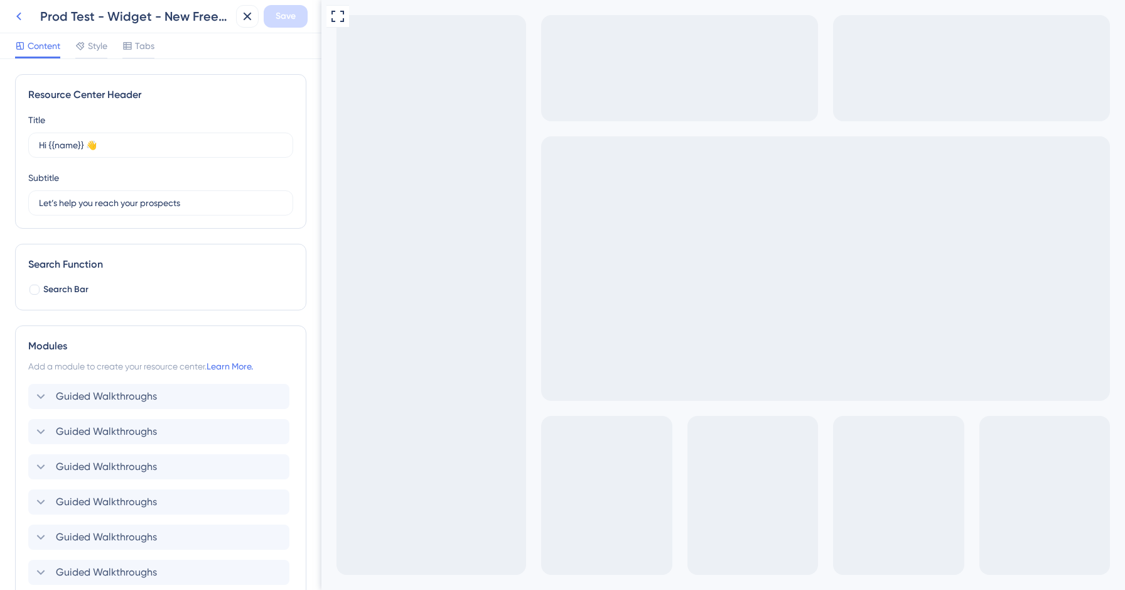
click at [15, 13] on icon at bounding box center [18, 16] width 15 height 15
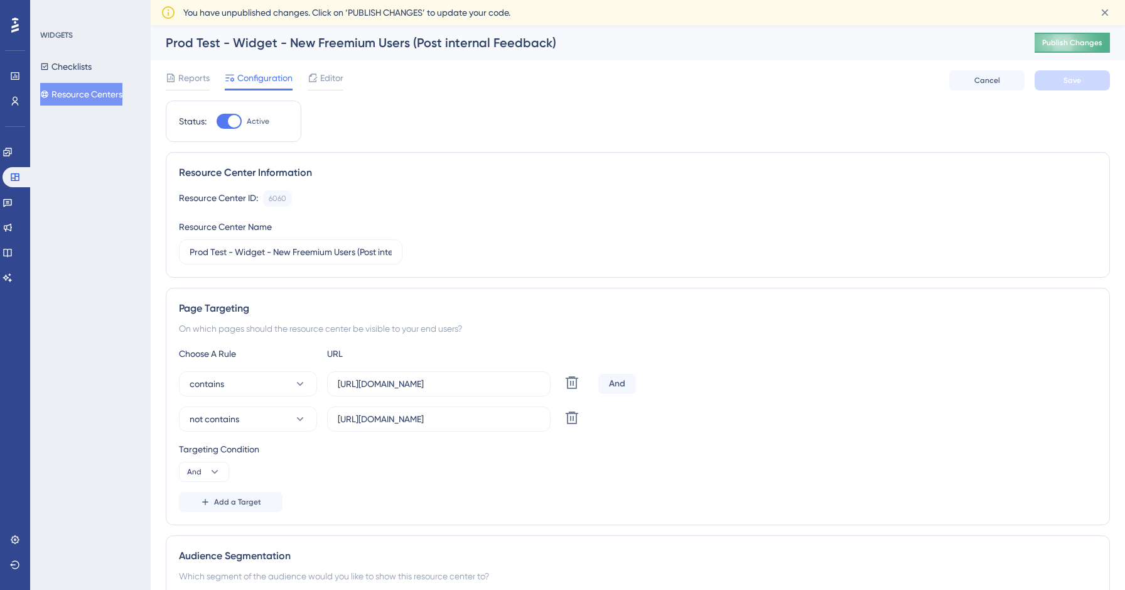
click at [1097, 48] on button "Publish Changes" at bounding box center [1072, 43] width 75 height 20
